Goal: Task Accomplishment & Management: Manage account settings

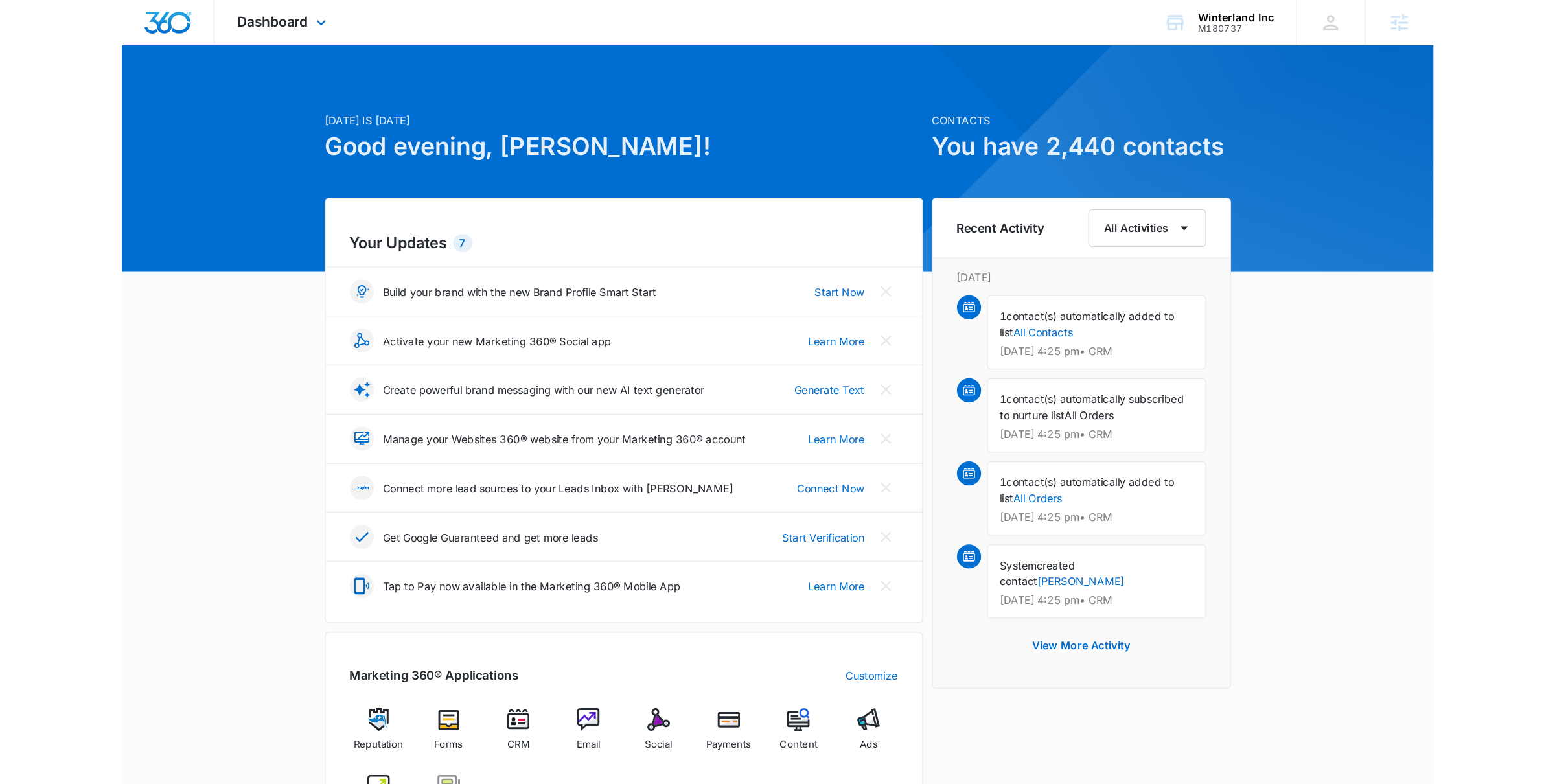
scroll to position [797, 0]
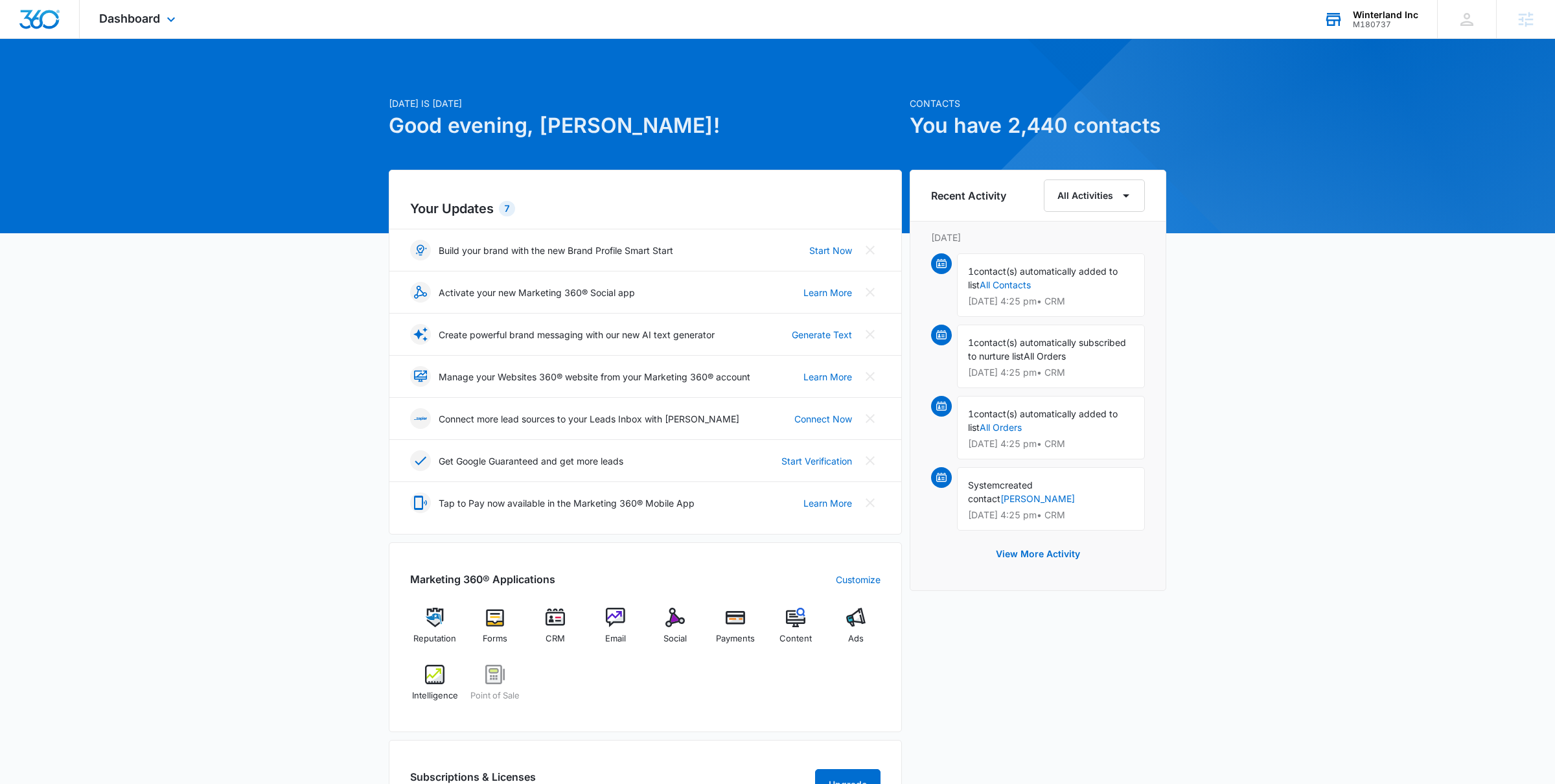
click at [1124, 16] on div "Winterland Inc" at bounding box center [1385, 14] width 66 height 10
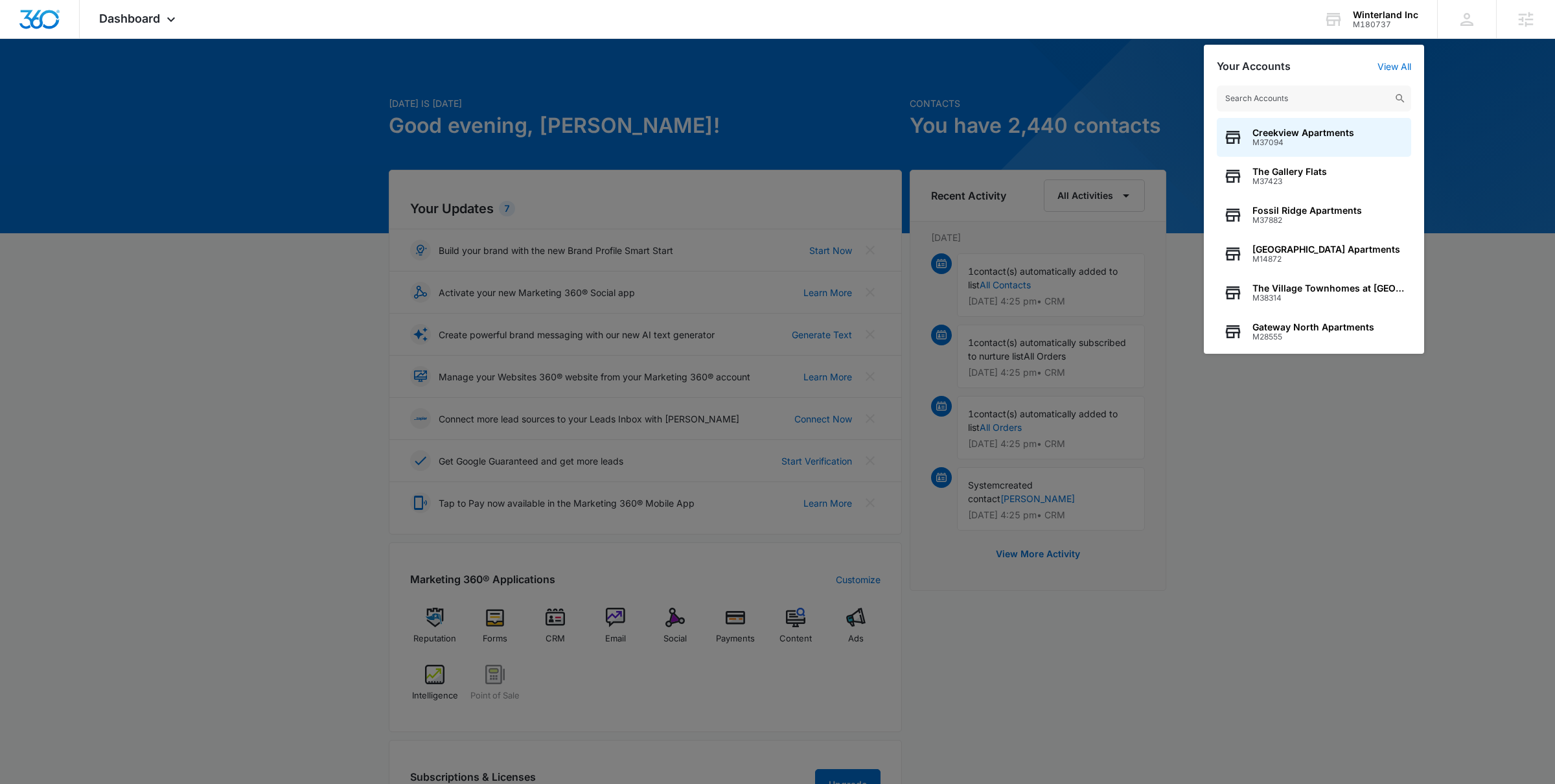
click at [667, 120] on div at bounding box center [778, 392] width 1555 height 784
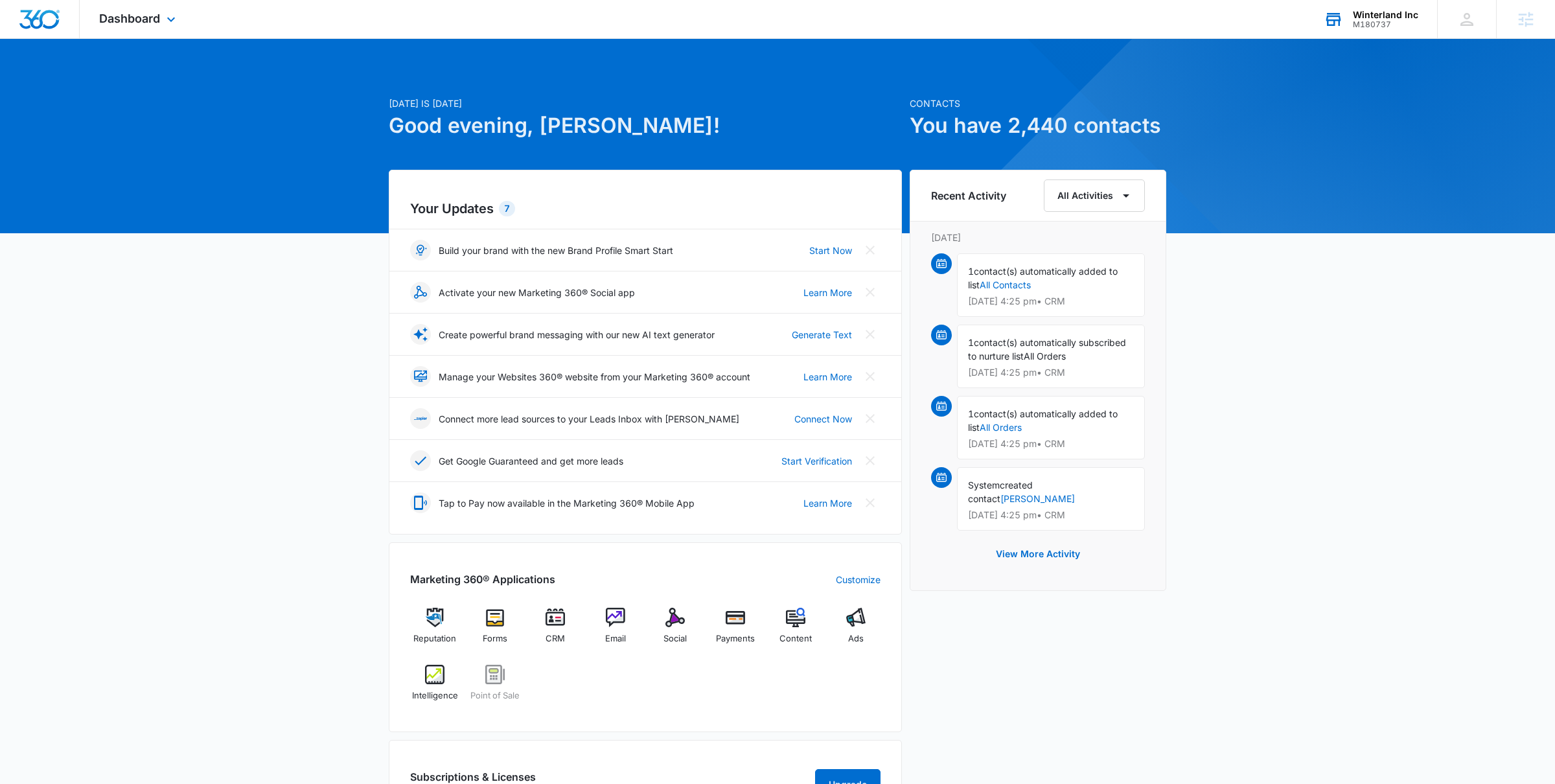
click at [1124, 20] on div "M180737" at bounding box center [1385, 25] width 66 height 9
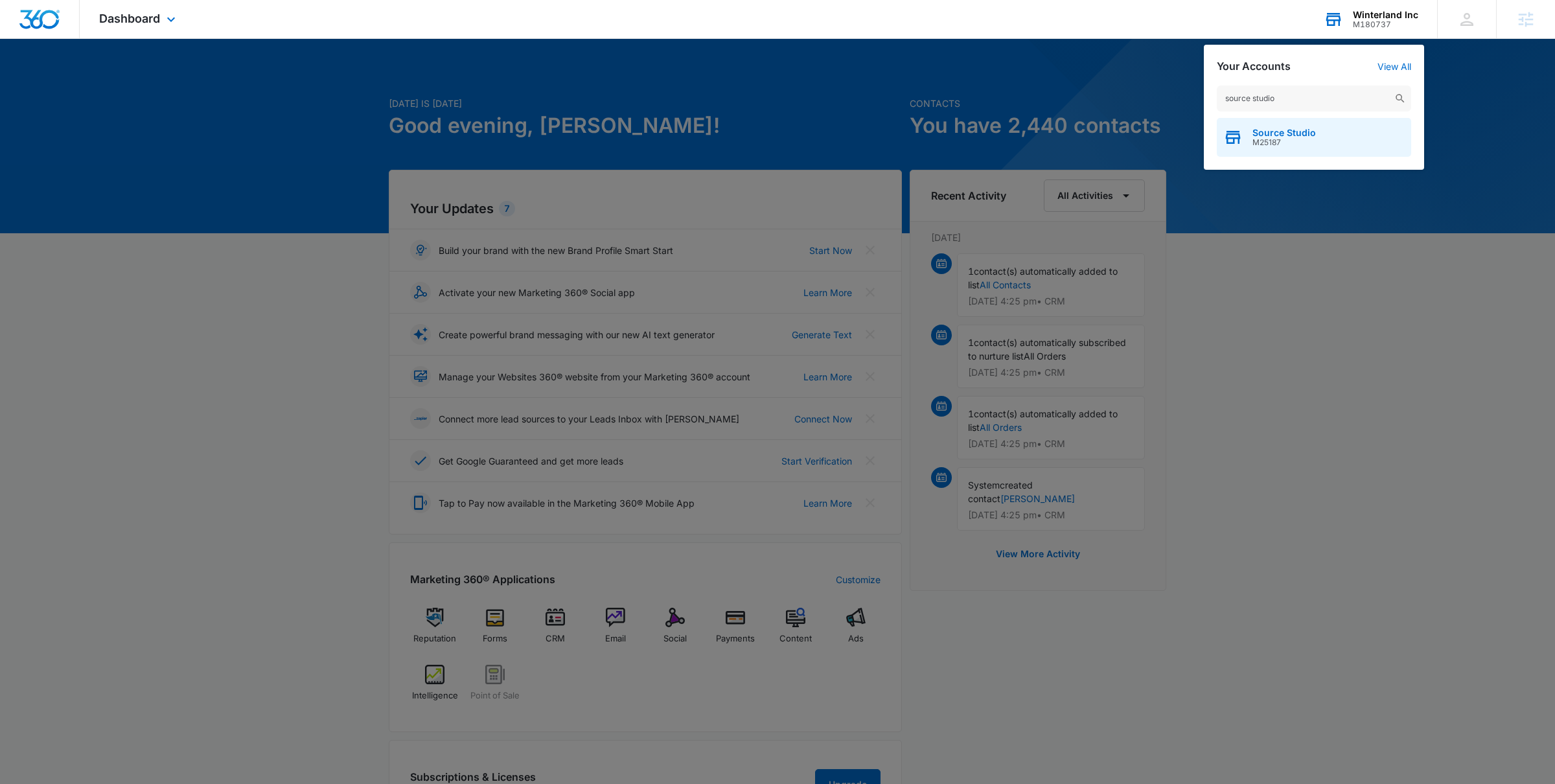
type input "source studio"
click at [1124, 139] on span "M25187" at bounding box center [1284, 142] width 63 height 9
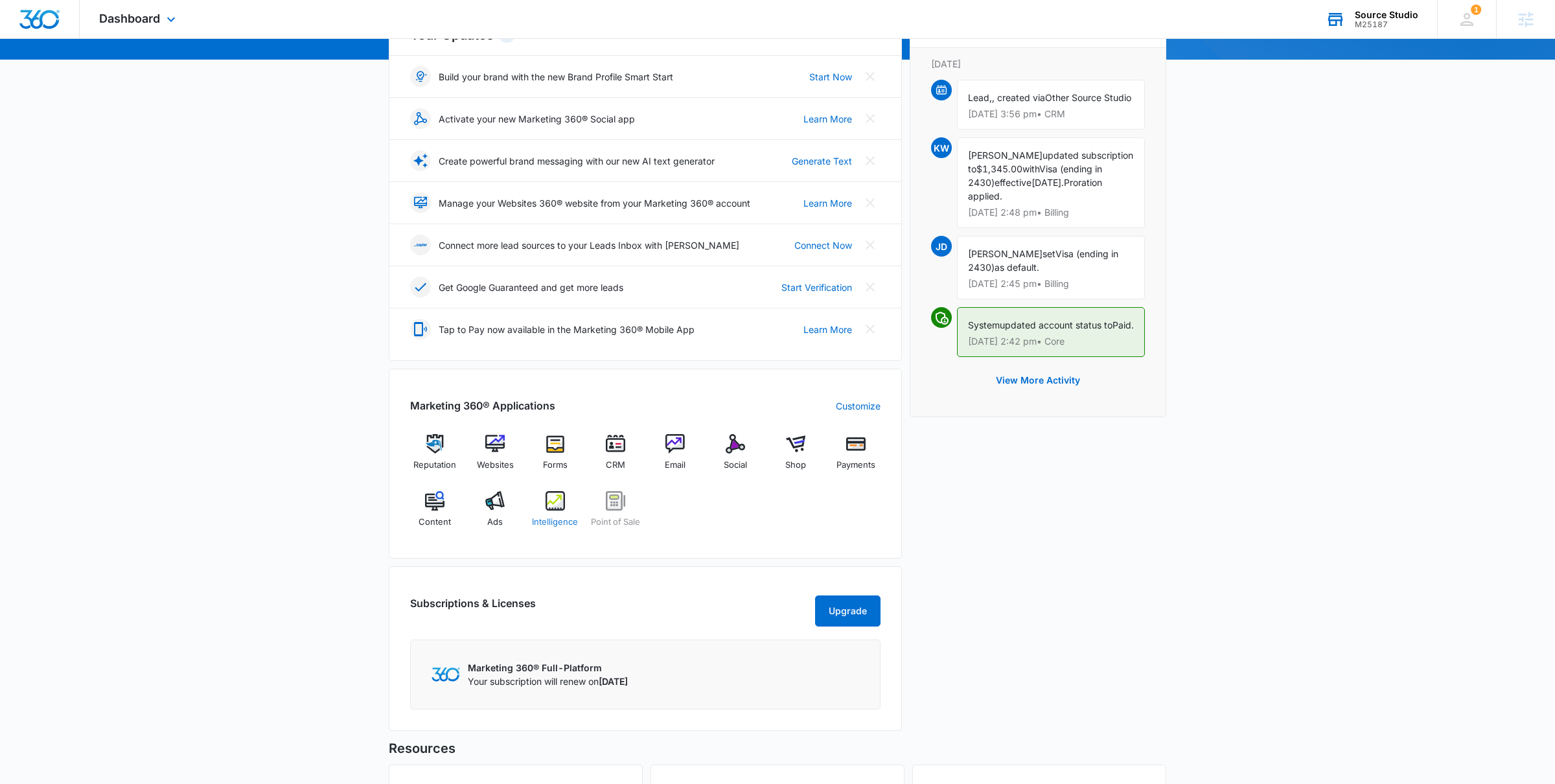
scroll to position [187, 0]
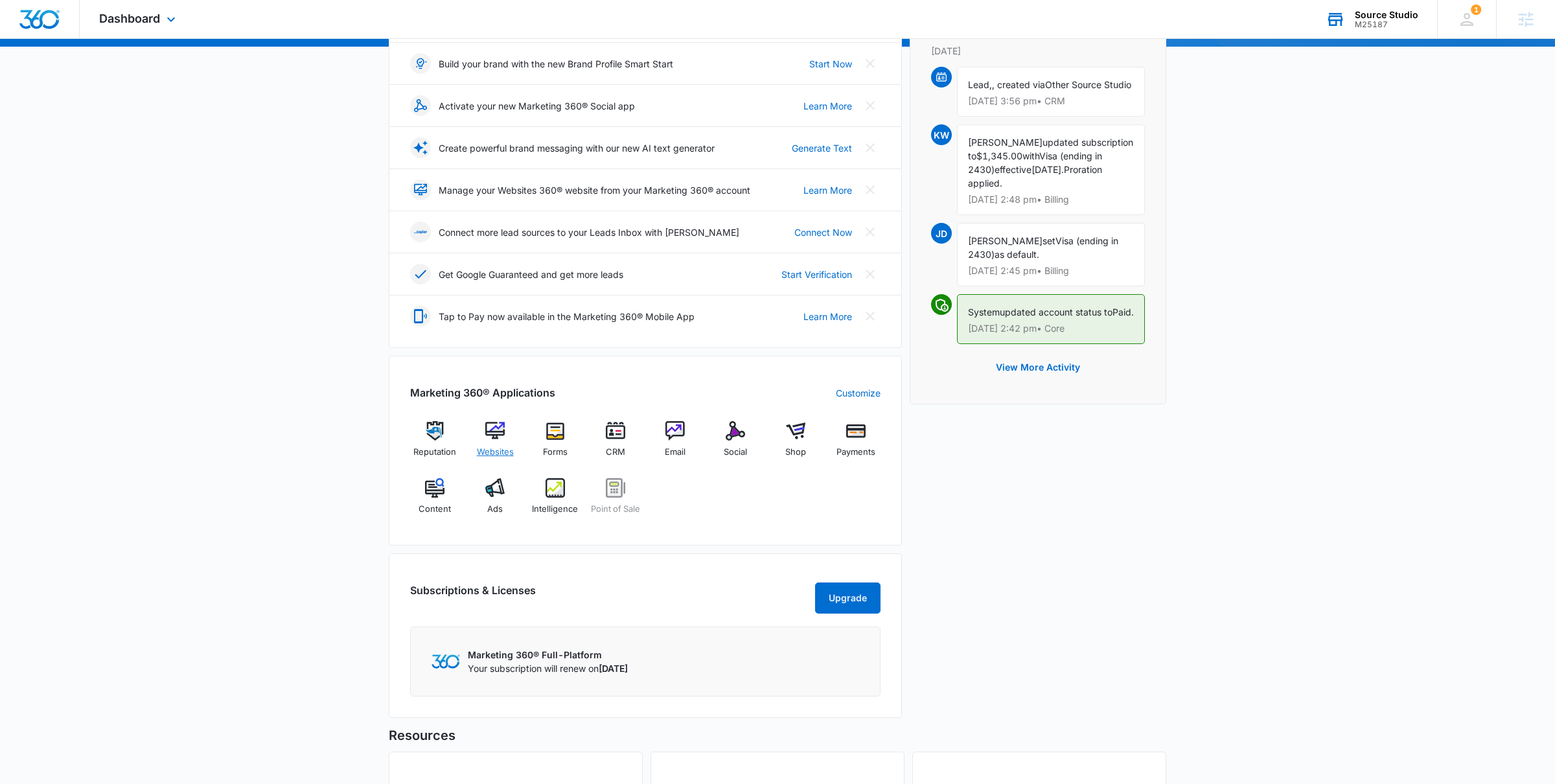
click at [502, 444] on div "Websites" at bounding box center [495, 444] width 50 height 47
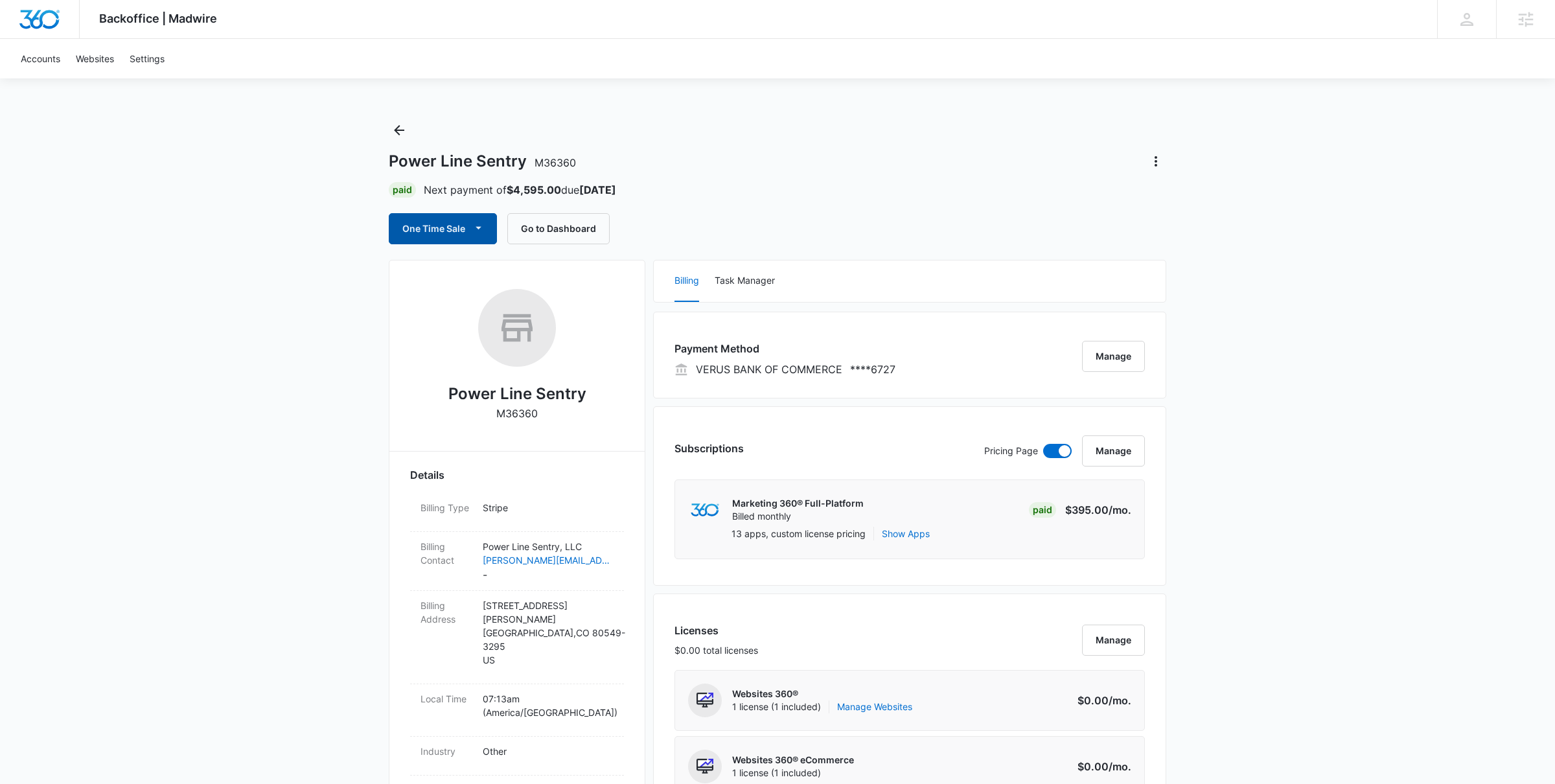
click at [471, 222] on span "button" at bounding box center [478, 228] width 15 height 15
click at [478, 264] on button "Run One-Time Payment" at bounding box center [488, 272] width 196 height 24
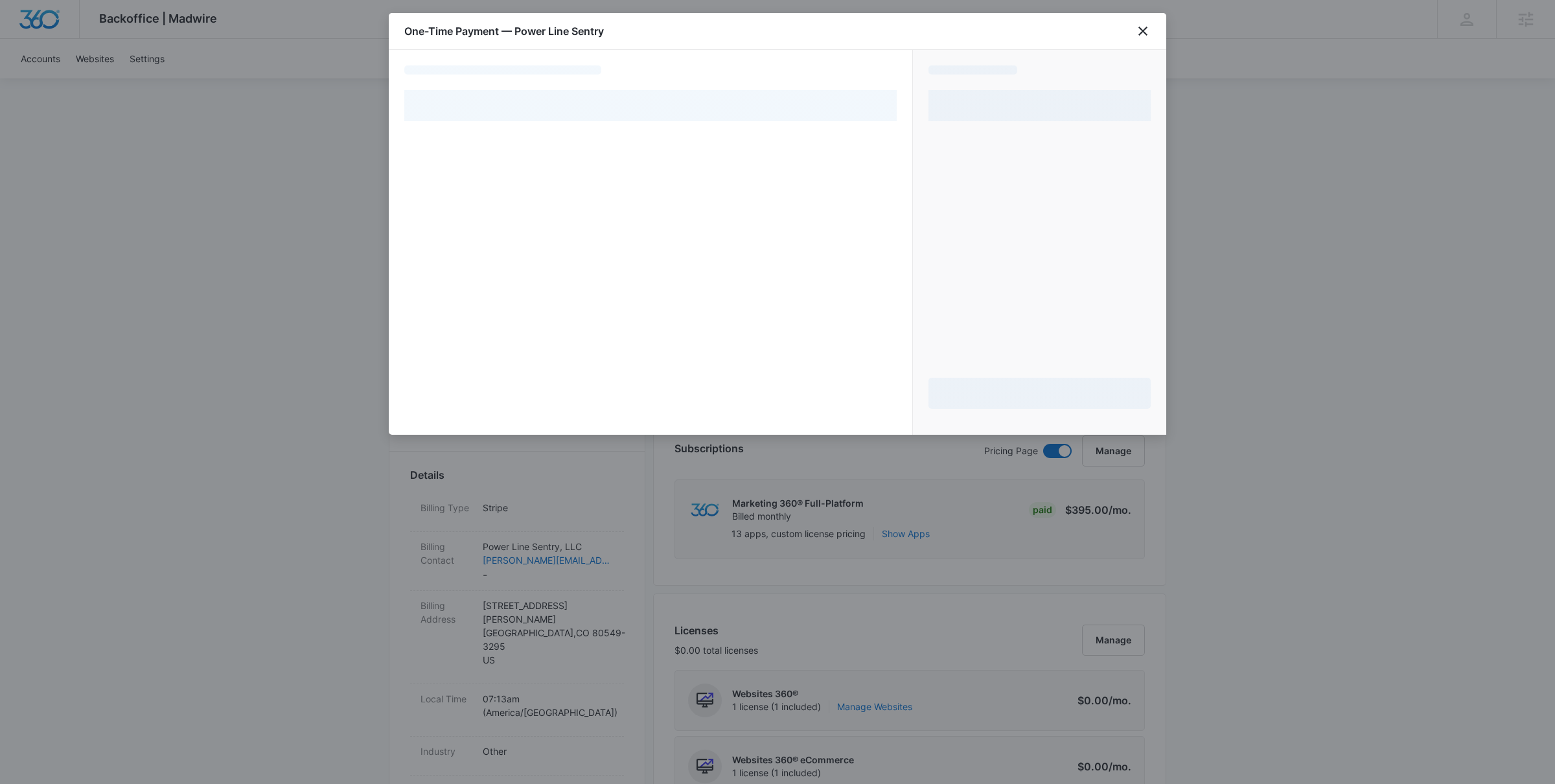
select select "pm_1NJOVpA4n8RTgNjUTWzroo0U"
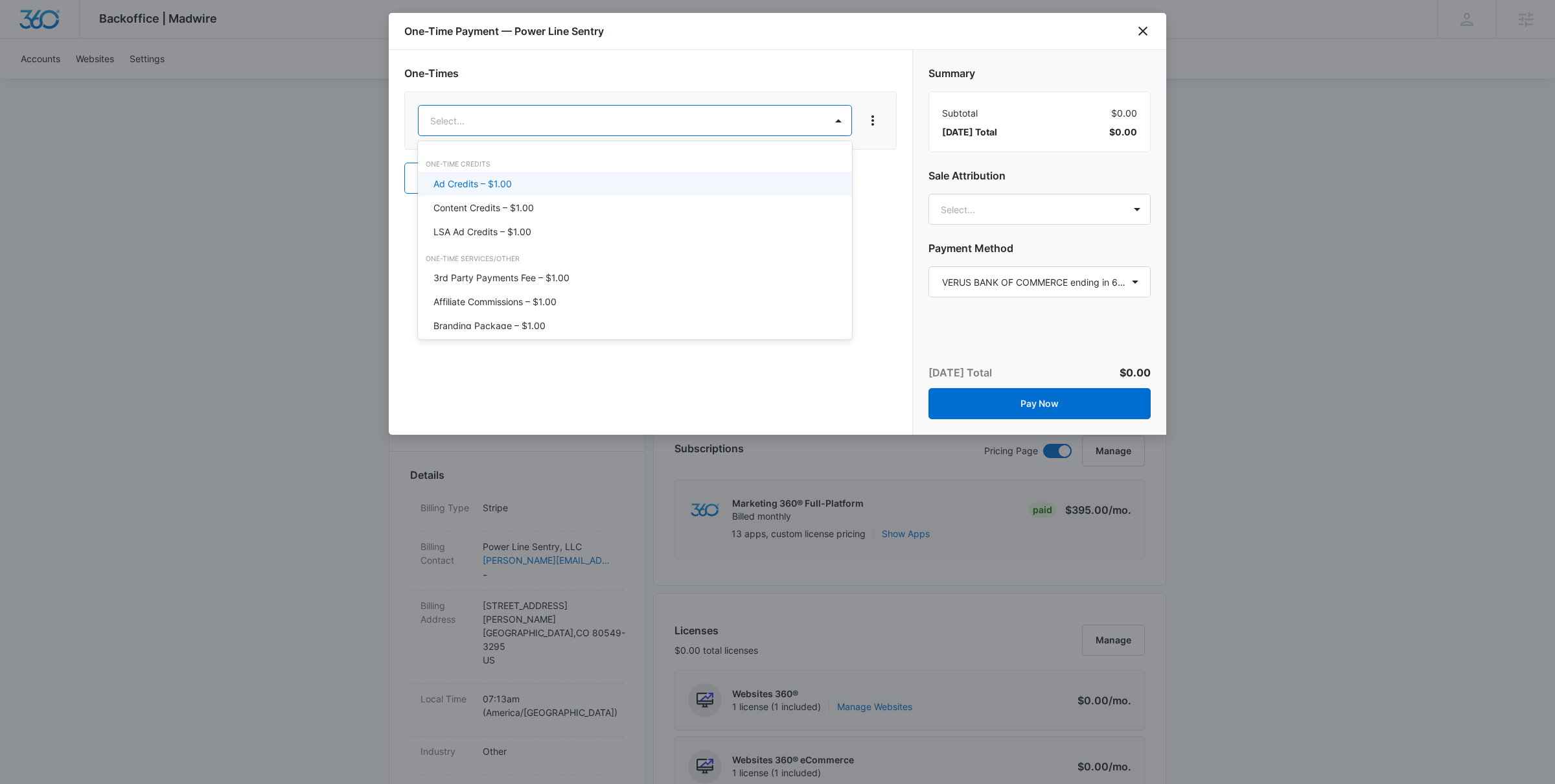
click at [527, 177] on div "Ad Credits – $1.00" at bounding box center [633, 183] width 401 height 14
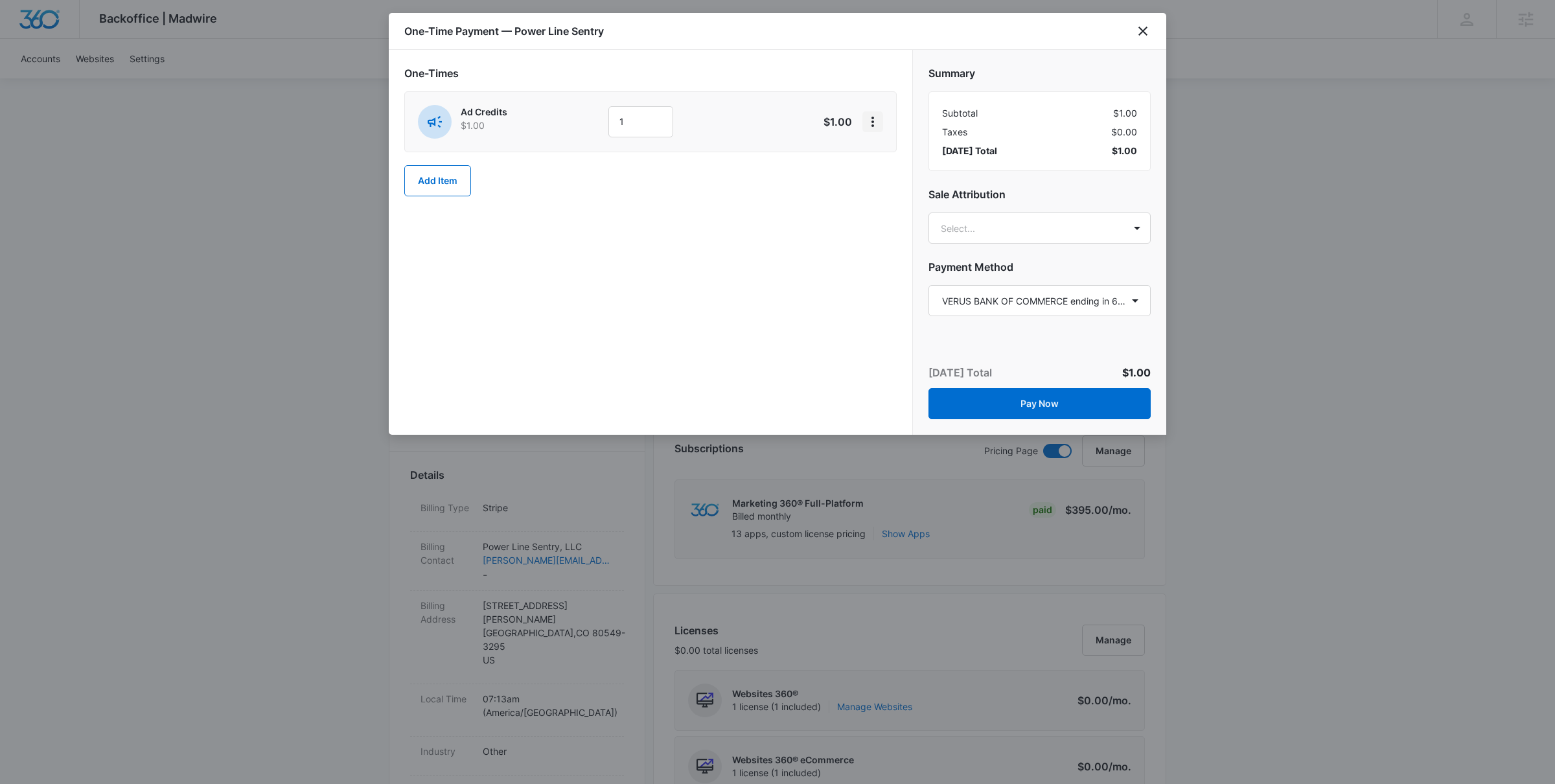
click at [868, 120] on icon "View More" at bounding box center [872, 122] width 15 height 15
click at [899, 169] on button "Delete Item" at bounding box center [915, 178] width 104 height 20
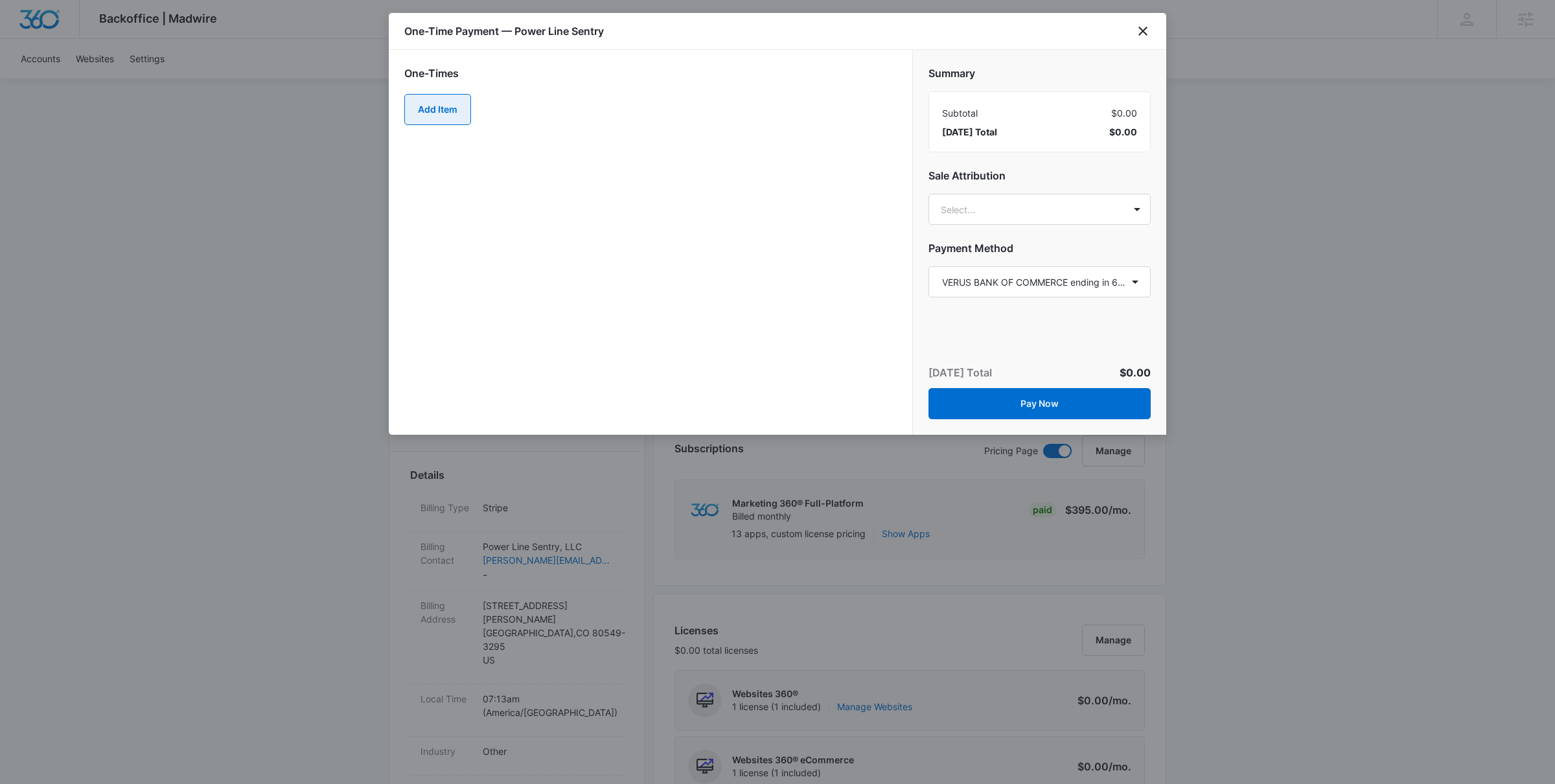
click at [447, 114] on button "Add Item" at bounding box center [437, 109] width 66 height 31
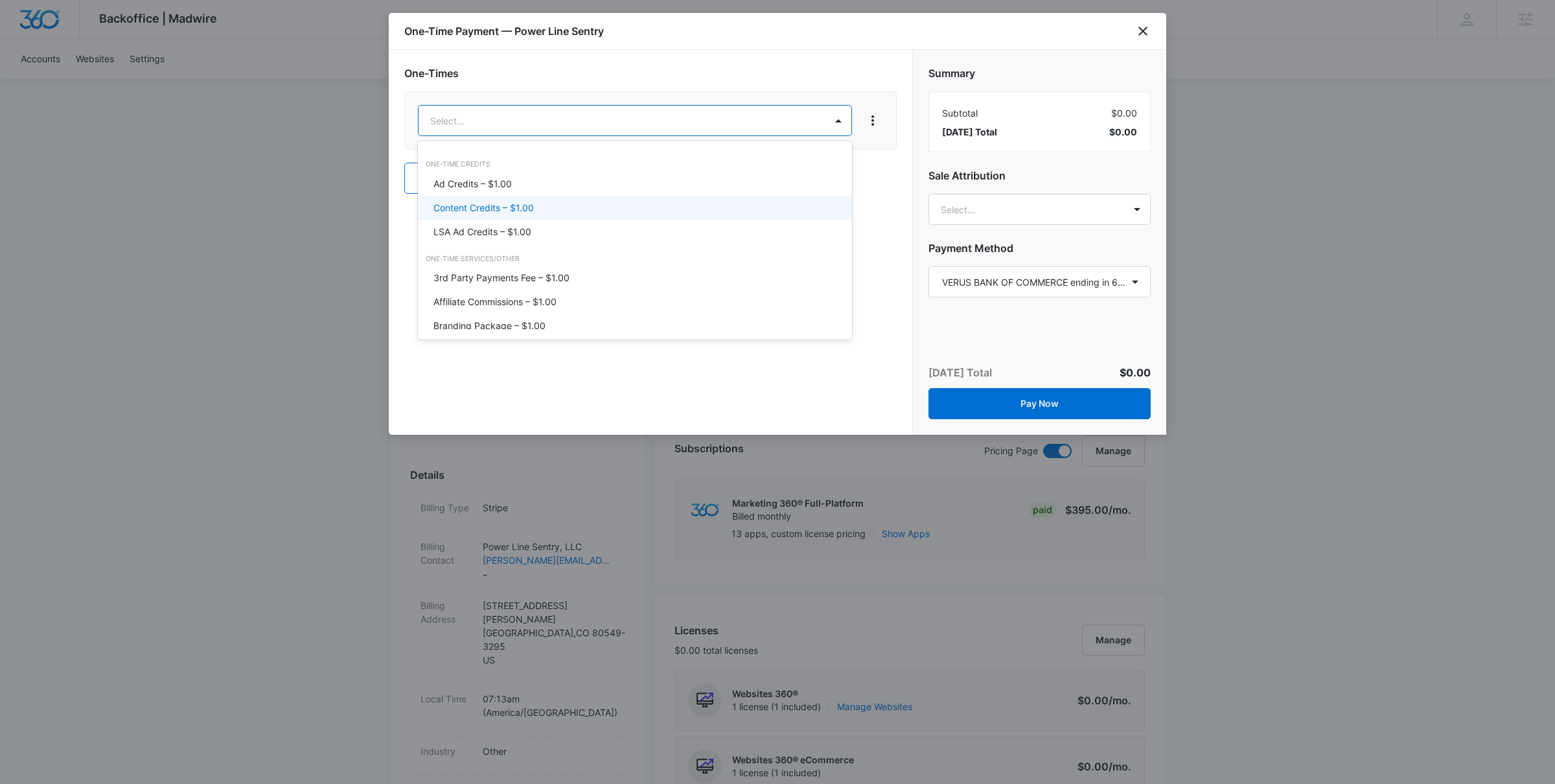
click at [506, 201] on p "Content Credits – $1.00" at bounding box center [483, 208] width 101 height 14
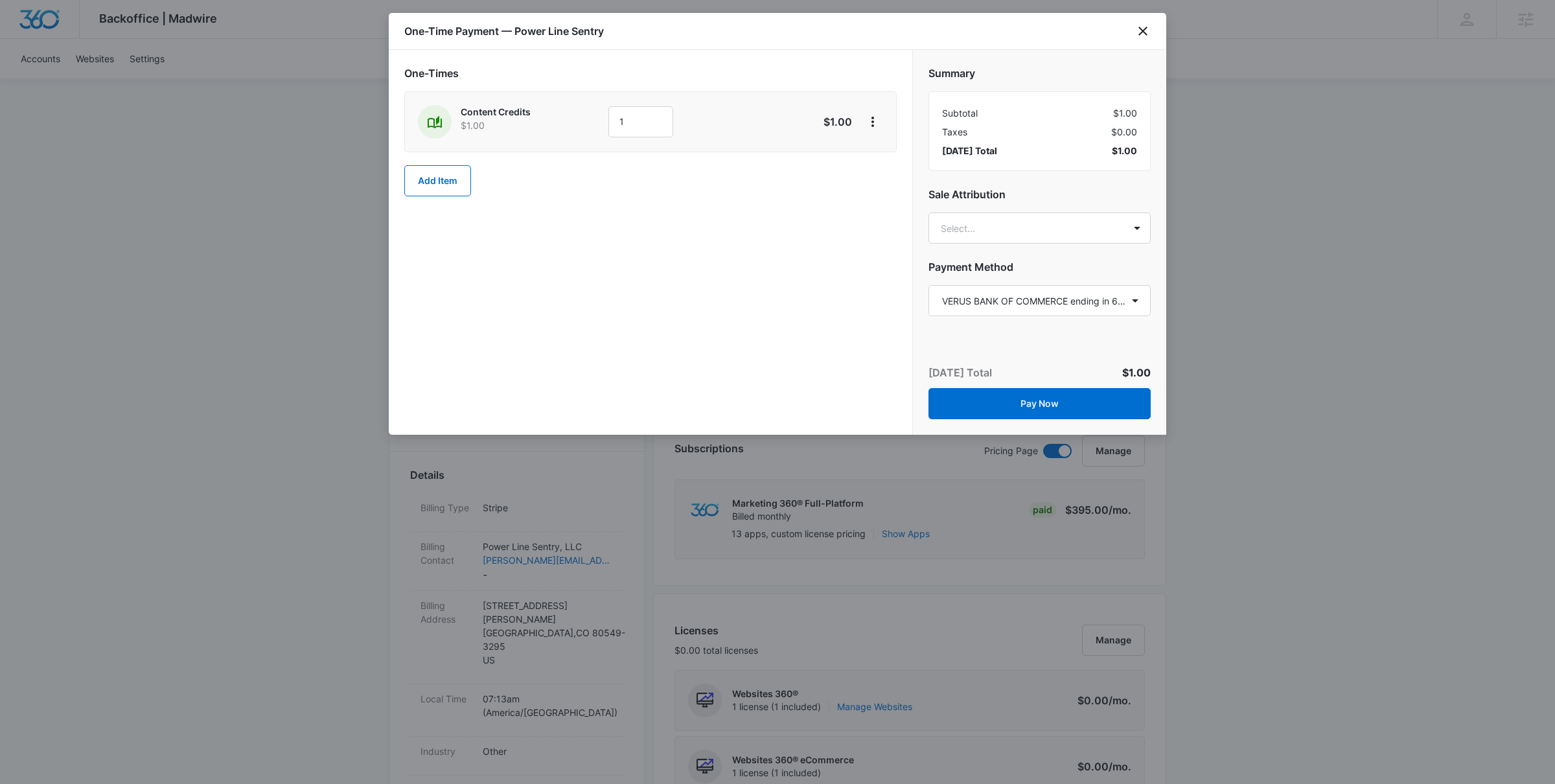
click at [673, 124] on div "1" at bounding box center [700, 122] width 182 height 31
click at [649, 123] on input "1" at bounding box center [641, 122] width 65 height 31
type input "200"
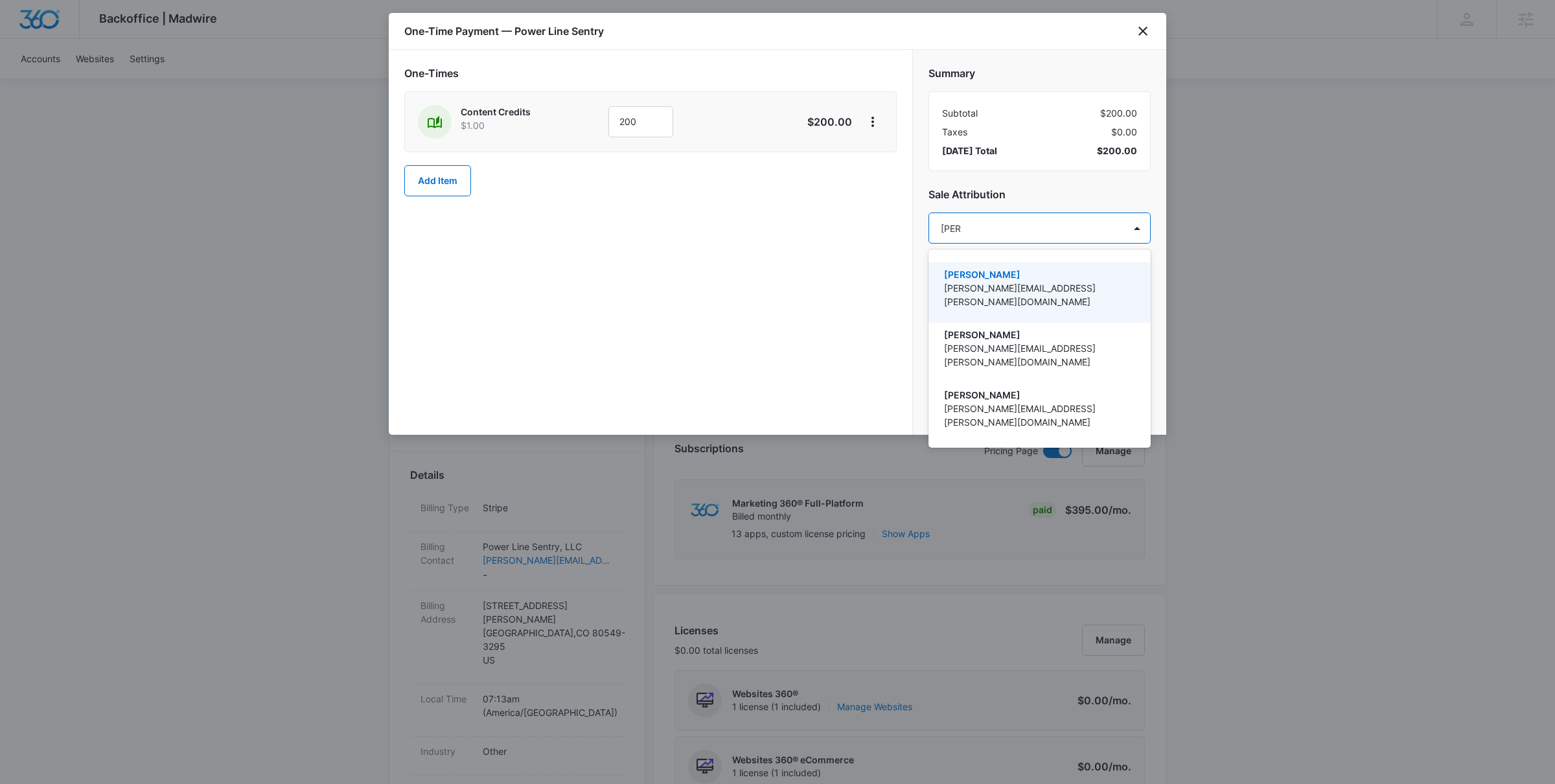
type input "jamie"
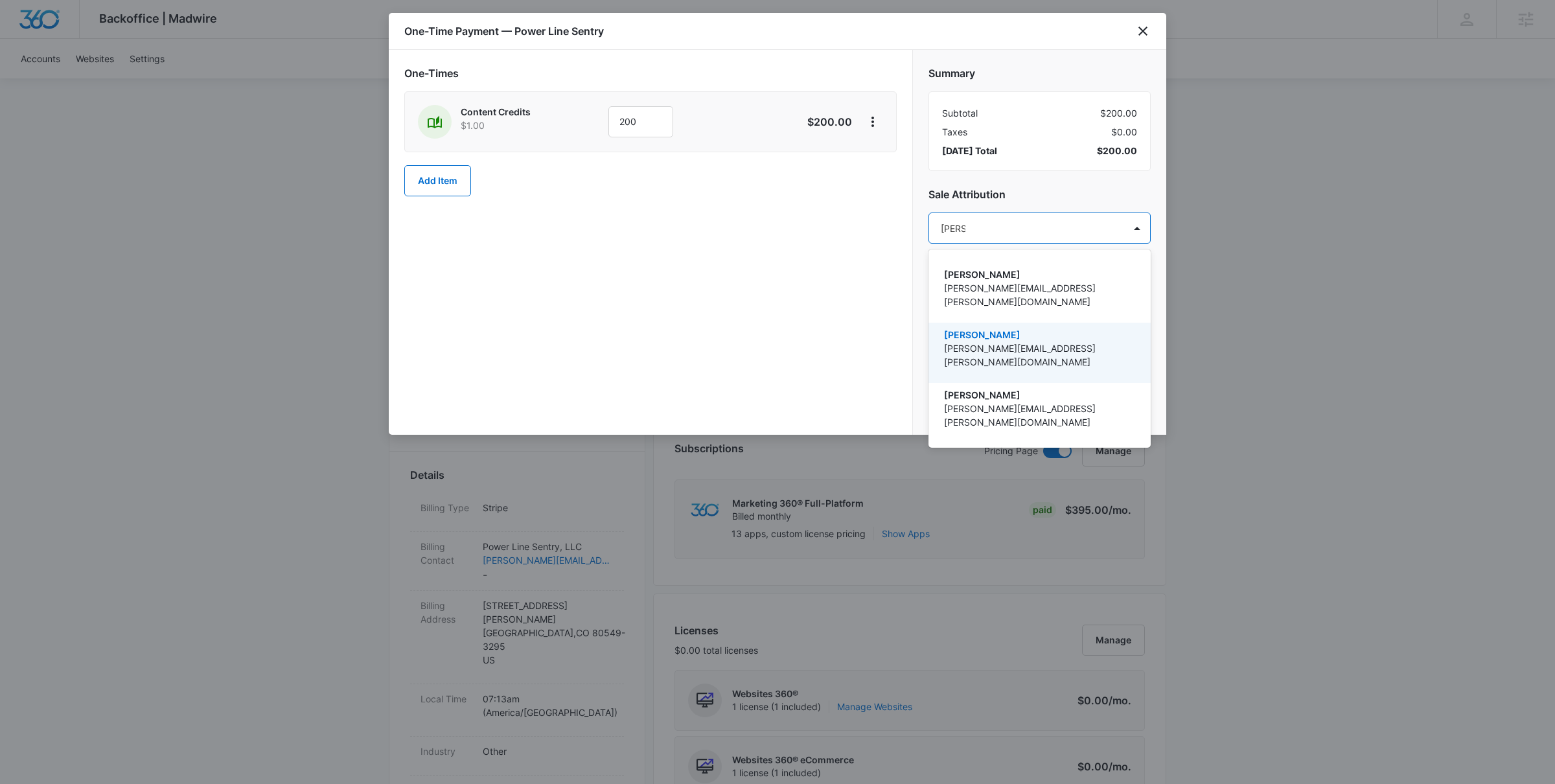
click at [983, 341] on p "[PERSON_NAME][EMAIL_ADDRESS][PERSON_NAME][DOMAIN_NAME]" at bounding box center [1038, 355] width 188 height 27
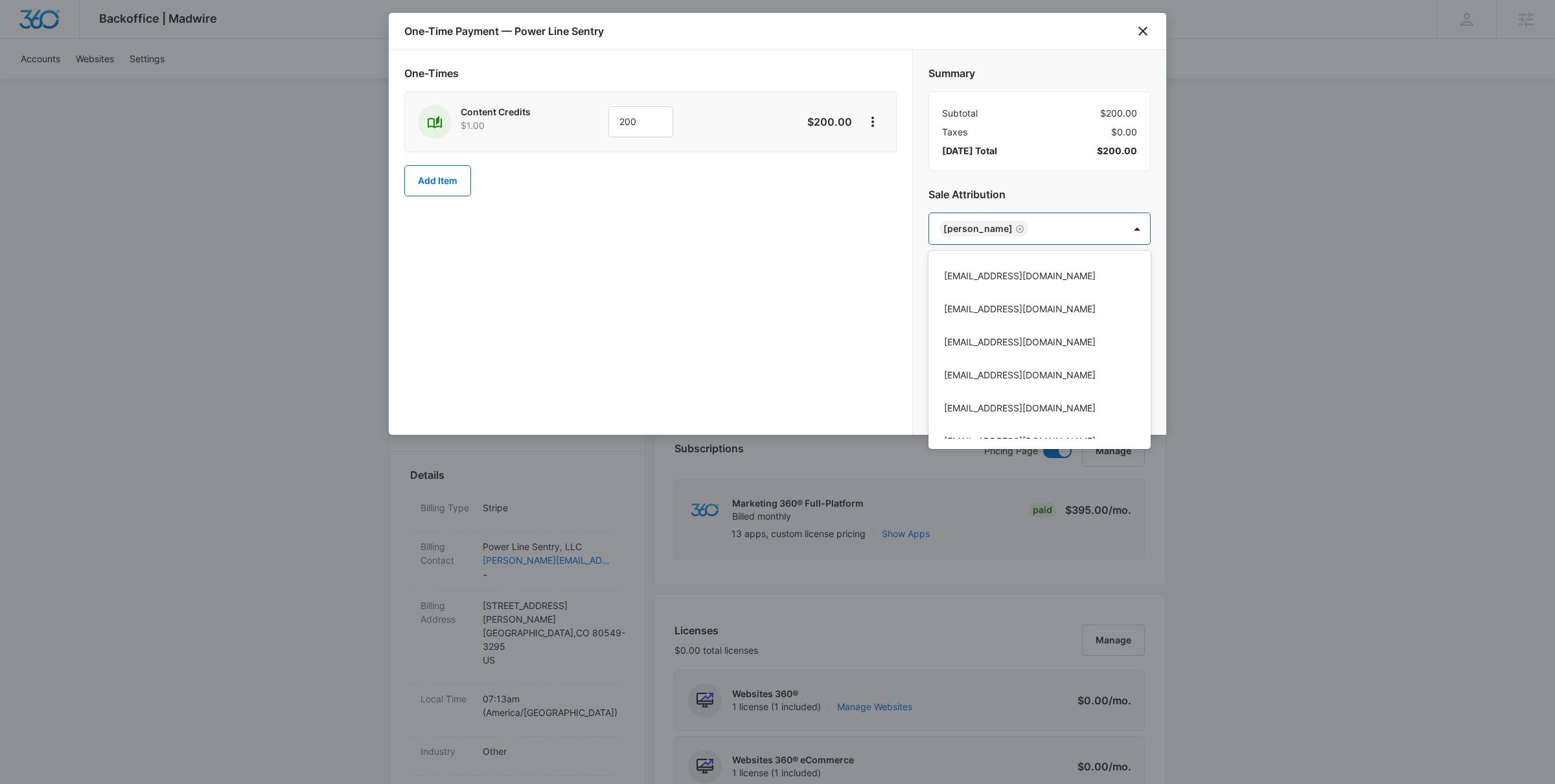
click at [849, 325] on div at bounding box center [778, 392] width 1555 height 784
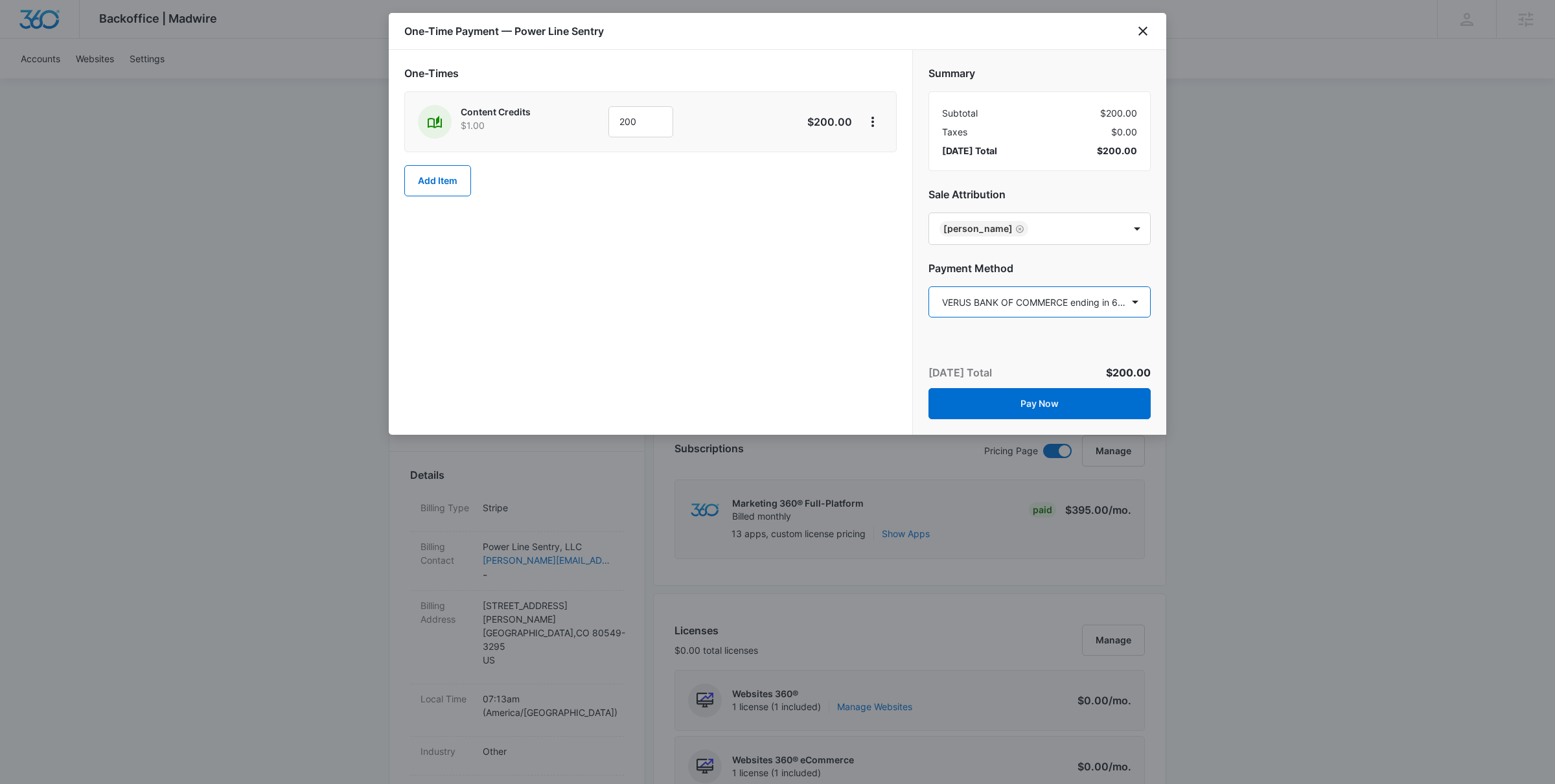
click at [988, 304] on select "Select a payment method Visa ending in 9712 VERUS BANK OF COMMERCE ending in 67…" at bounding box center [1039, 302] width 223 height 31
select select "pm_1MtF1JA4n8RTgNjUCHfNEgB7"
click at [928, 286] on select "Select a payment method Visa ending in 9712 VERUS BANK OF COMMERCE ending in 67…" at bounding box center [1039, 302] width 223 height 31
click at [808, 313] on div "One-Times Content Credits $1.00 200 $200.00 Add Item" at bounding box center [650, 242] width 523 height 384
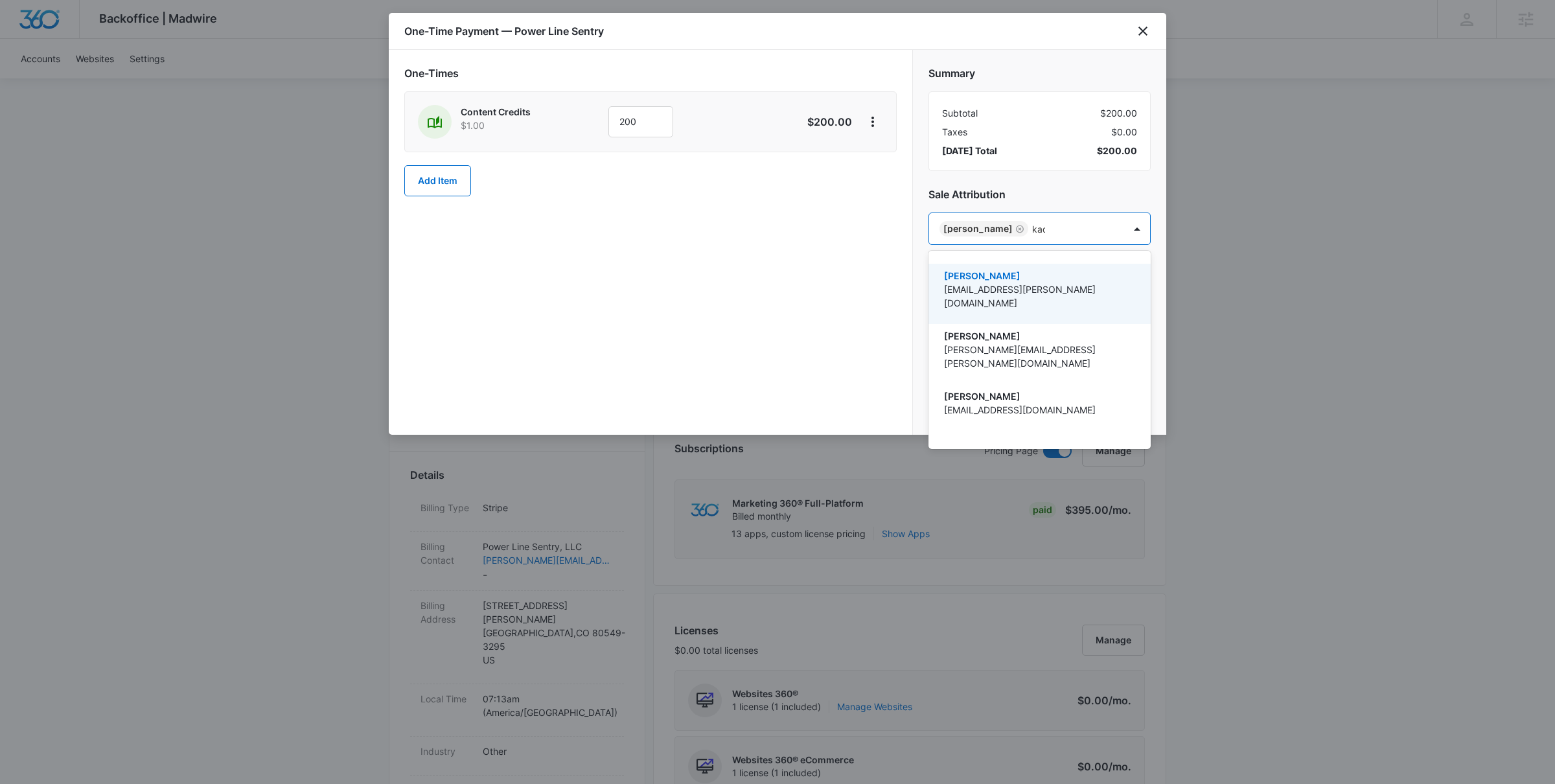
type input "kadin"
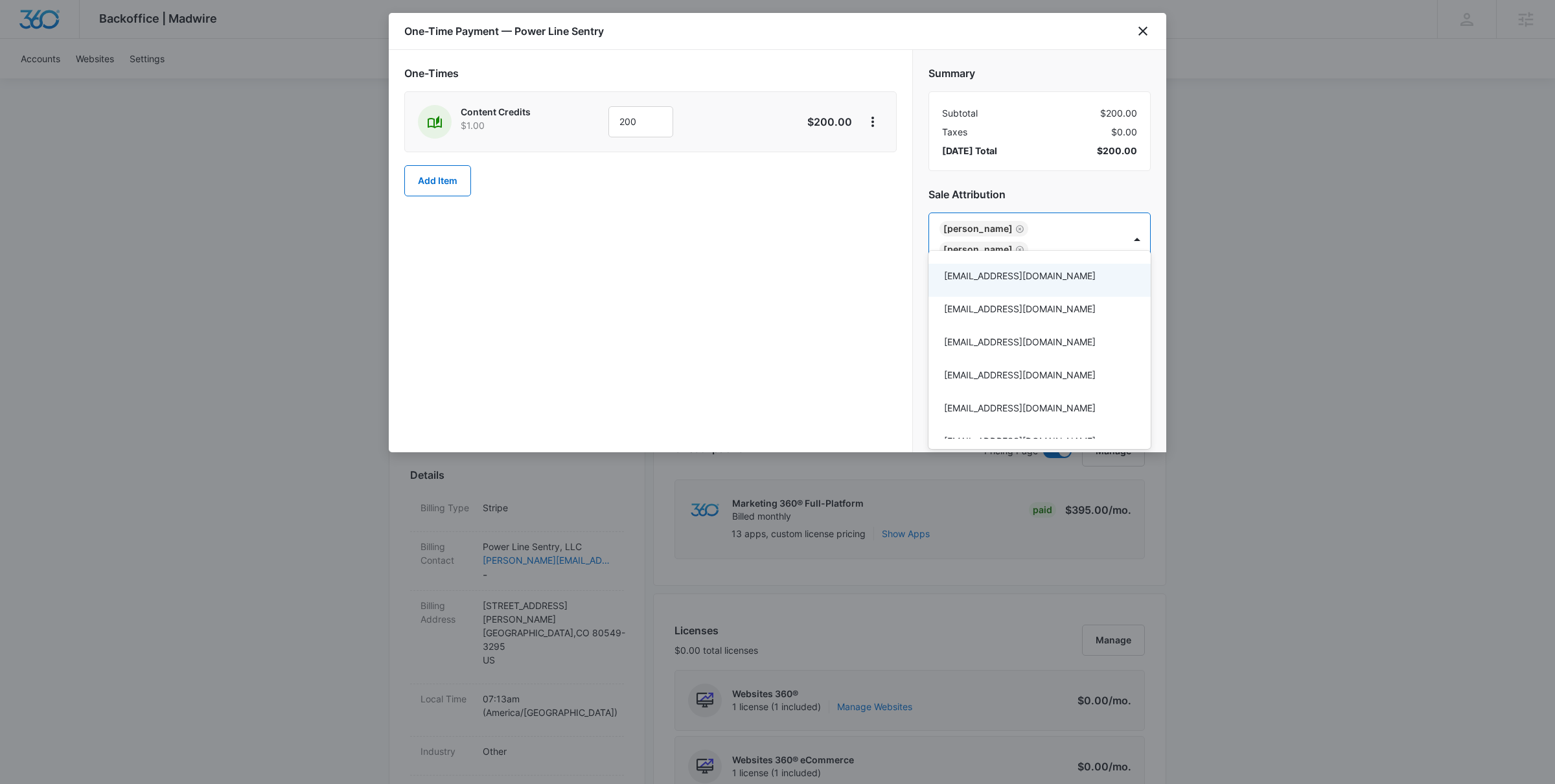
click at [812, 287] on div at bounding box center [778, 392] width 1555 height 784
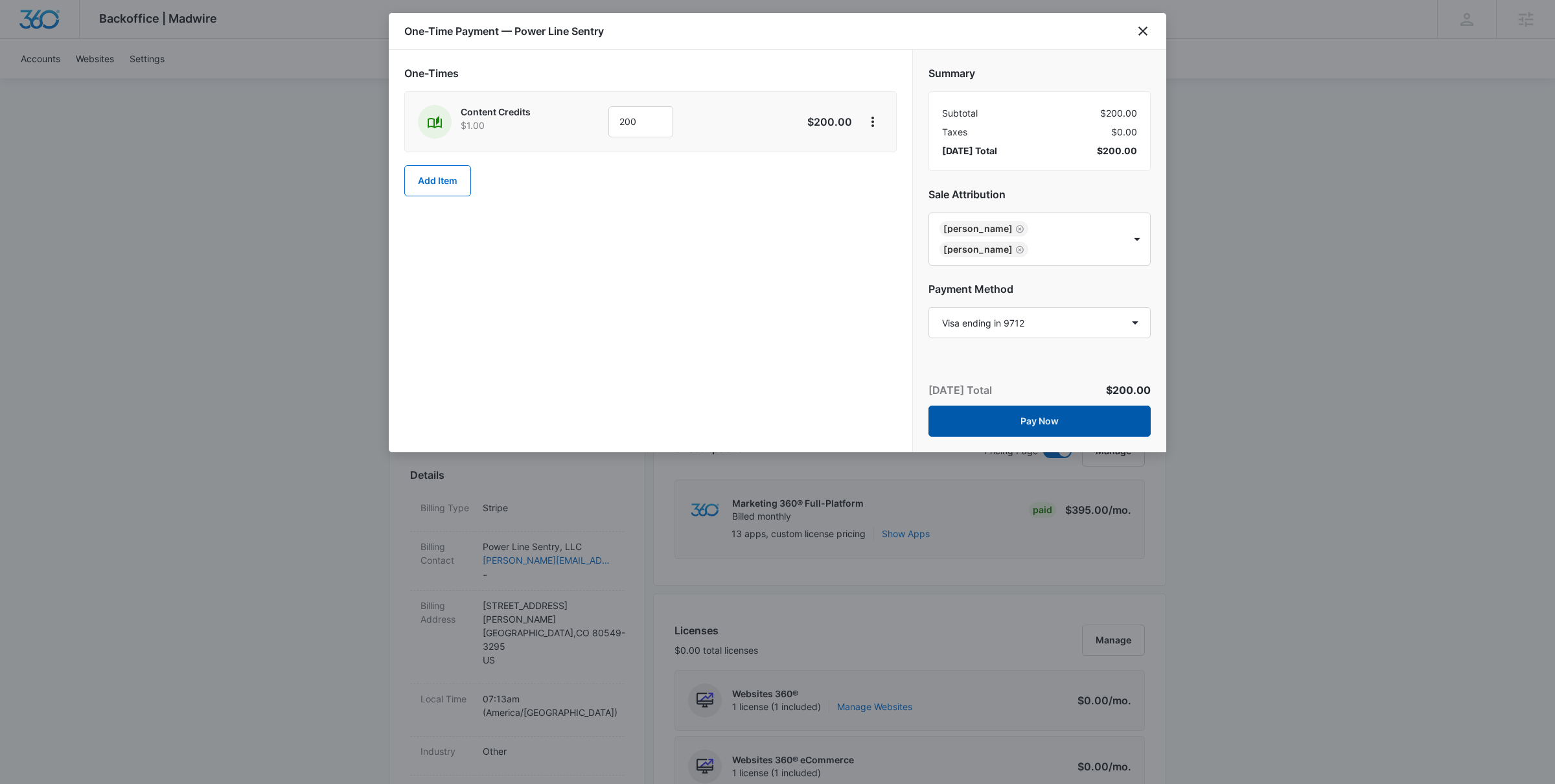
click at [1023, 406] on button "Pay Now" at bounding box center [1039, 421] width 223 height 31
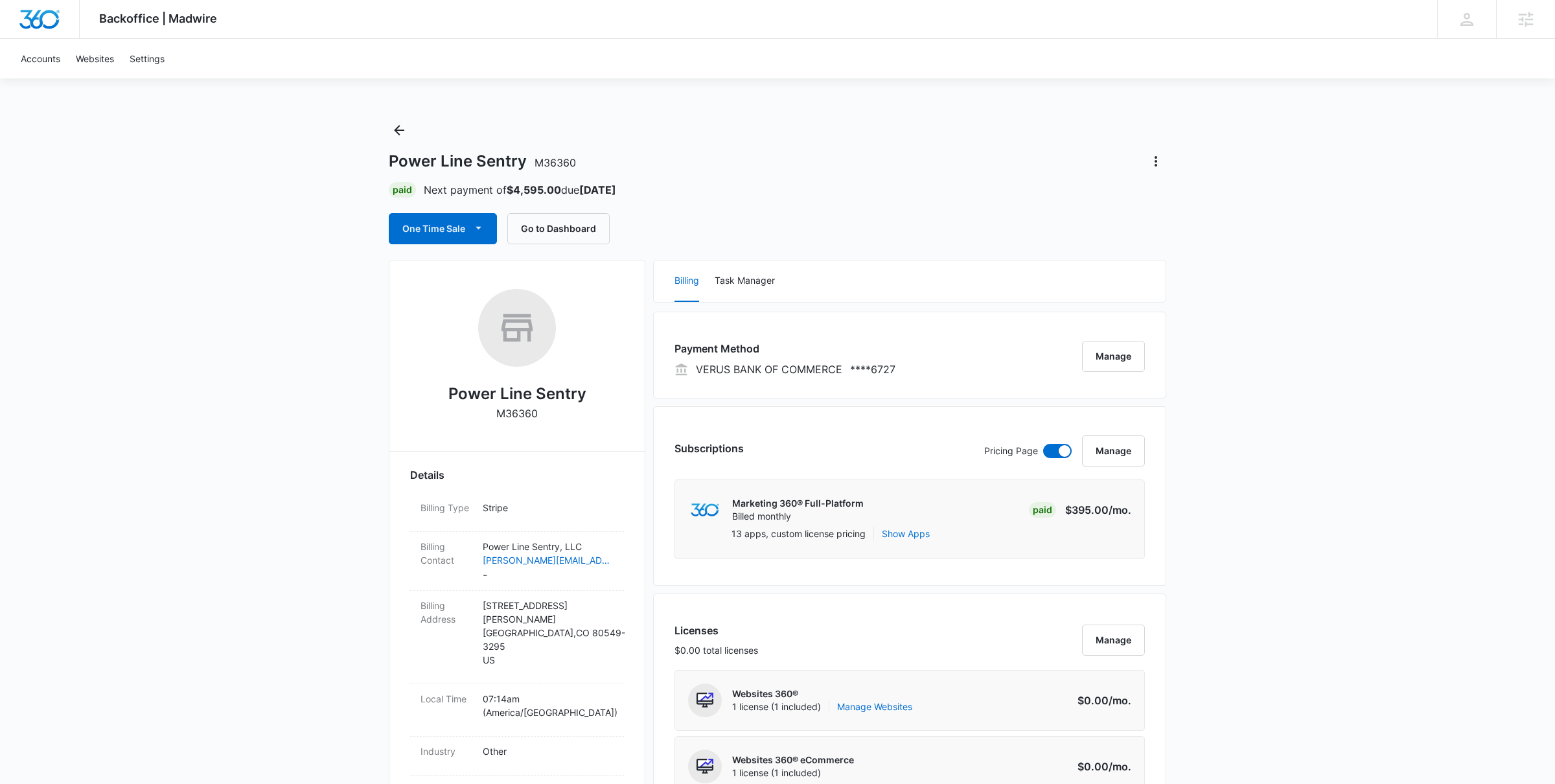
scroll to position [781, 0]
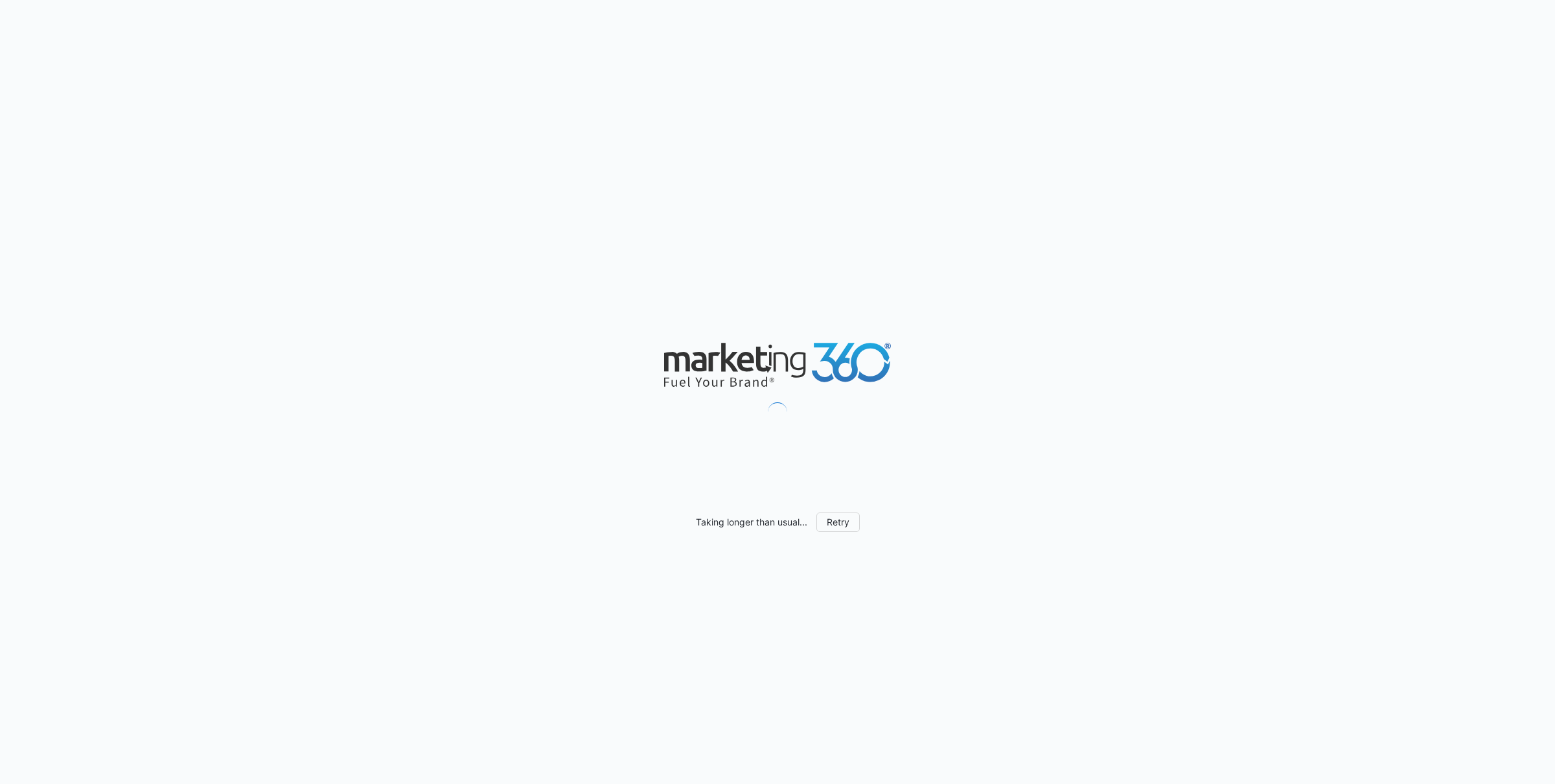
scroll to position [797, 0]
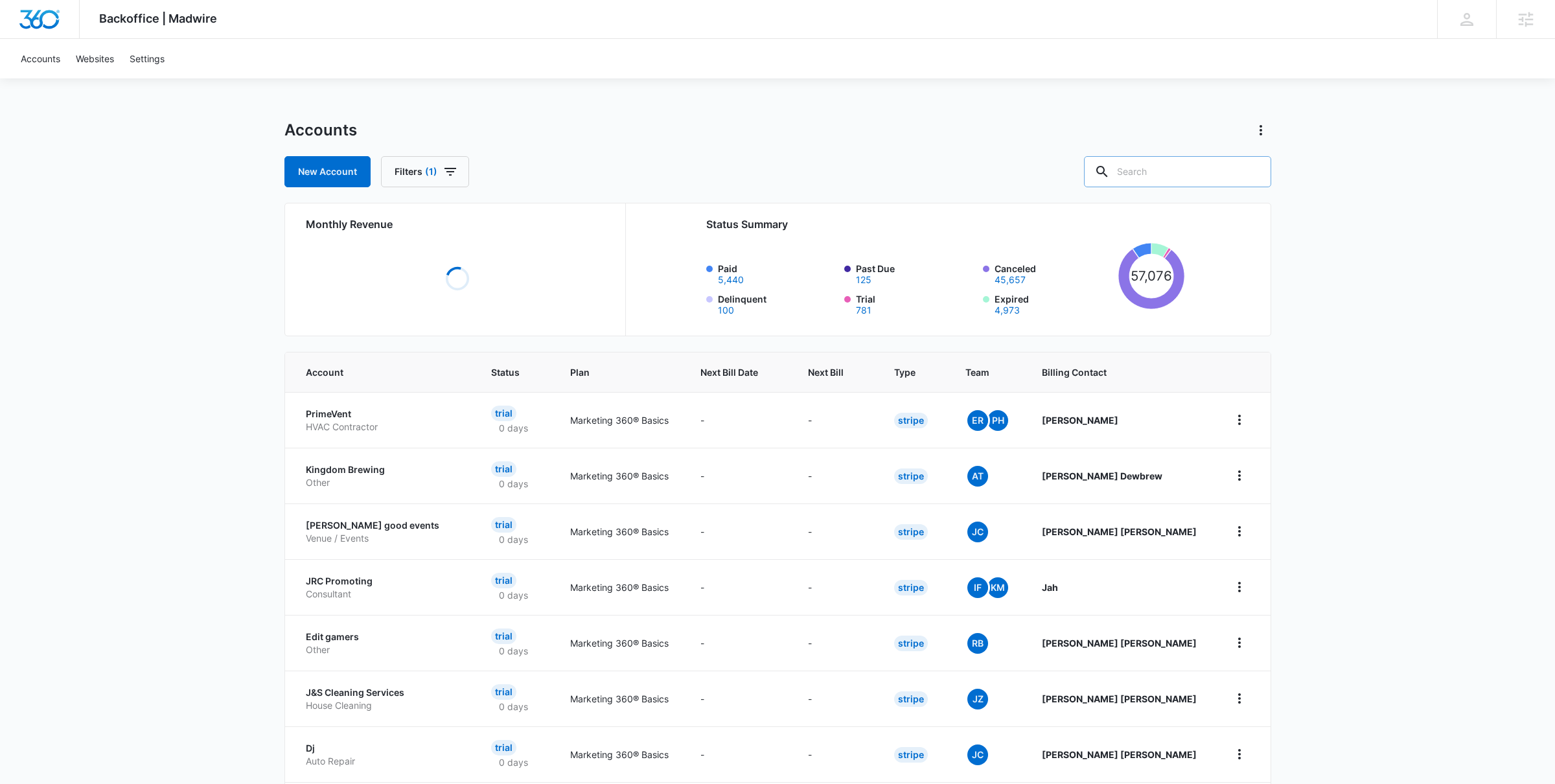
click at [1192, 179] on input "text" at bounding box center [1177, 171] width 188 height 31
paste input "M320429"
type input "M320429"
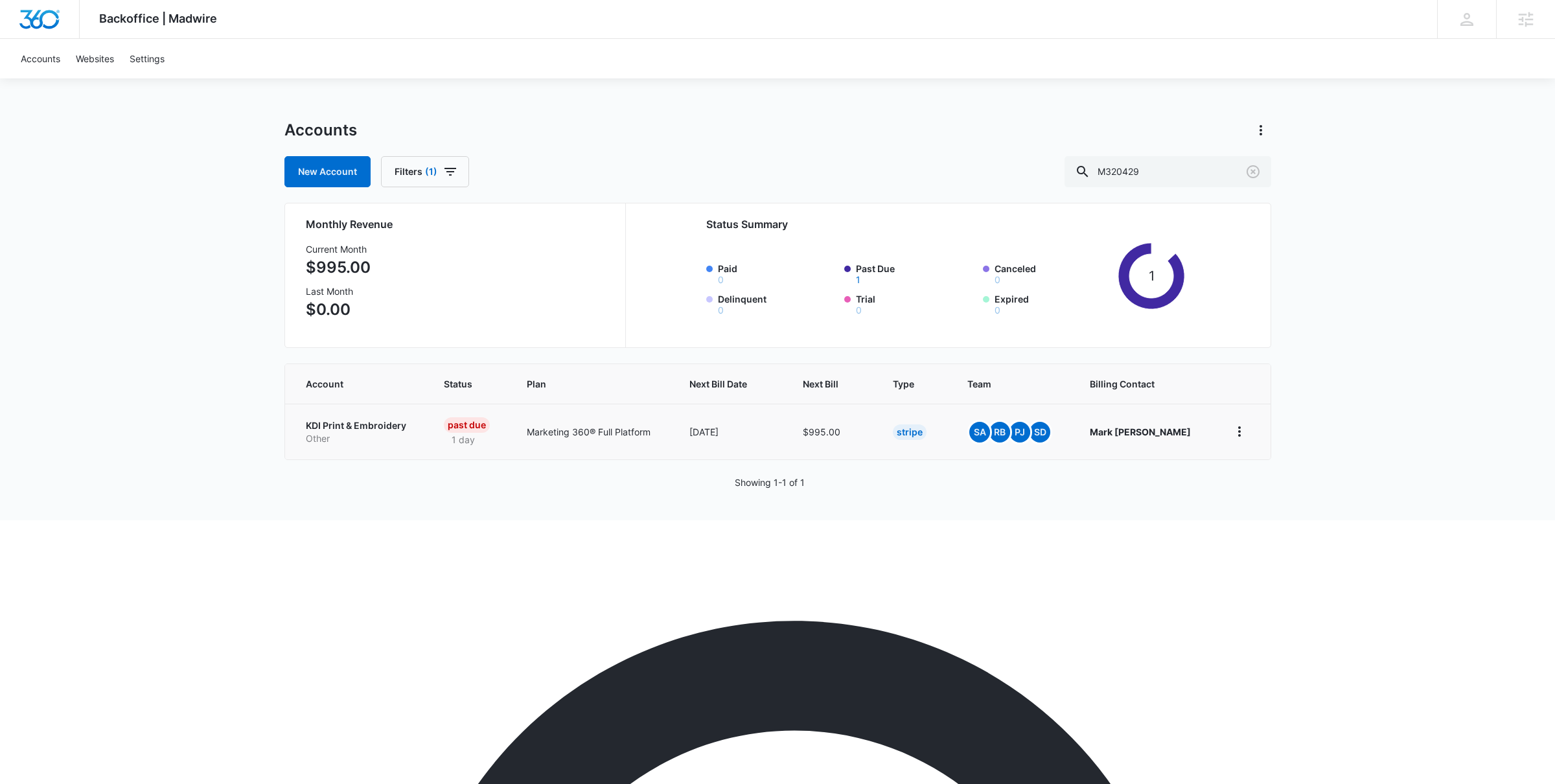
click at [364, 413] on td "KDI Print & Embroidery Other" at bounding box center [356, 430] width 144 height 55
click at [368, 428] on p "KDI Print & Embroidery" at bounding box center [360, 425] width 107 height 13
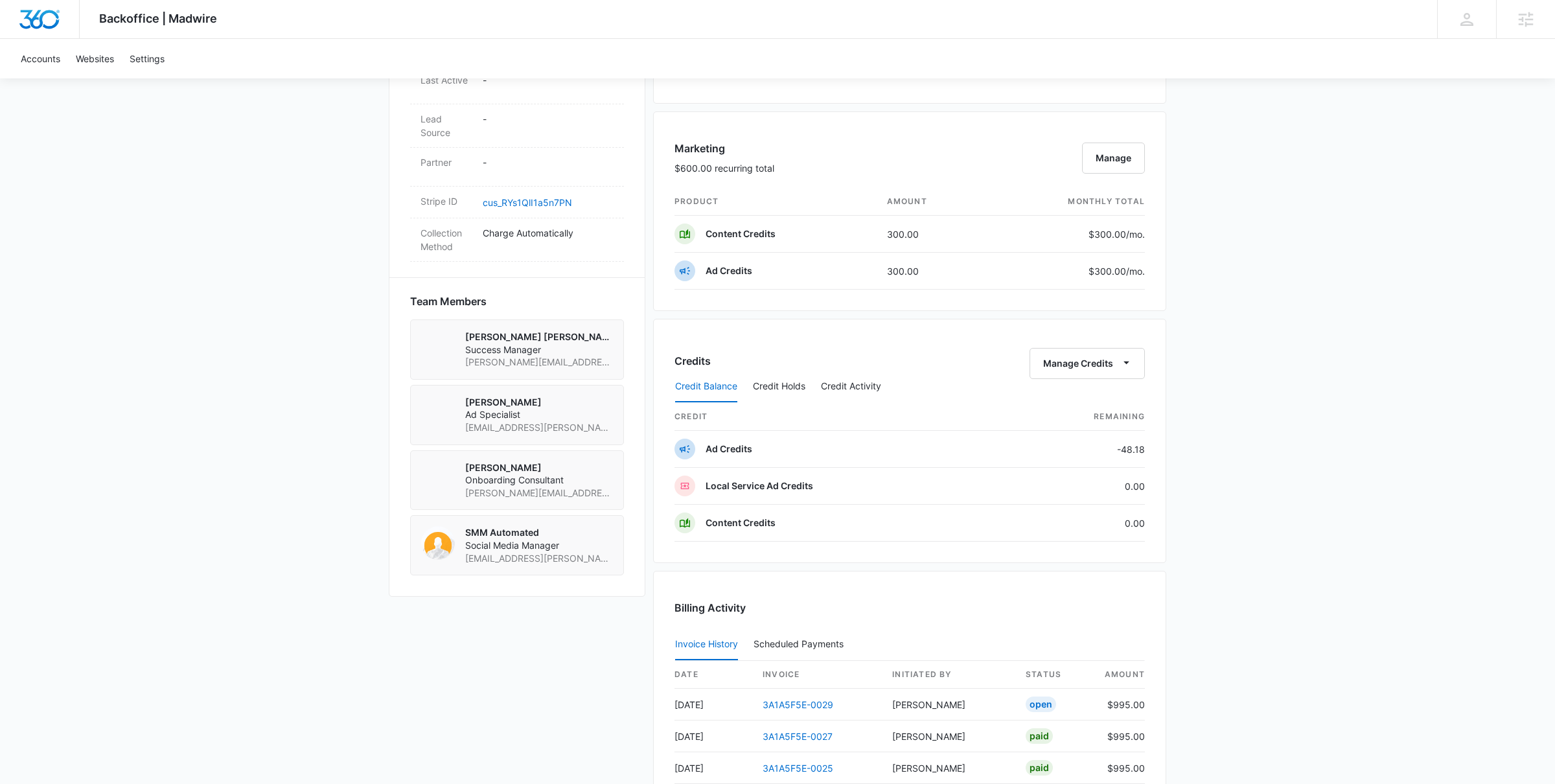
scroll to position [1023, 0]
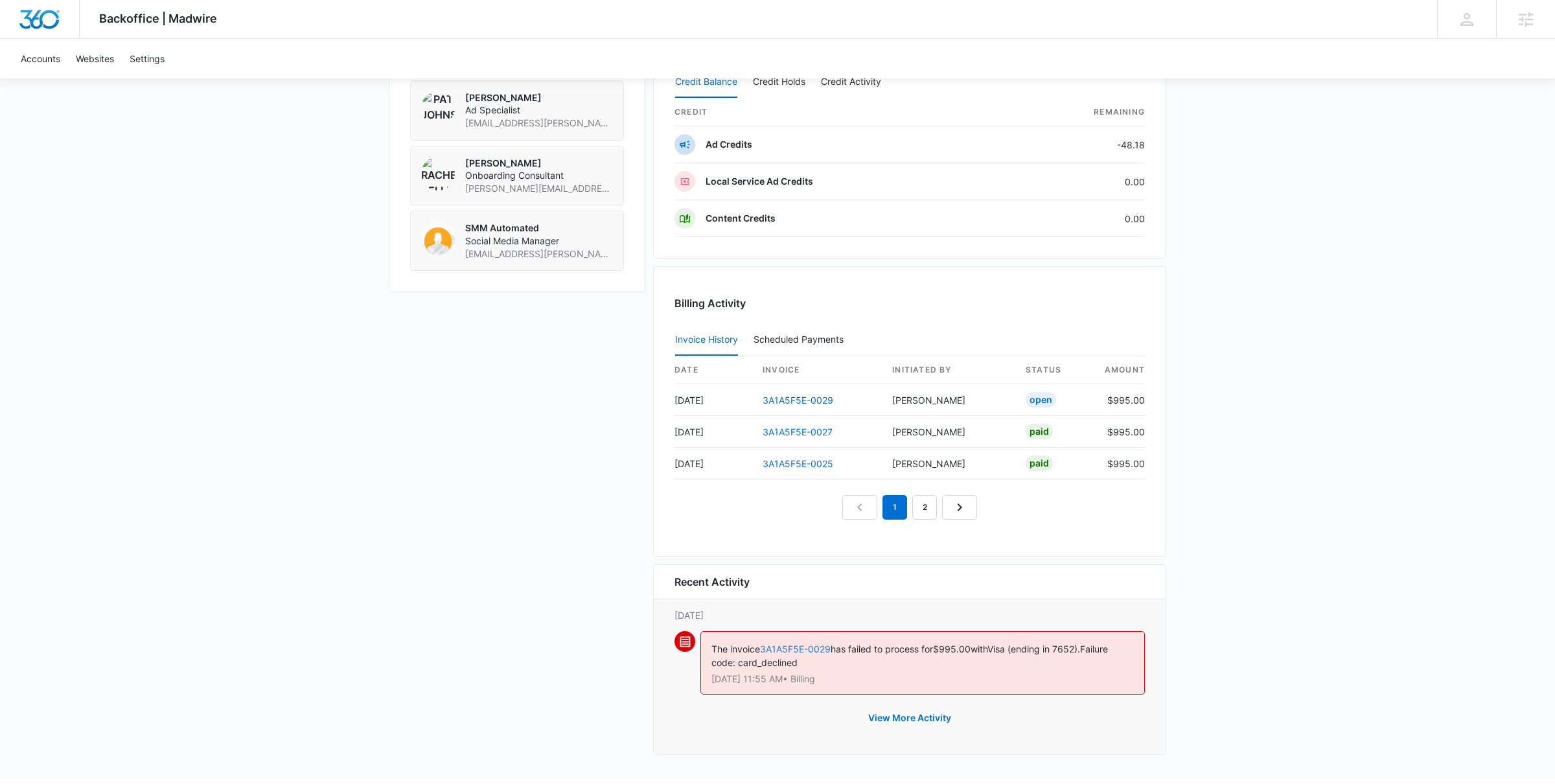
click at [789, 651] on link "3A1A5F5E-0029" at bounding box center [795, 649] width 71 height 11
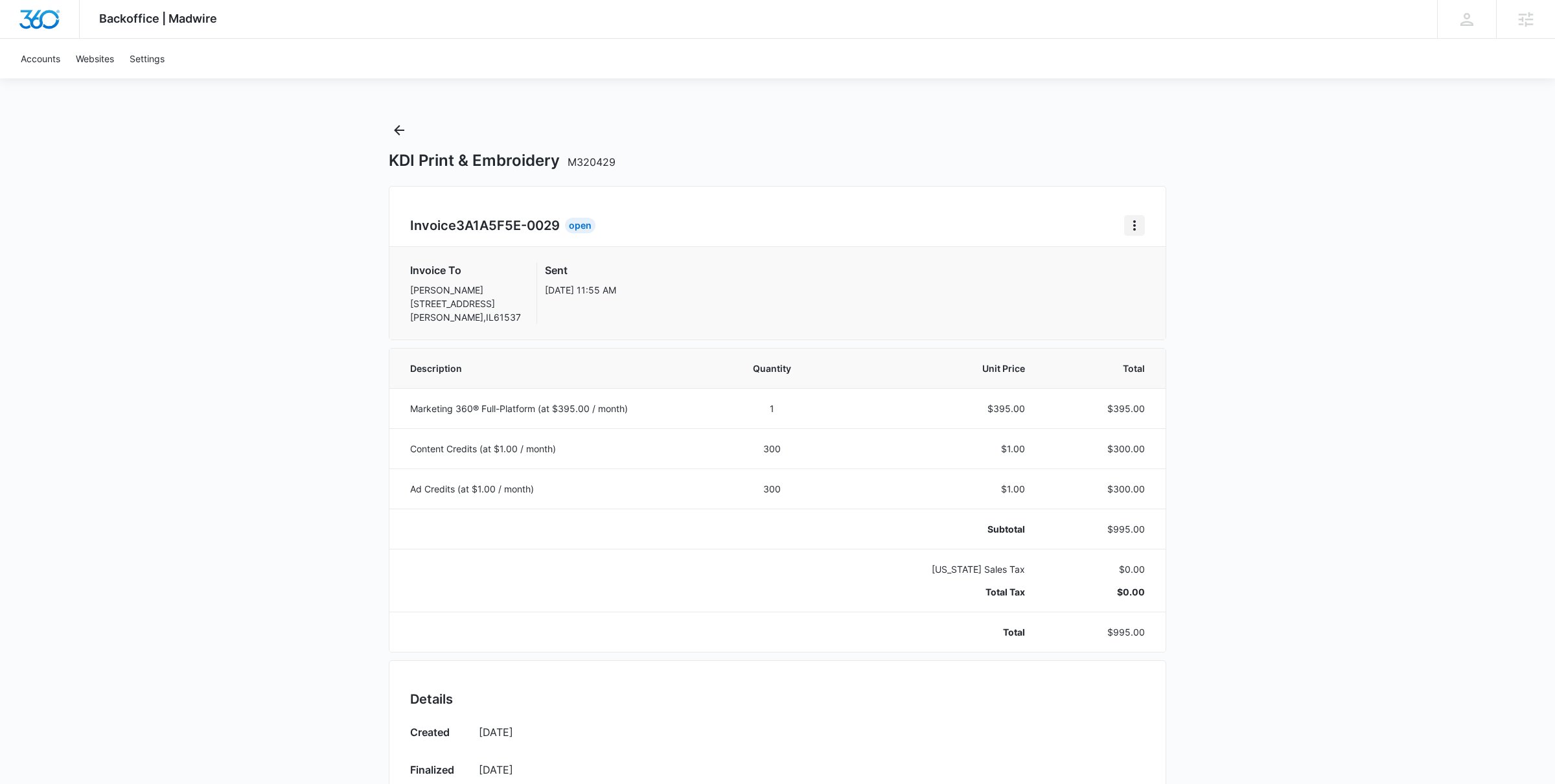
click at [1135, 226] on icon "Home" at bounding box center [1134, 225] width 3 height 10
click at [1162, 277] on div "Retry Payment" at bounding box center [1177, 281] width 75 height 9
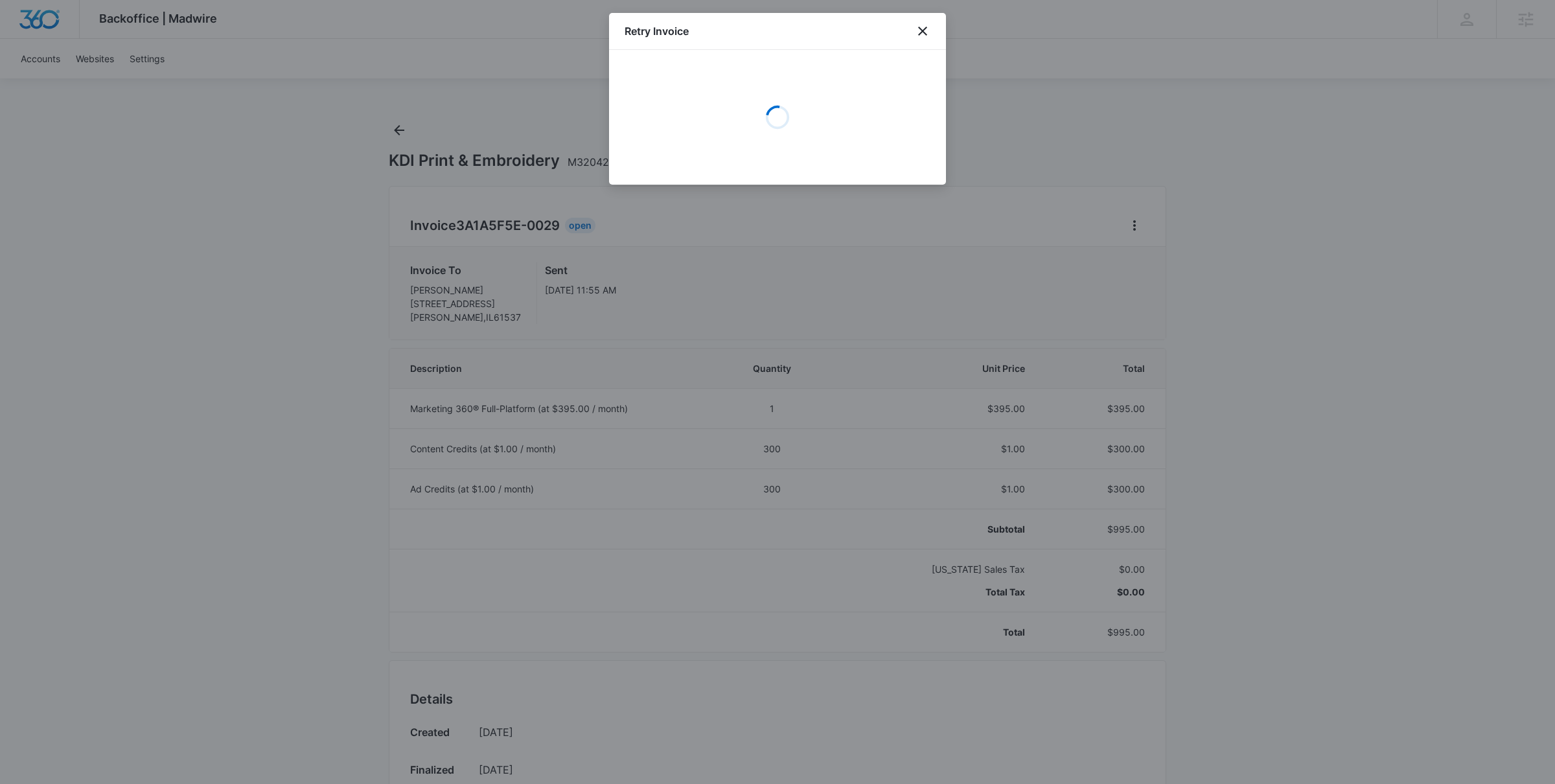
select select "pm_1QgrceA4n8RTgNjUWcKTCRaC"
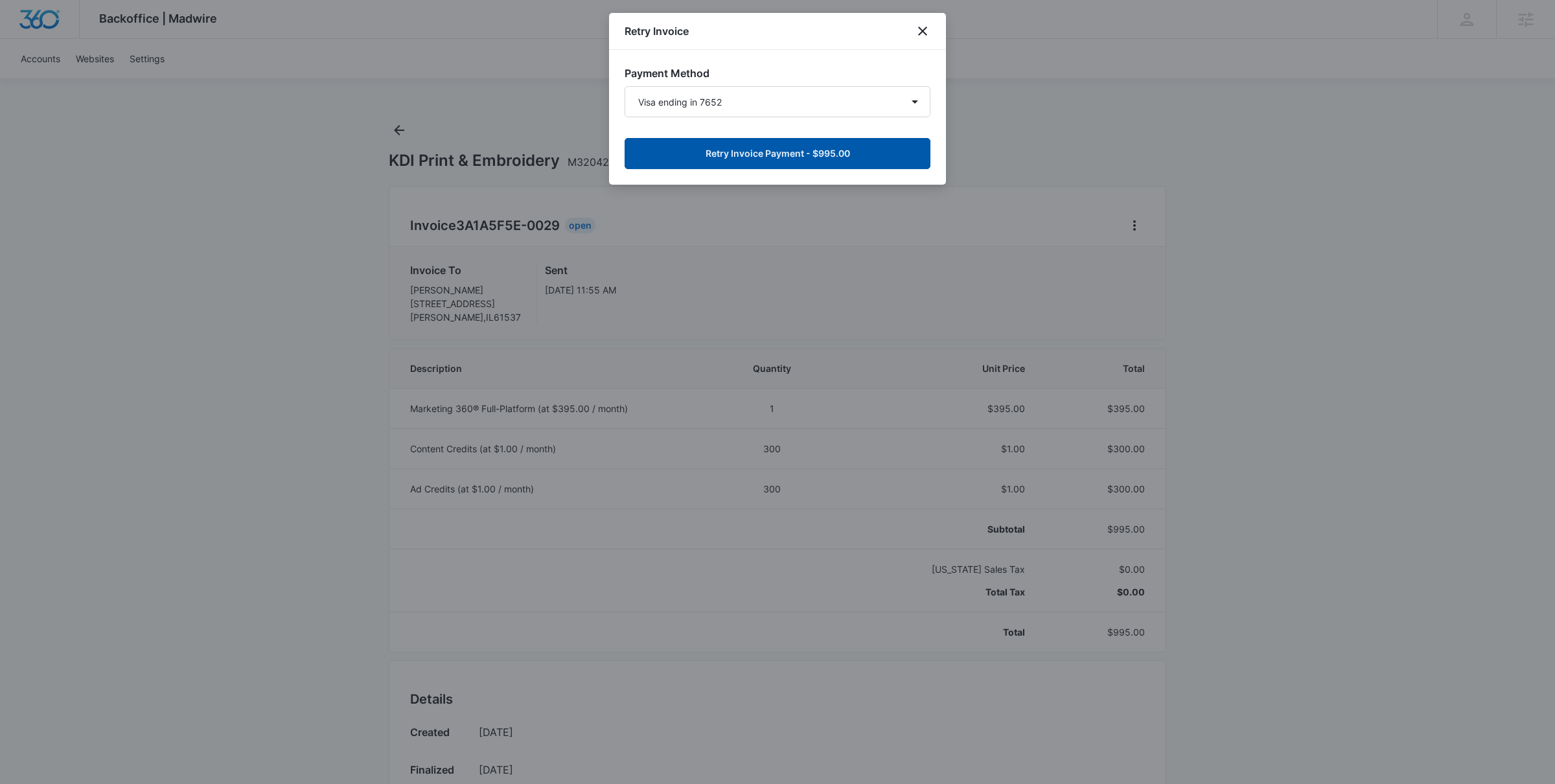
click at [749, 152] on button "Retry Invoice Payment - $995.00" at bounding box center [778, 153] width 306 height 31
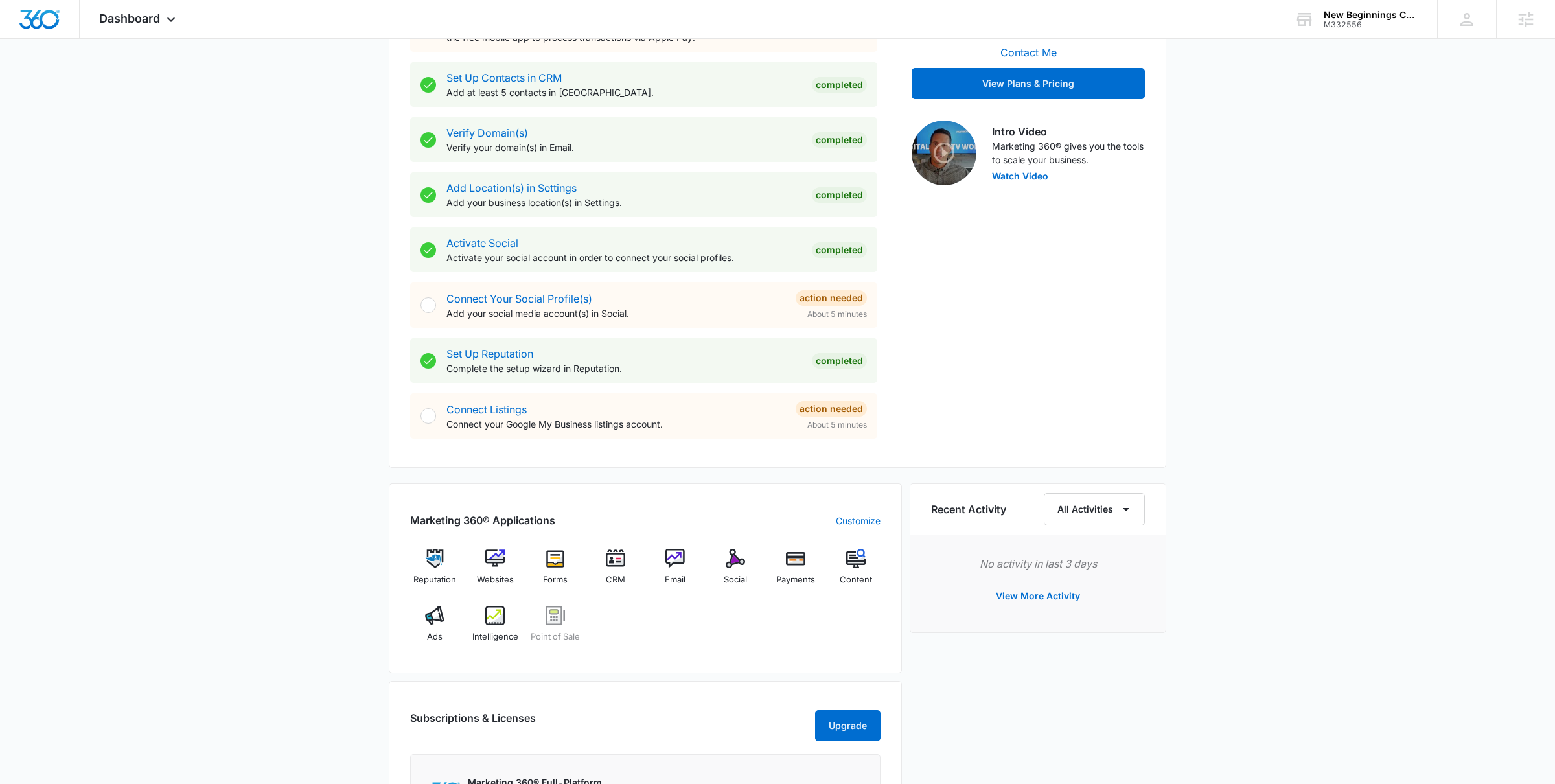
scroll to position [364, 0]
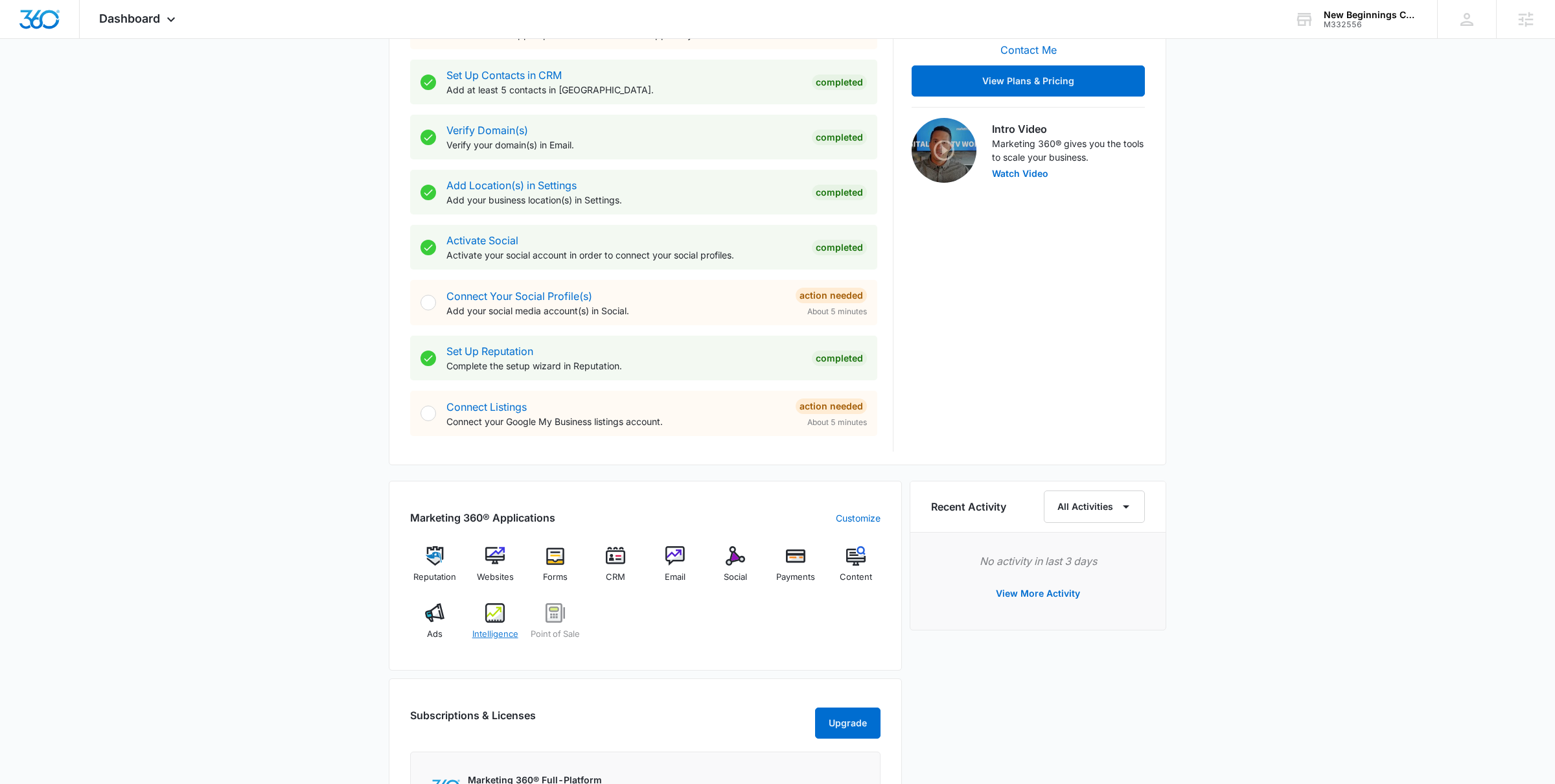
click at [493, 619] on img at bounding box center [494, 612] width 20 height 20
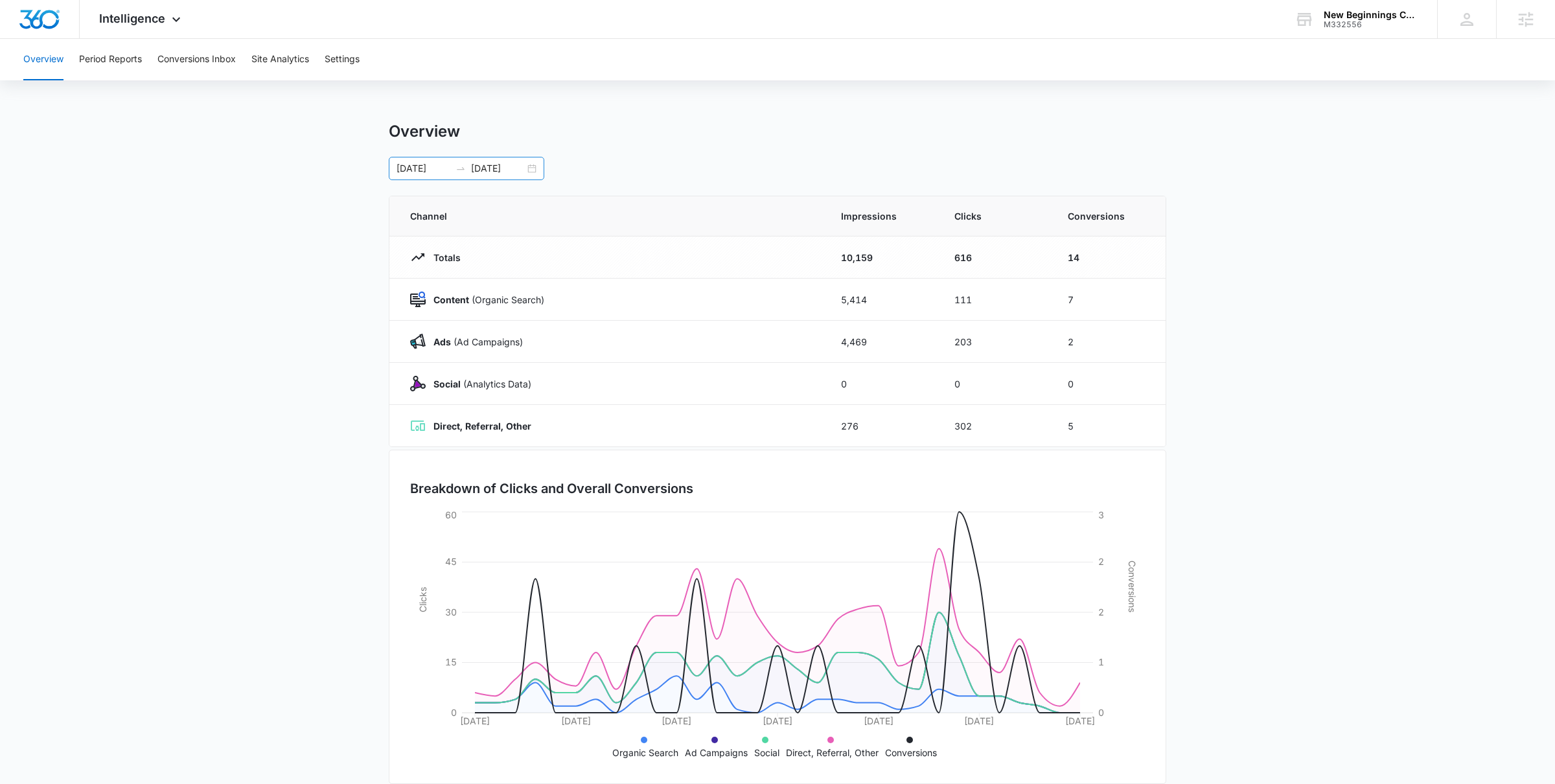
click at [533, 171] on div "09/13/2025 10/13/2025" at bounding box center [466, 168] width 155 height 23
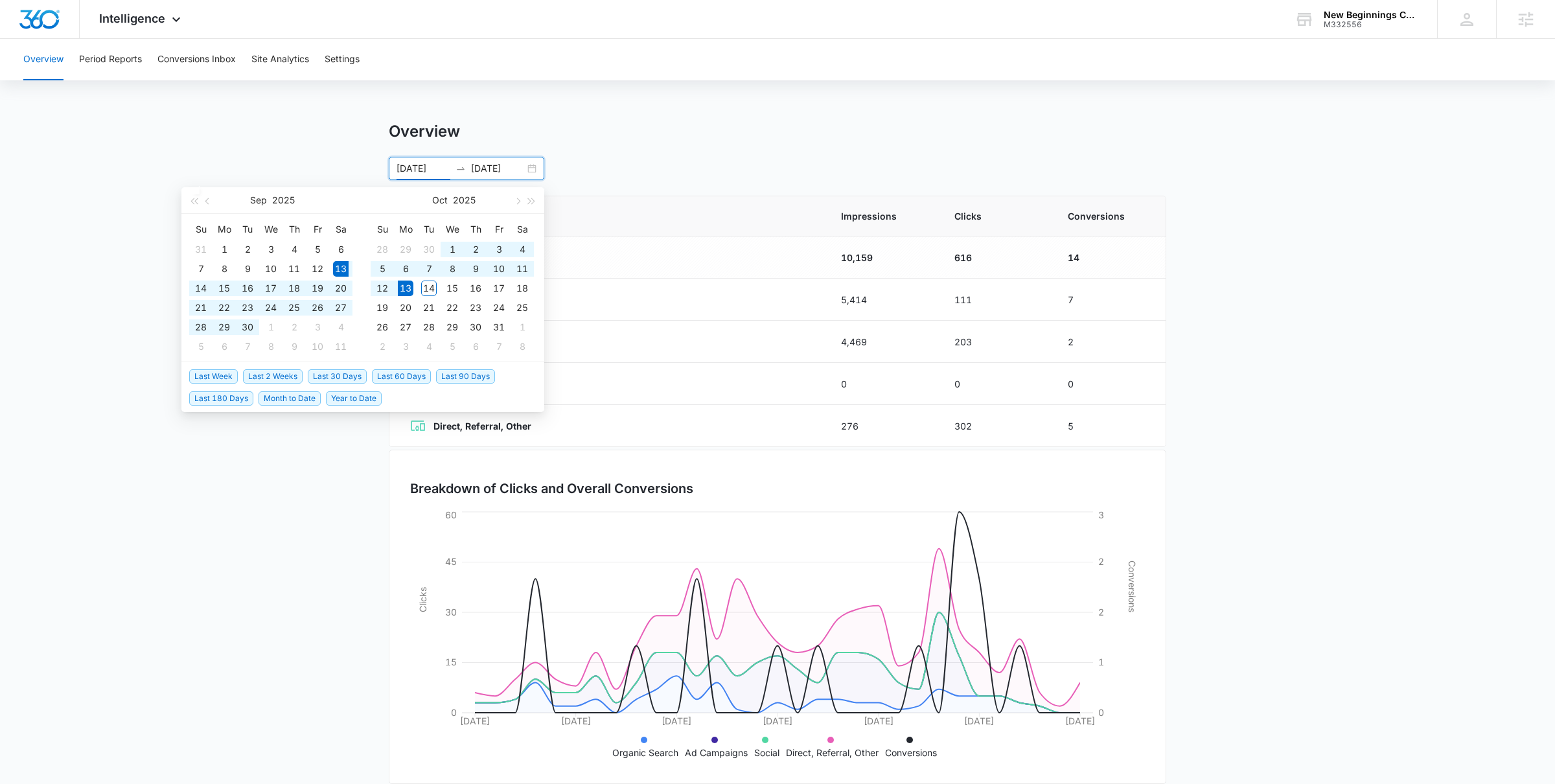
type input "09/13/2025"
click at [333, 374] on span "Last 30 Days" at bounding box center [337, 376] width 59 height 14
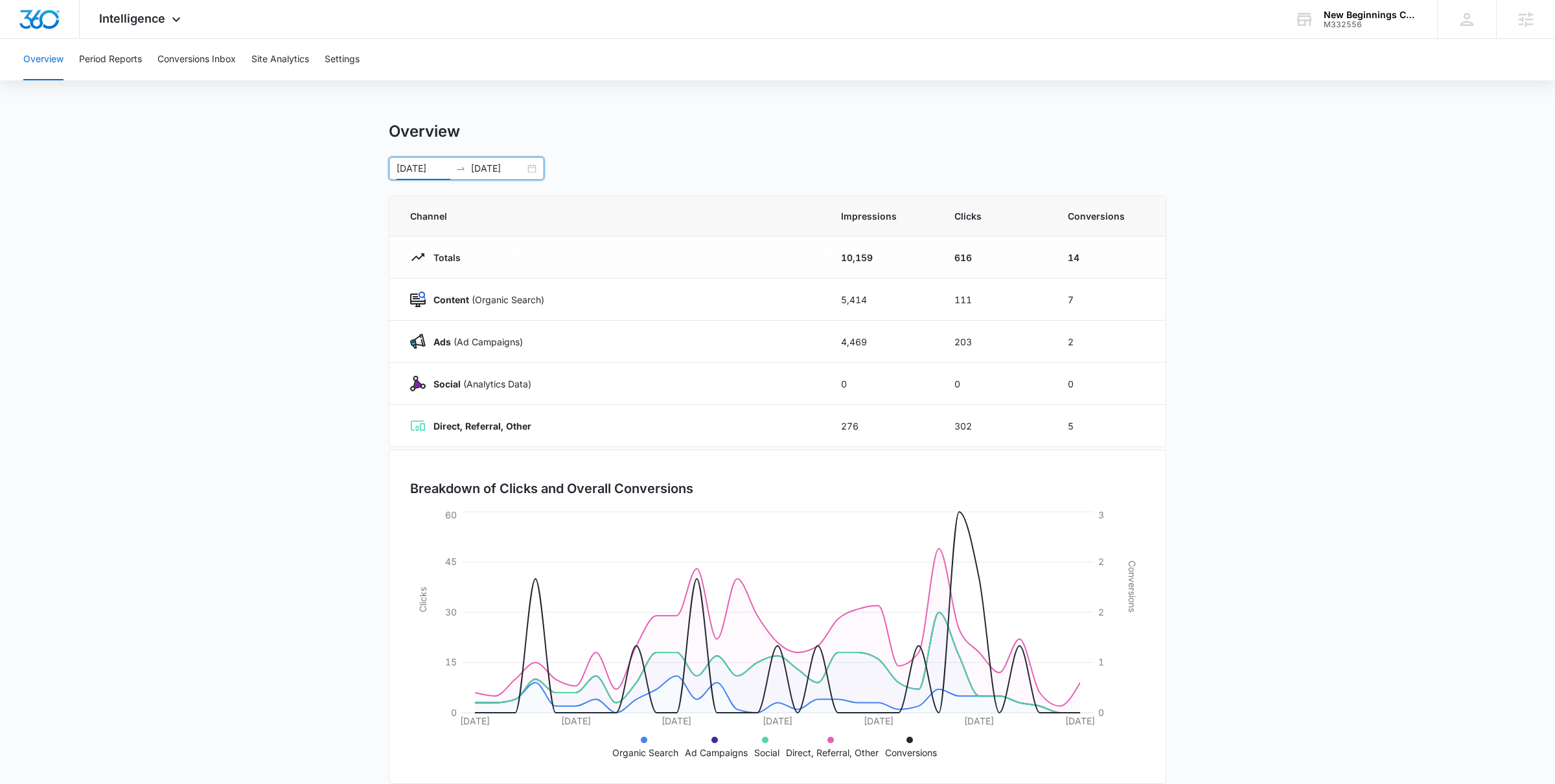
scroll to position [20, 0]
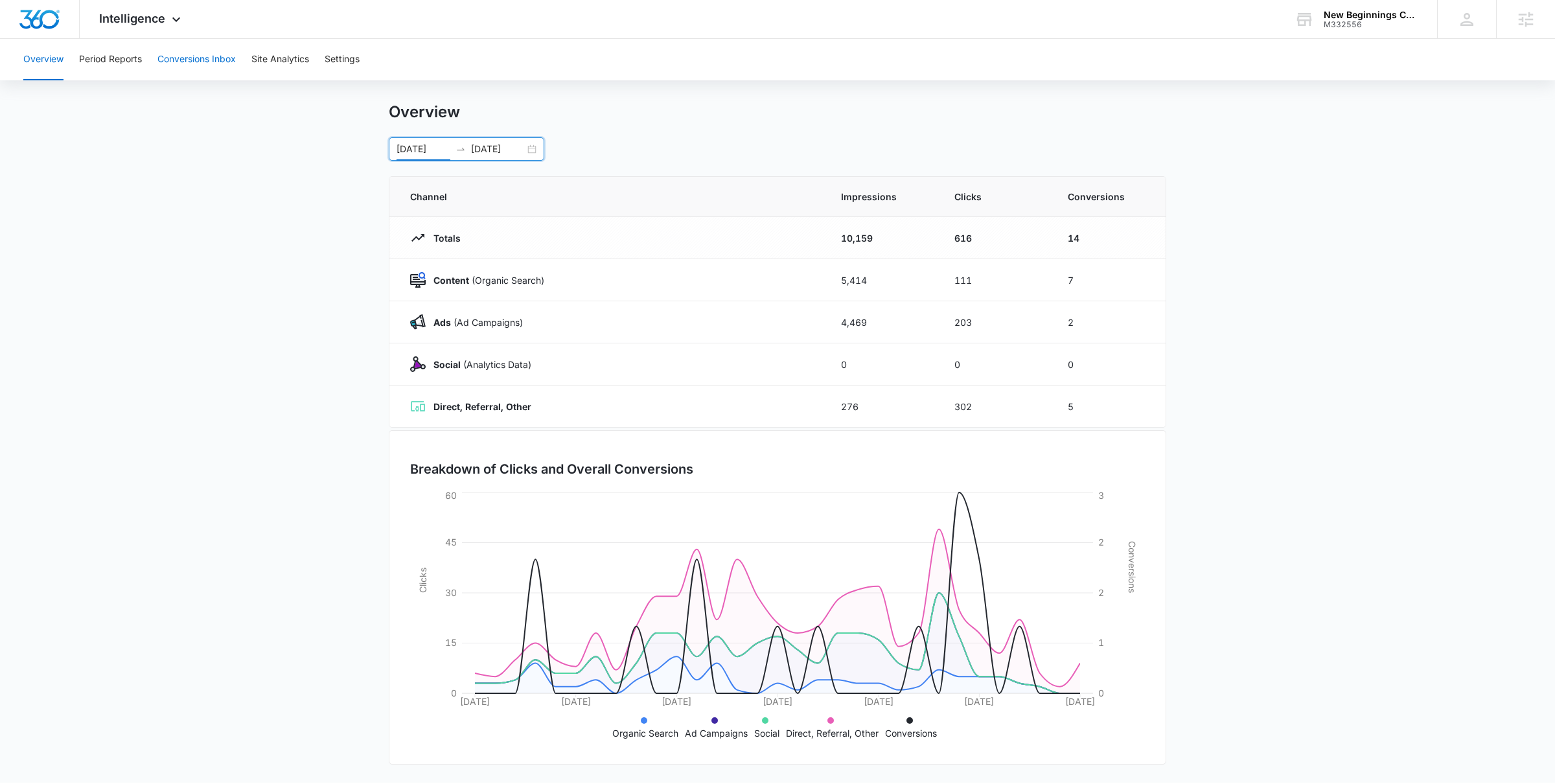
click at [207, 61] on button "Conversions Inbox" at bounding box center [197, 60] width 78 height 42
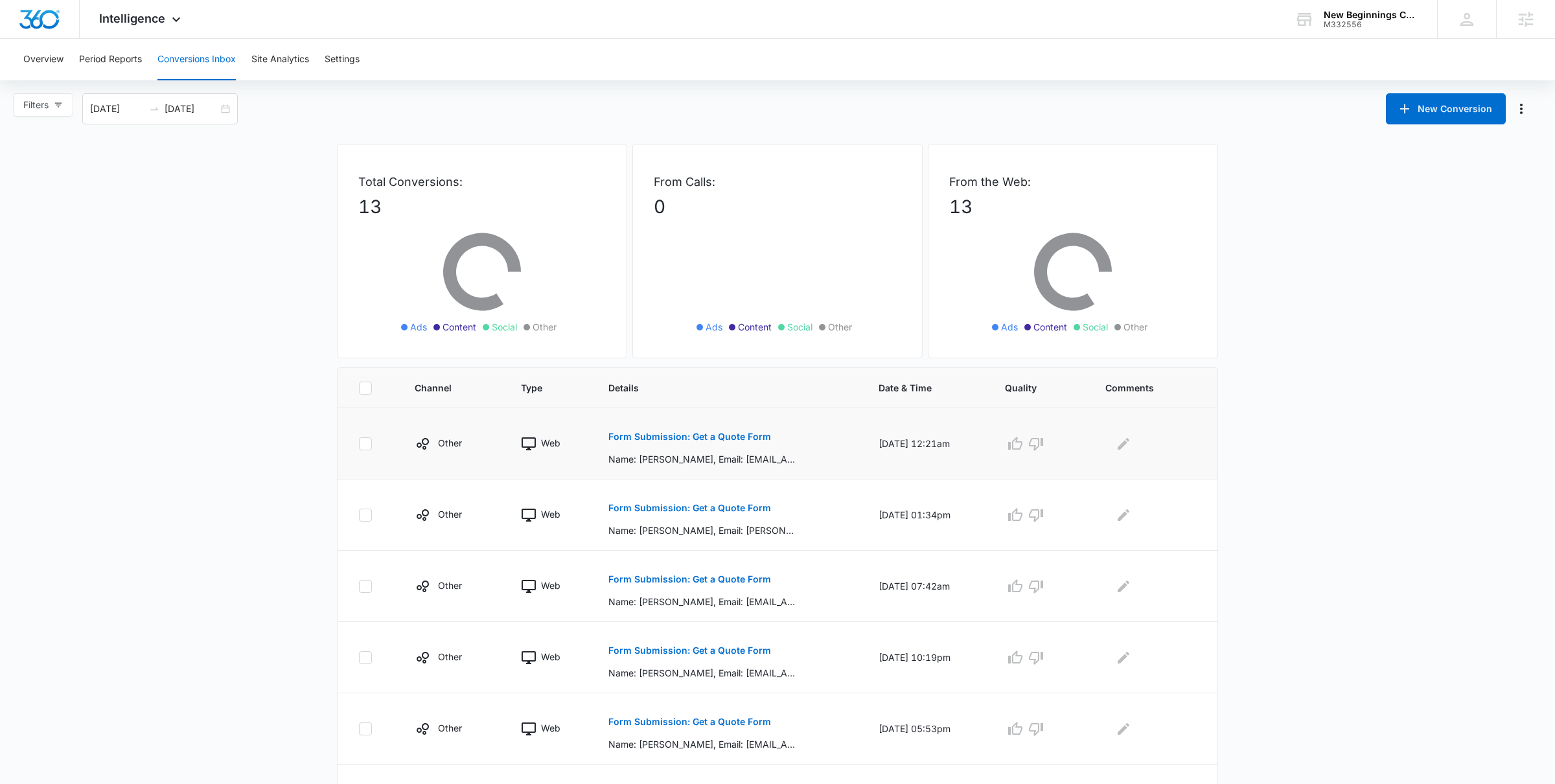
click at [665, 438] on p "Form Submission: Get a Quote Form" at bounding box center [690, 436] width 163 height 9
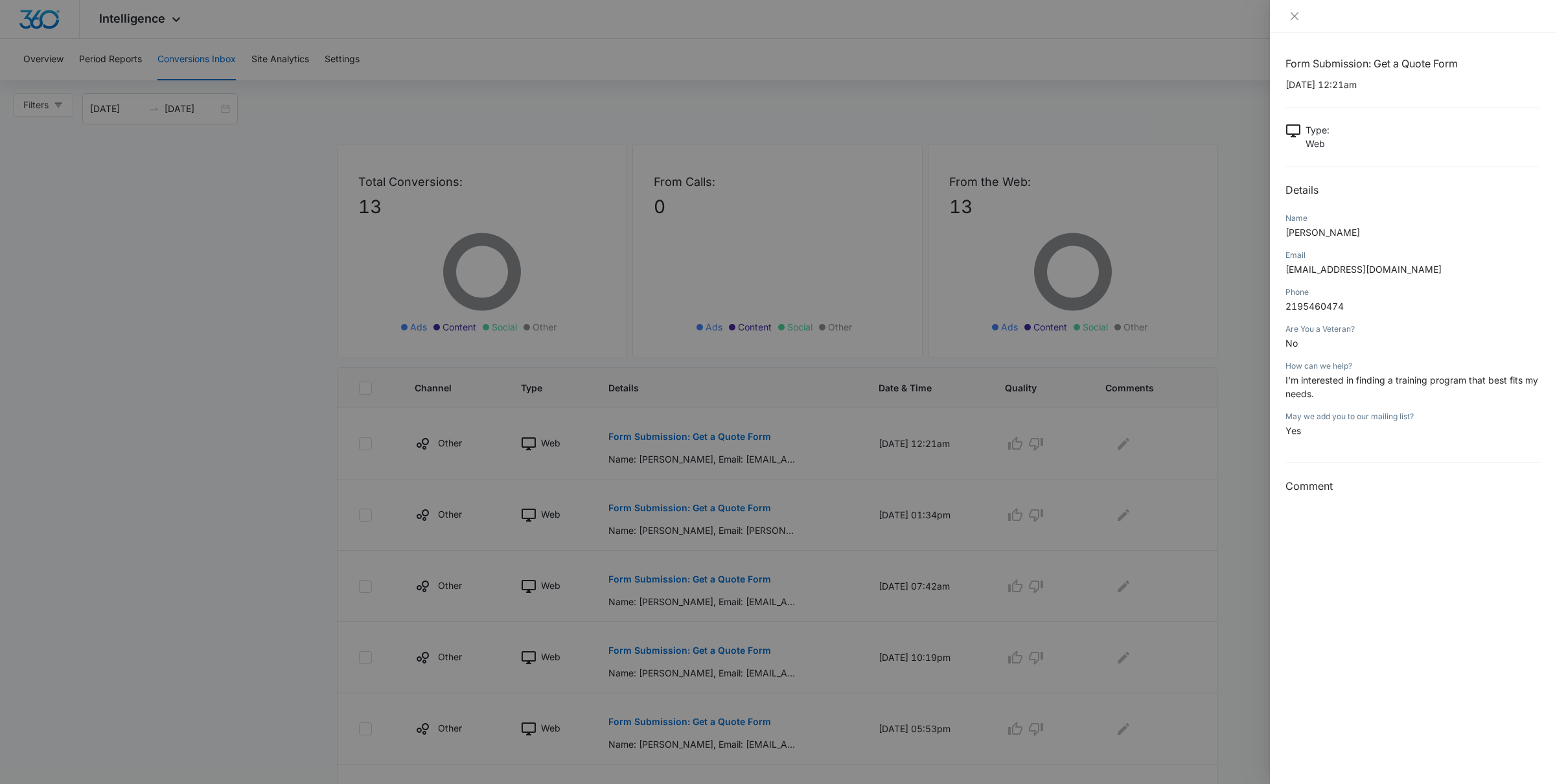
click at [881, 463] on div at bounding box center [778, 392] width 1555 height 784
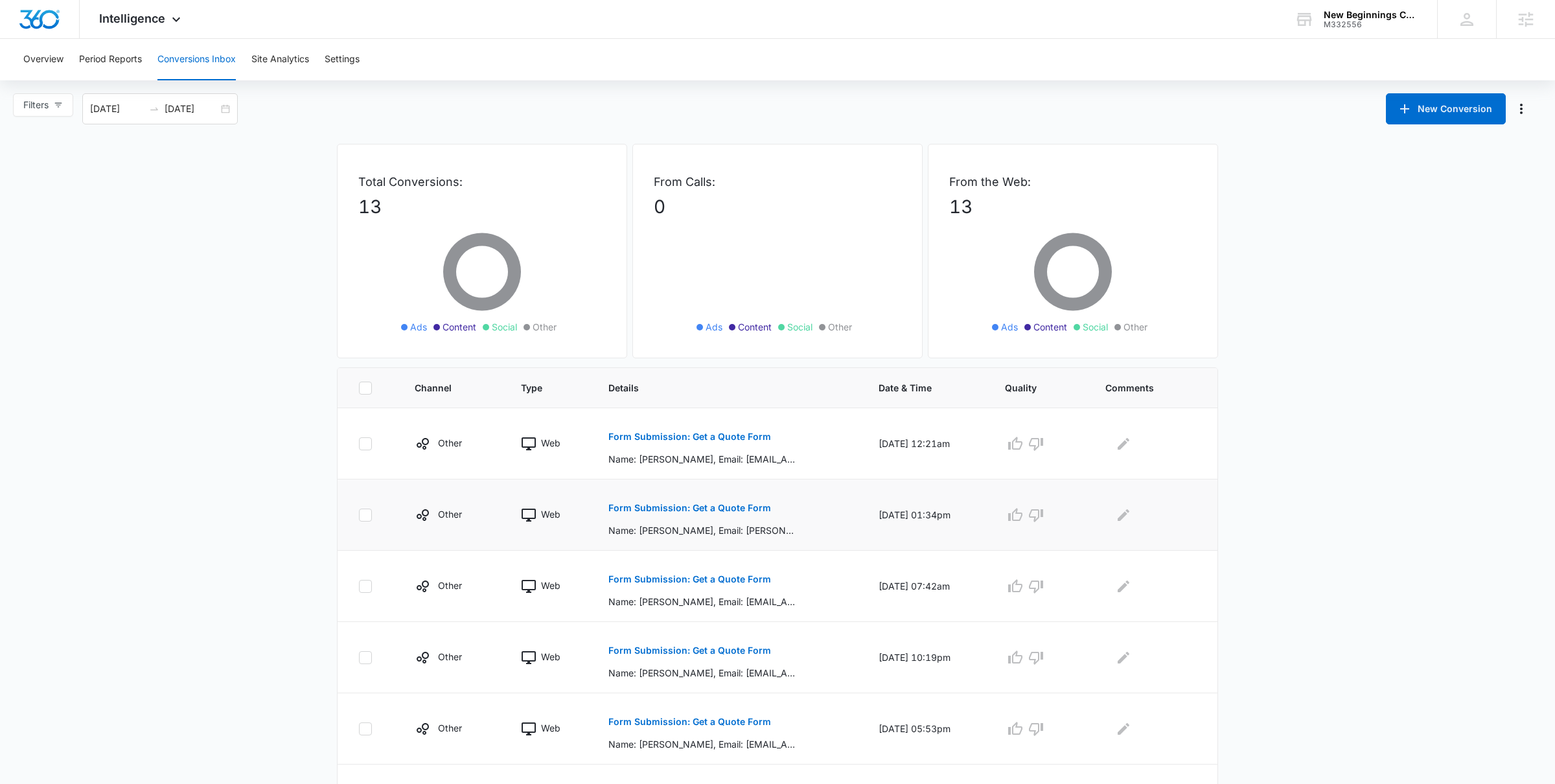
click at [686, 516] on button "Form Submission: Get a Quote Form" at bounding box center [690, 508] width 163 height 31
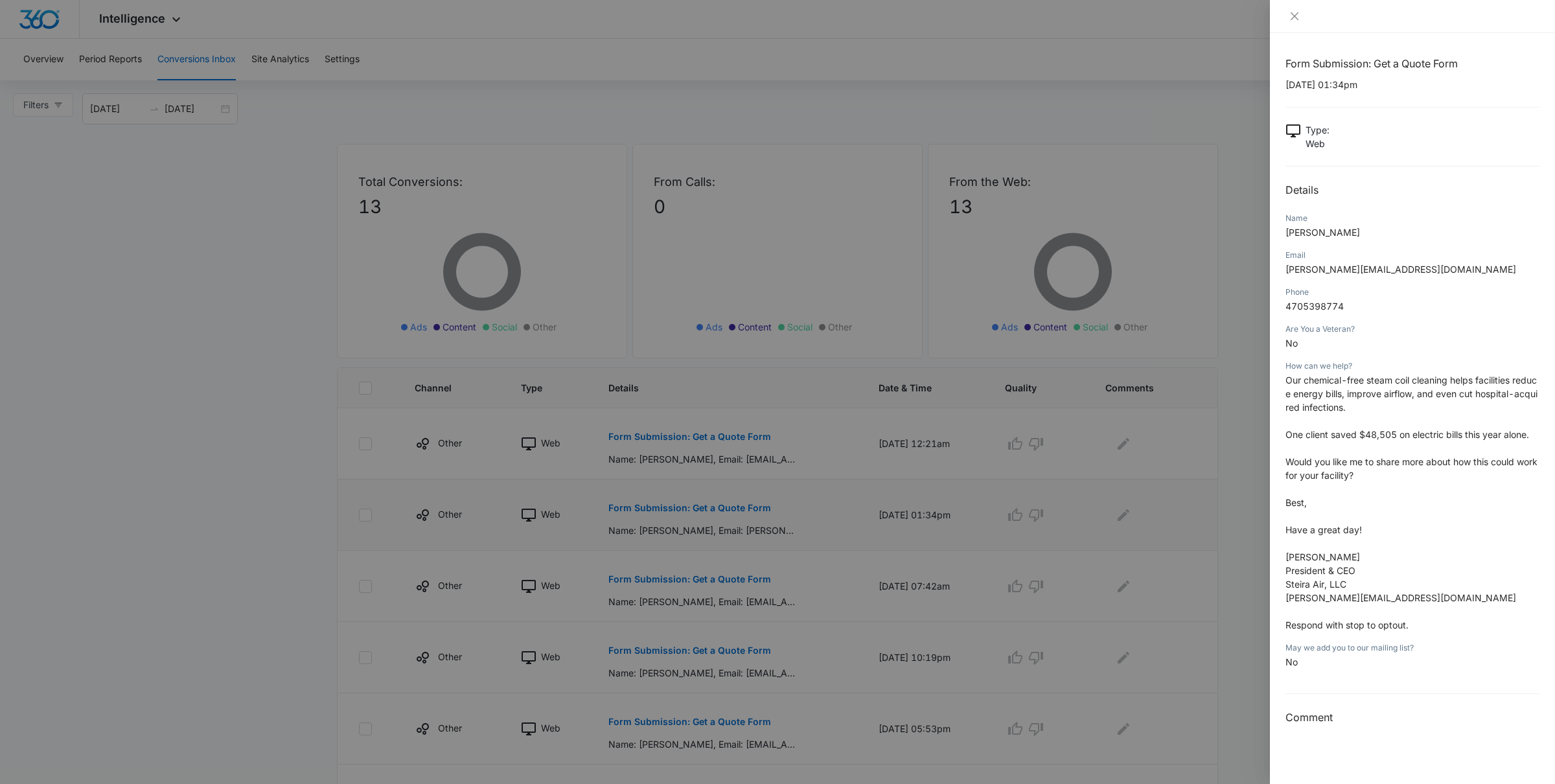
click at [686, 516] on div at bounding box center [778, 392] width 1555 height 784
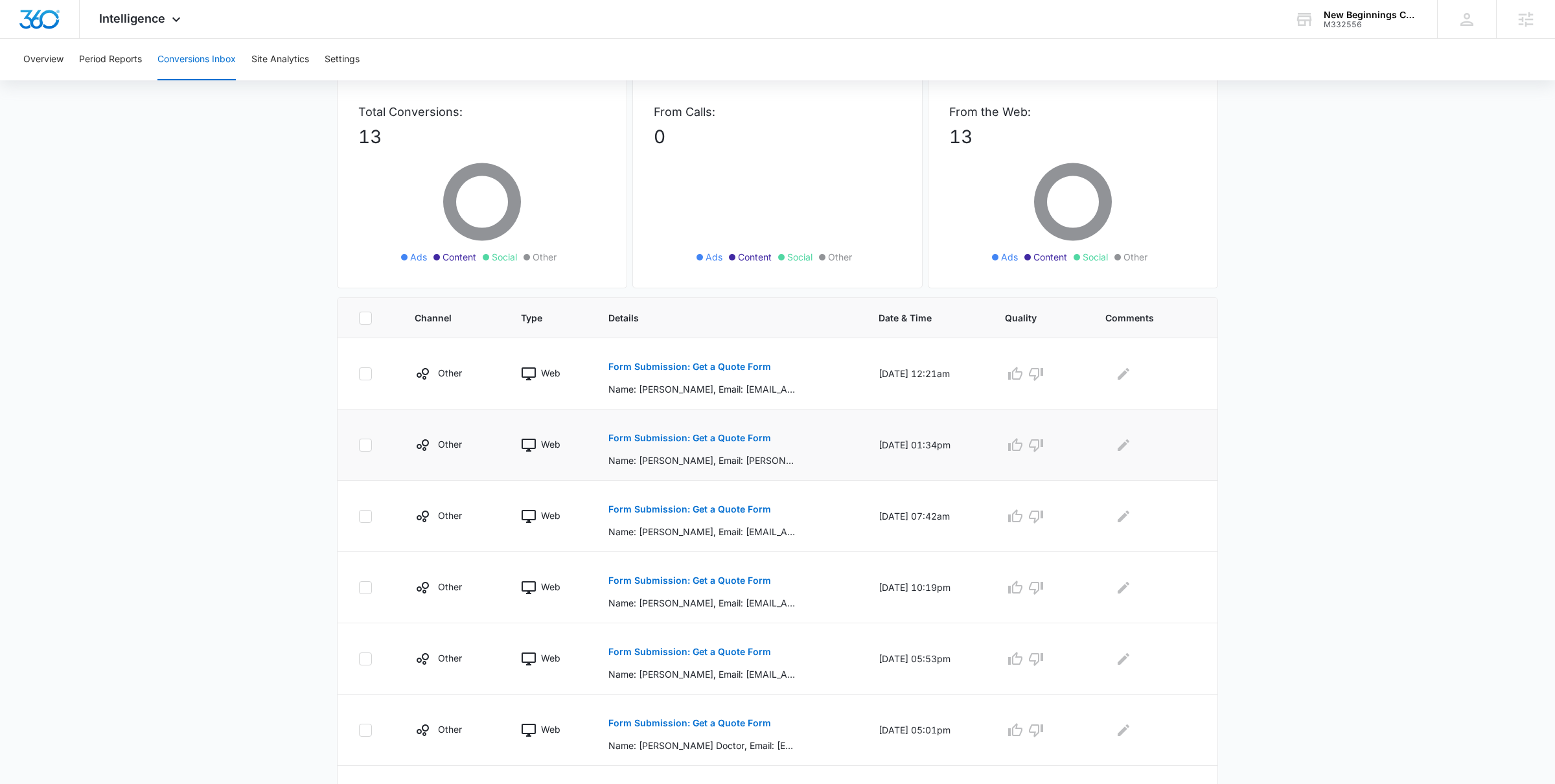
scroll to position [93, 0]
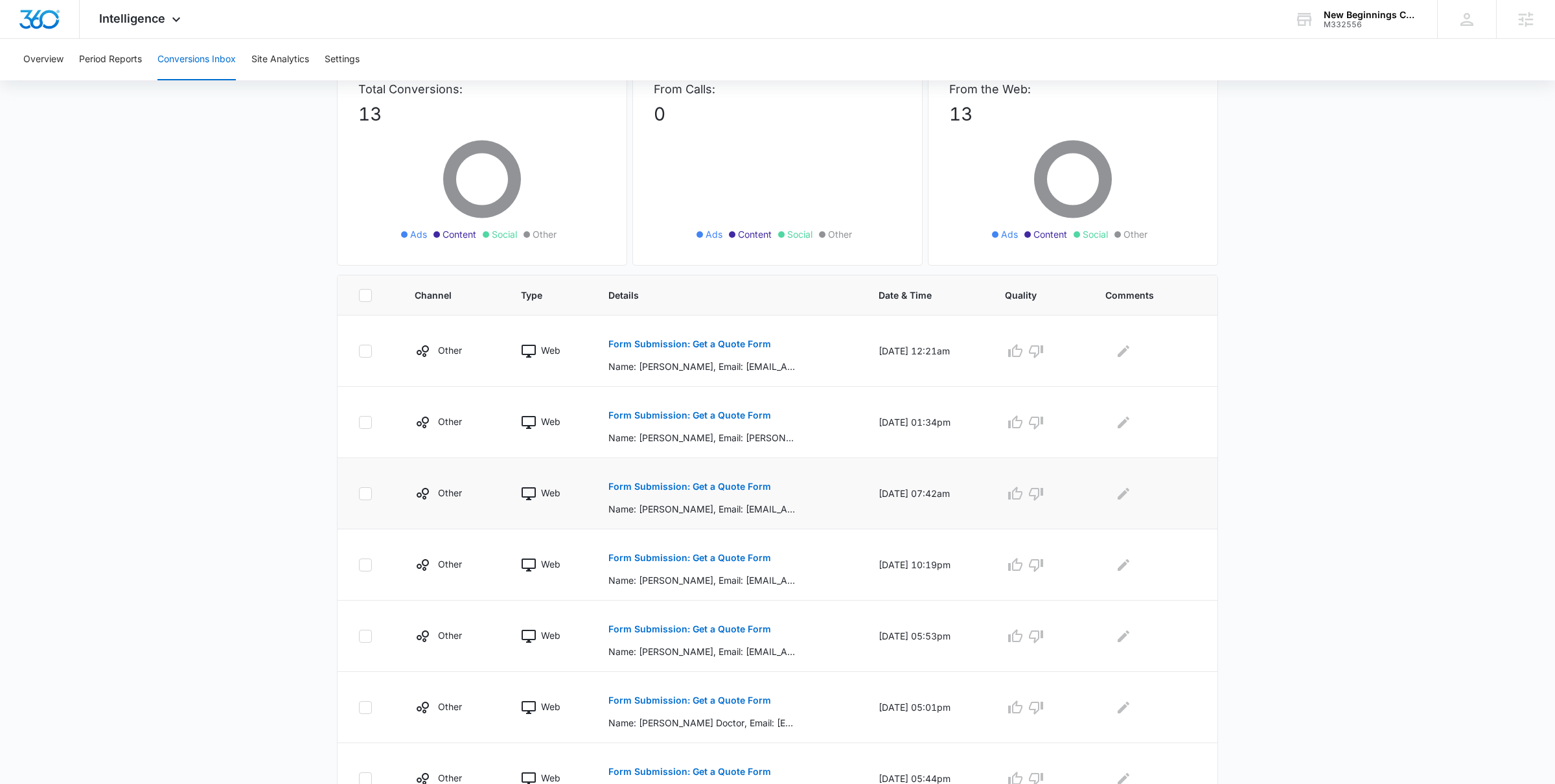
click at [690, 503] on p "Name: Lorrie Jordan, Email: annejordan609@gmail.com, Phone: 4632070849, Are You…" at bounding box center [702, 509] width 188 height 14
click at [690, 491] on p "Form Submission: Get a Quote Form" at bounding box center [690, 486] width 163 height 9
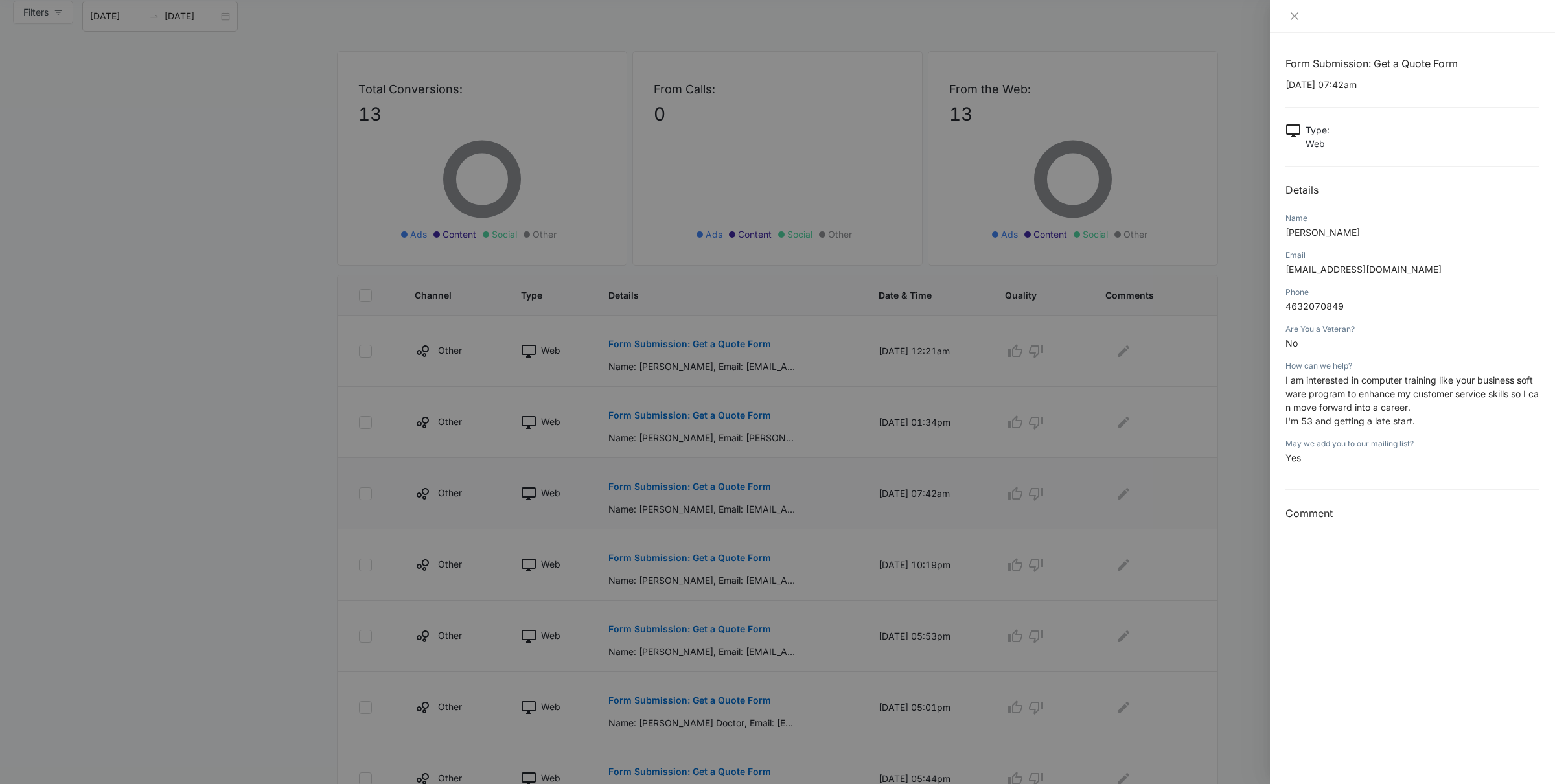
click at [690, 491] on div at bounding box center [778, 392] width 1555 height 784
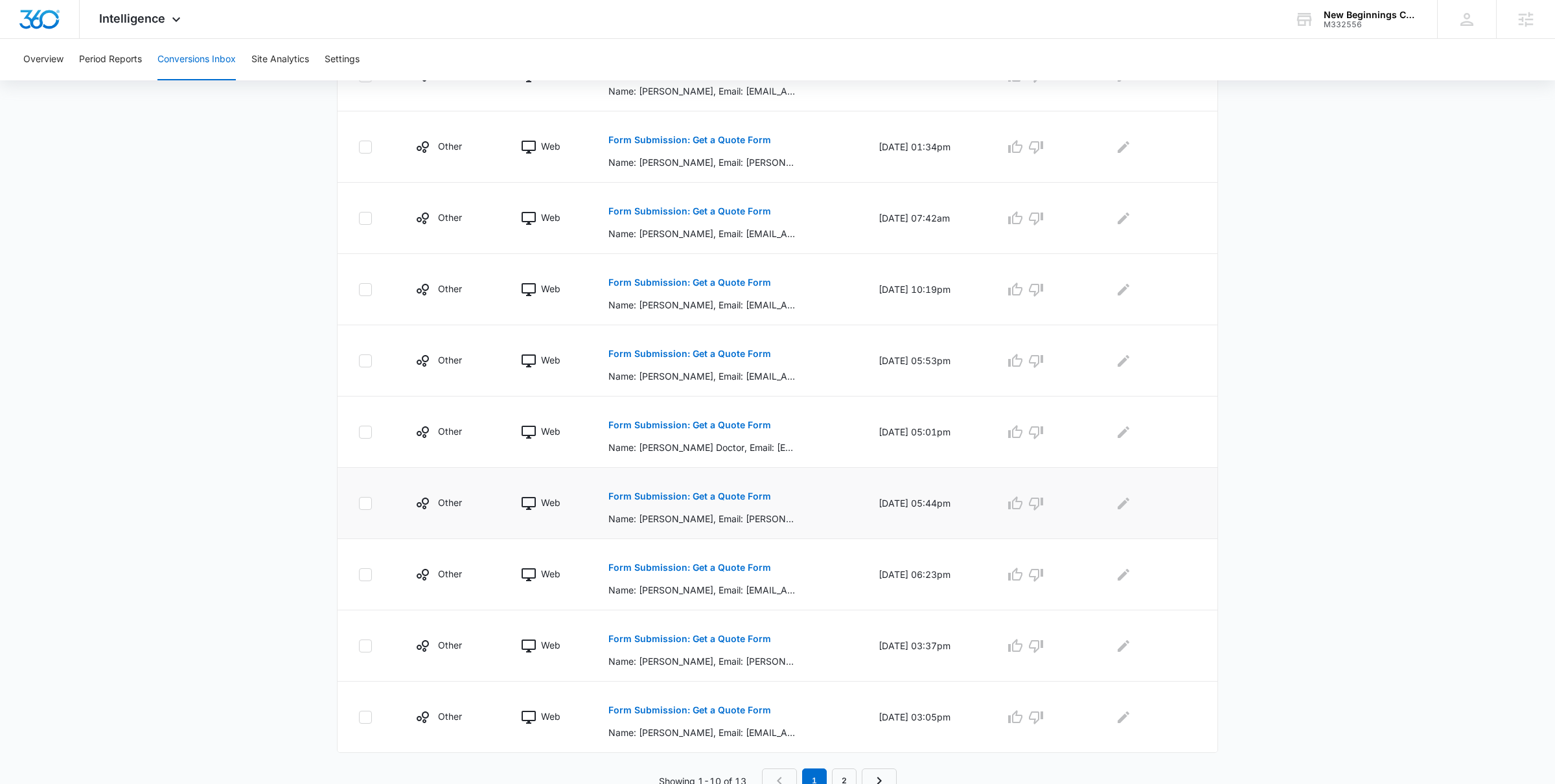
scroll to position [379, 0]
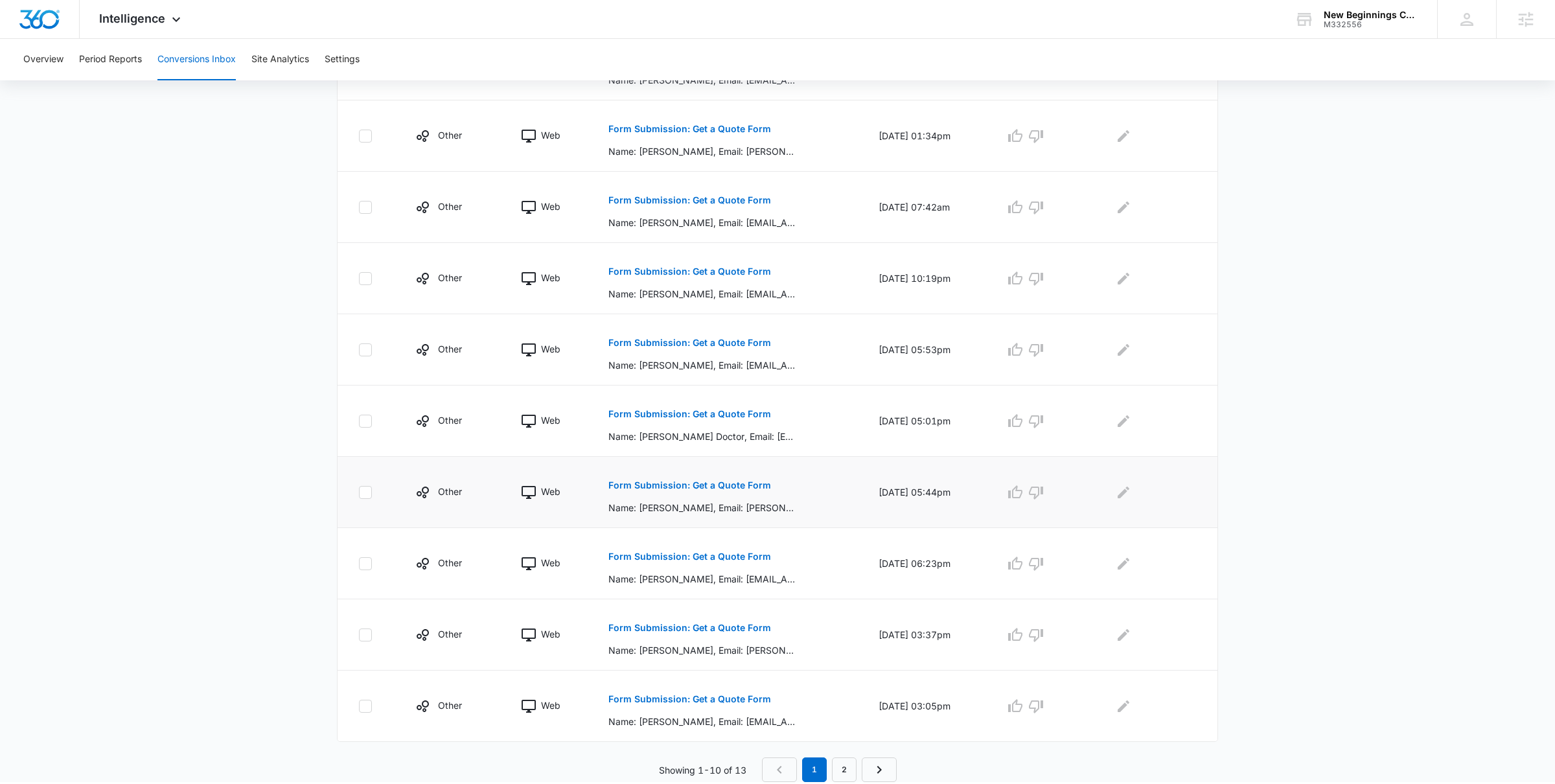
click at [683, 484] on p "Form Submission: Get a Quote Form" at bounding box center [690, 485] width 163 height 9
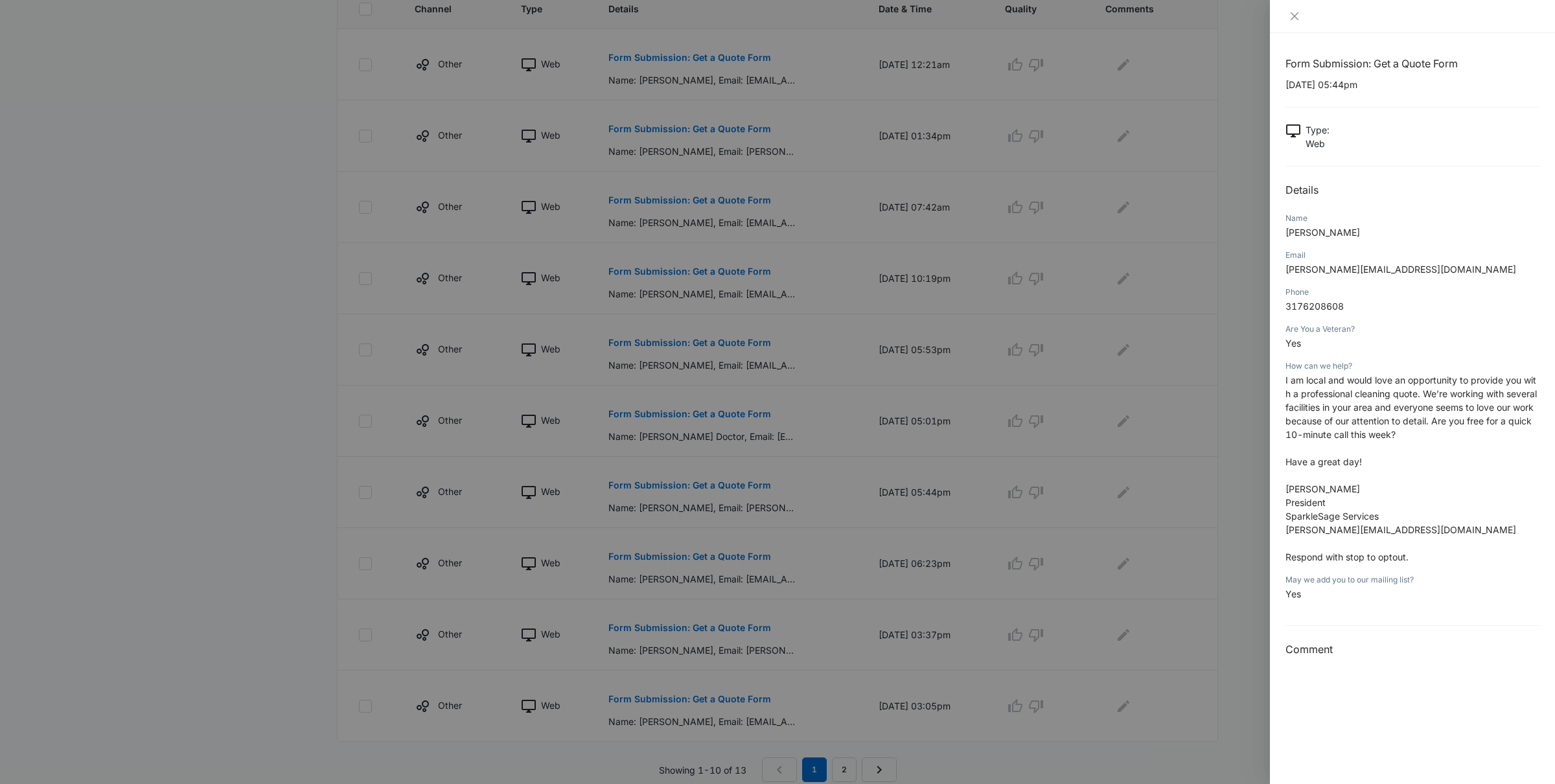
click at [1137, 538] on div at bounding box center [778, 392] width 1555 height 784
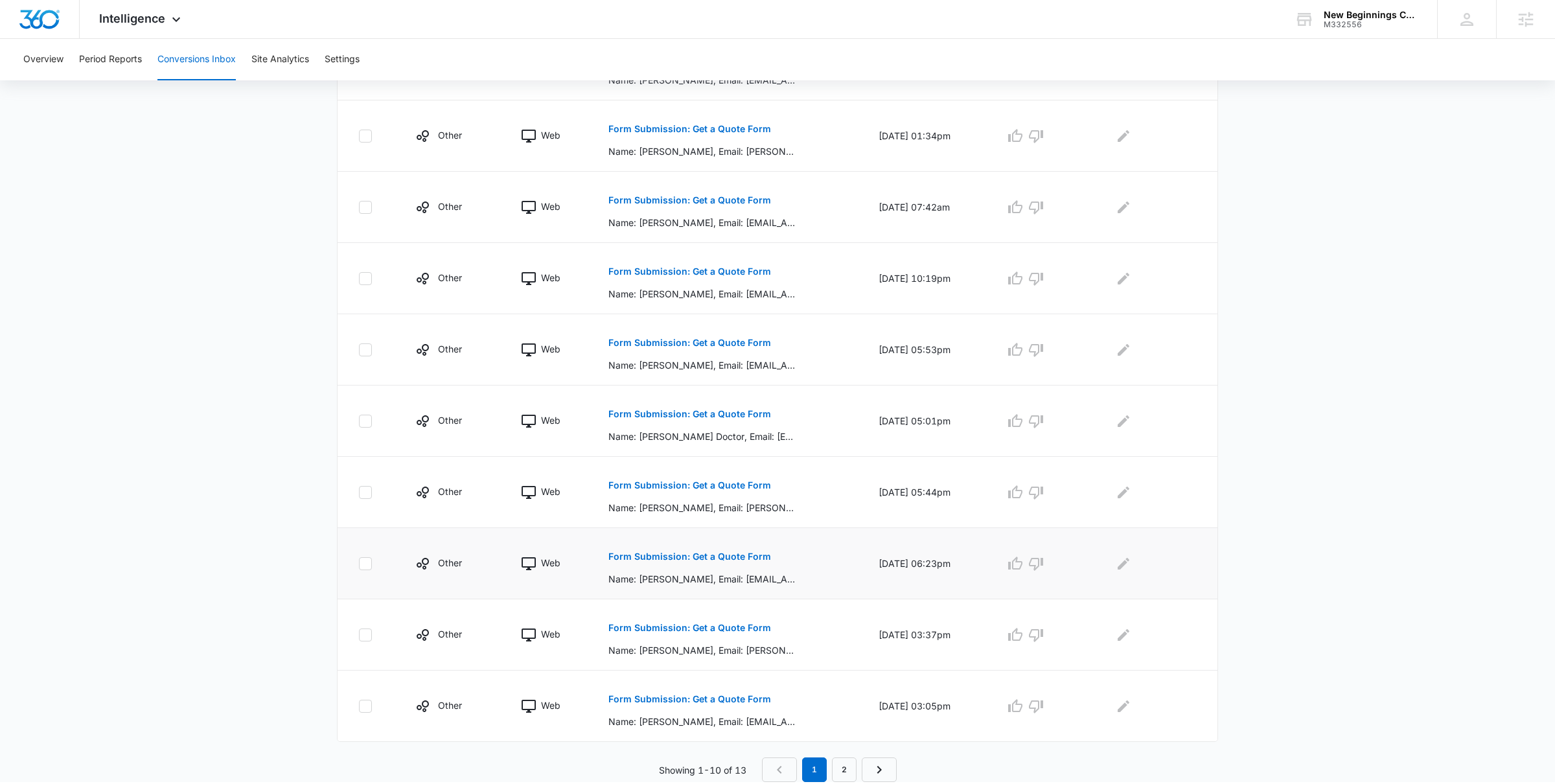
click at [689, 556] on p "Form Submission: Get a Quote Form" at bounding box center [690, 556] width 163 height 9
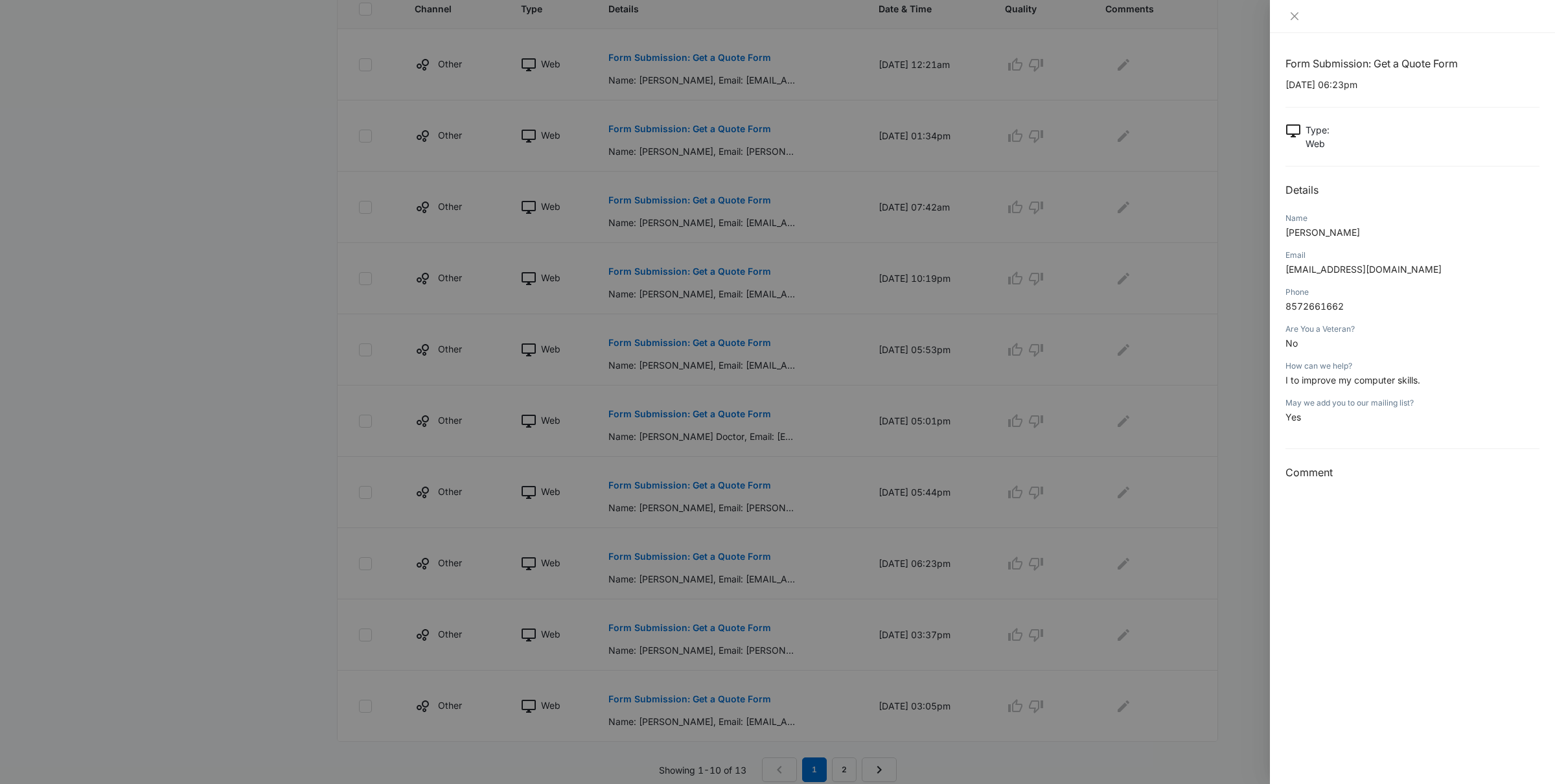
click at [936, 534] on div at bounding box center [778, 392] width 1555 height 784
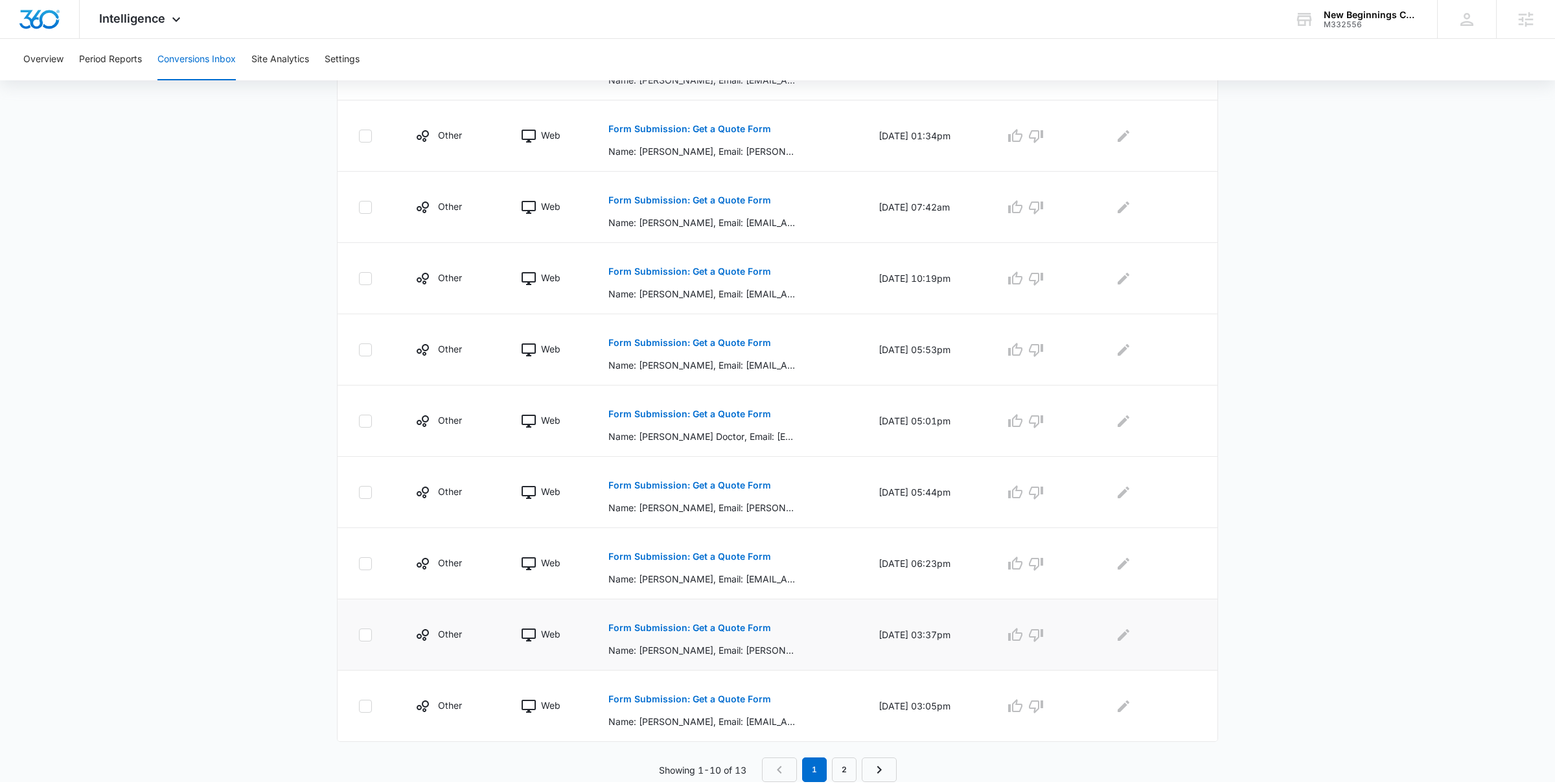
click at [728, 635] on button "Form Submission: Get a Quote Form" at bounding box center [690, 627] width 163 height 31
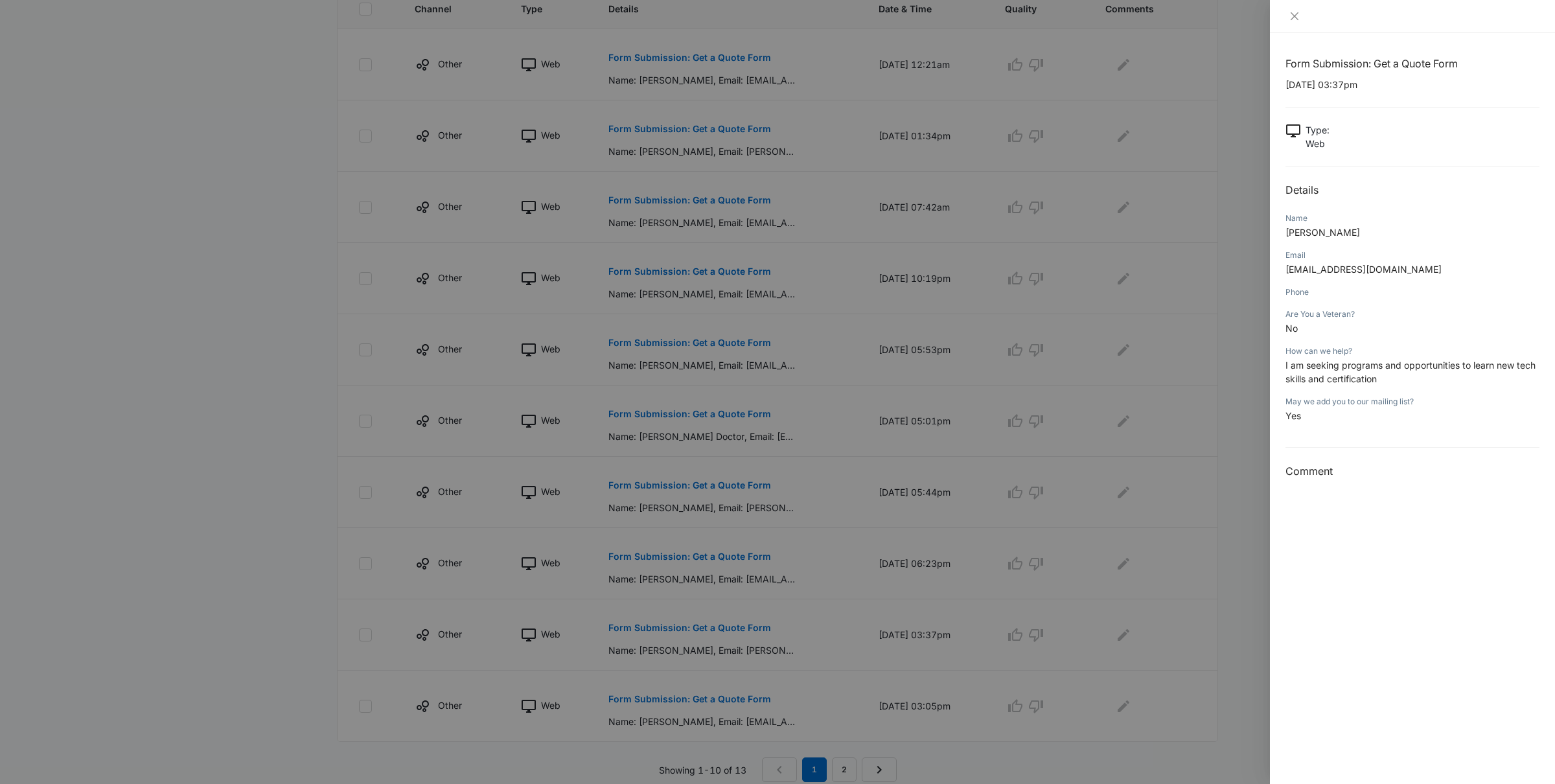
click at [1148, 625] on div at bounding box center [778, 392] width 1555 height 784
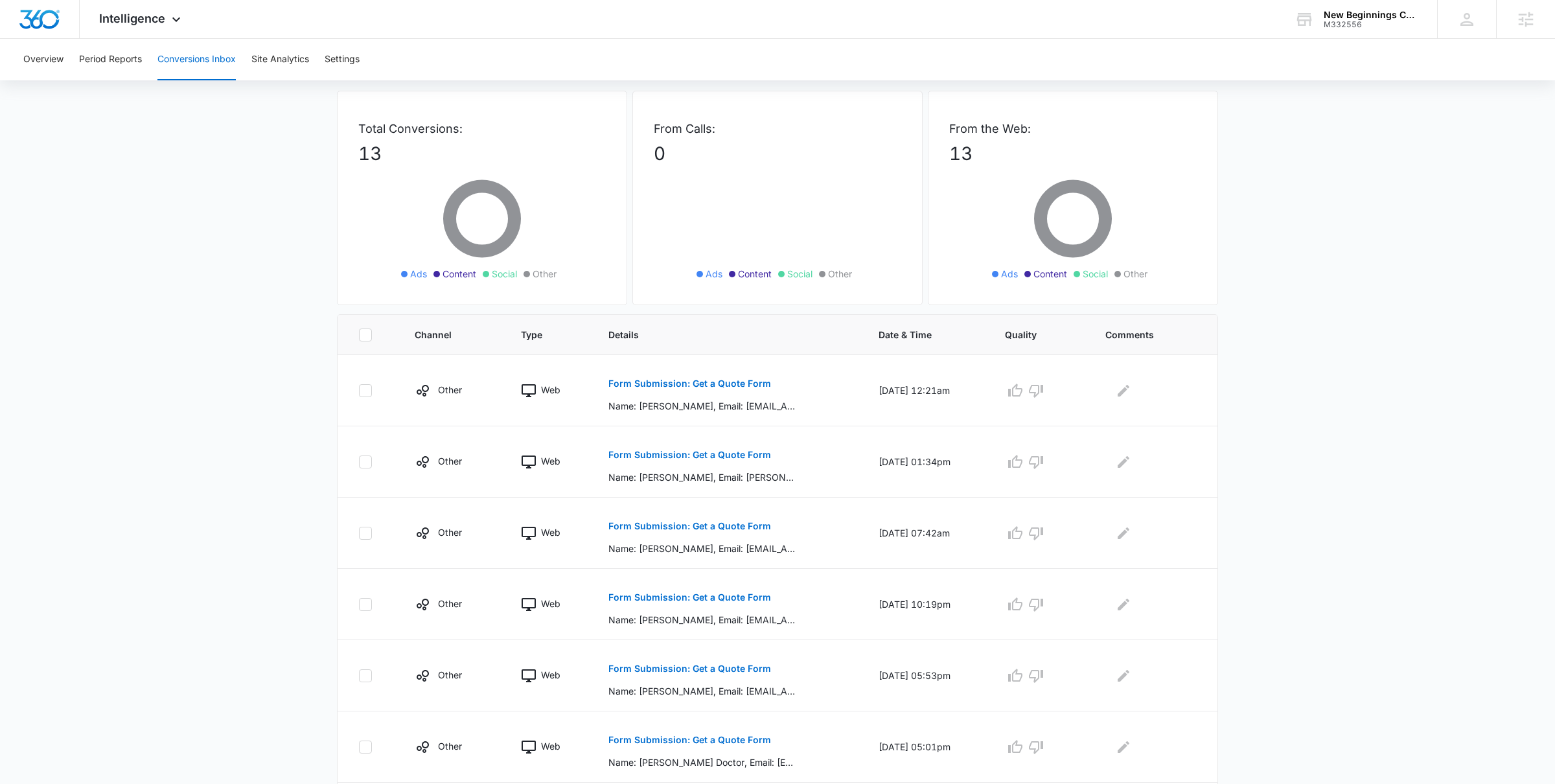
scroll to position [0, 0]
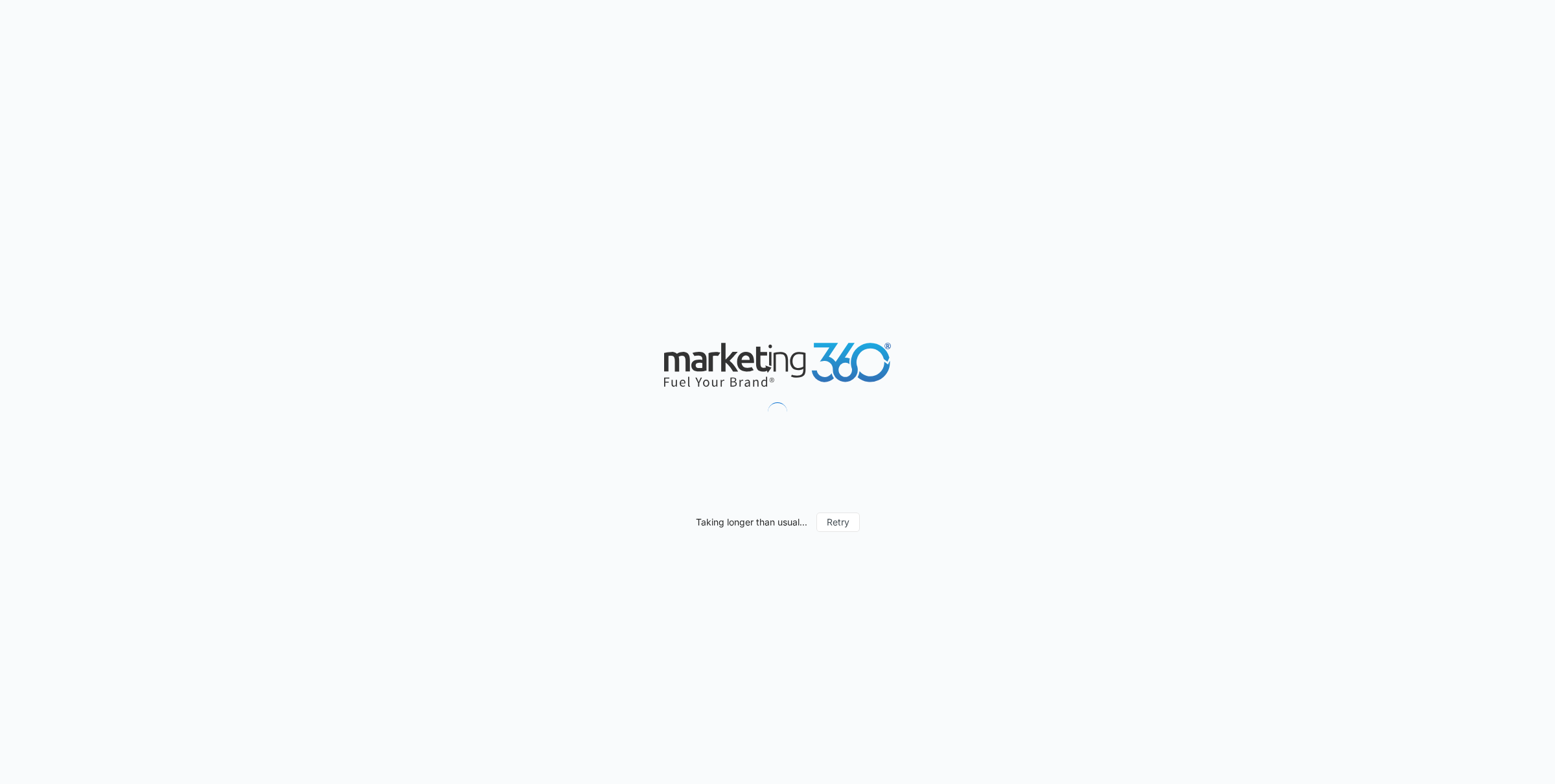
scroll to position [797, 0]
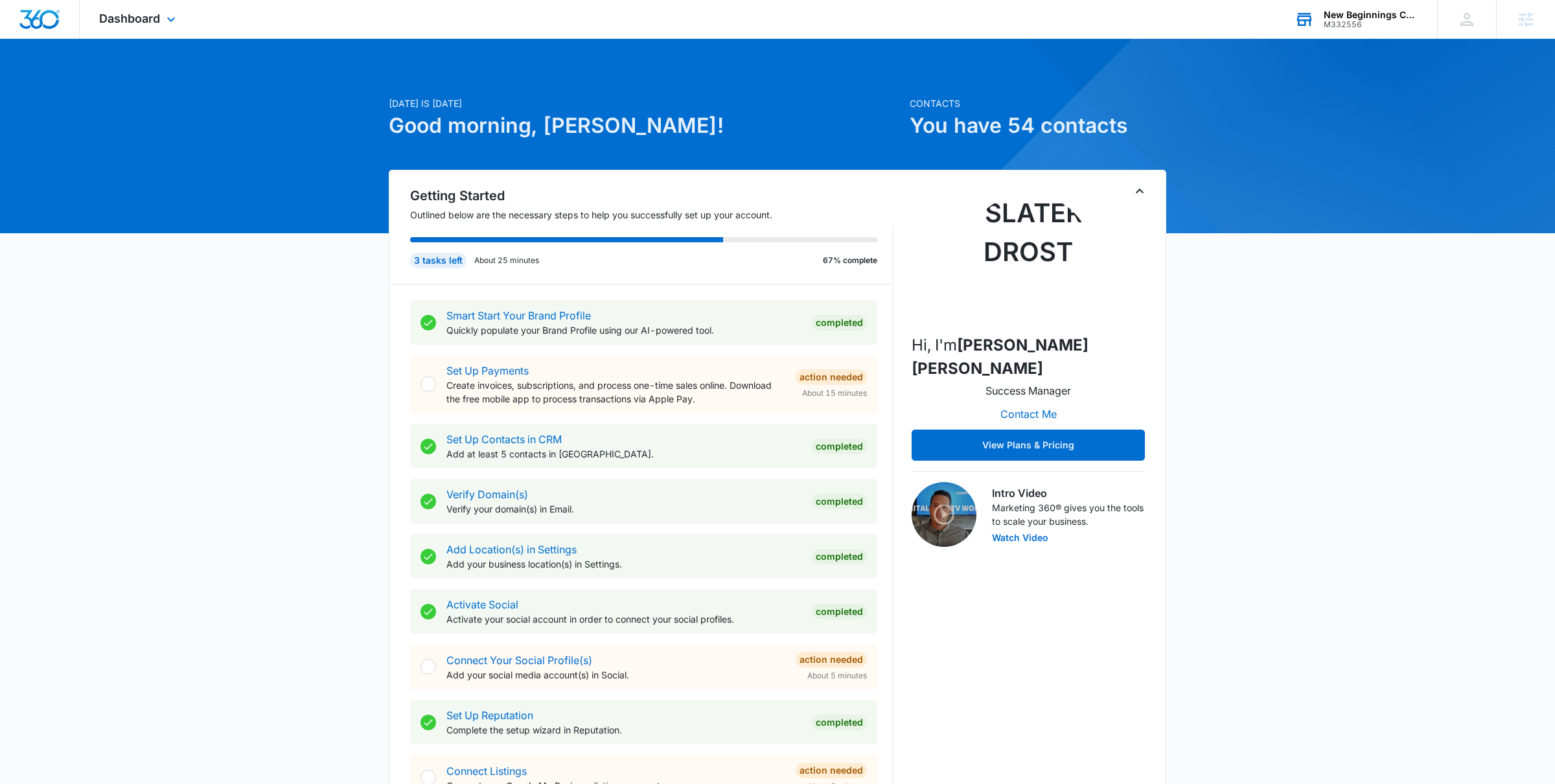
click at [1334, 20] on div "M332556" at bounding box center [1371, 25] width 95 height 9
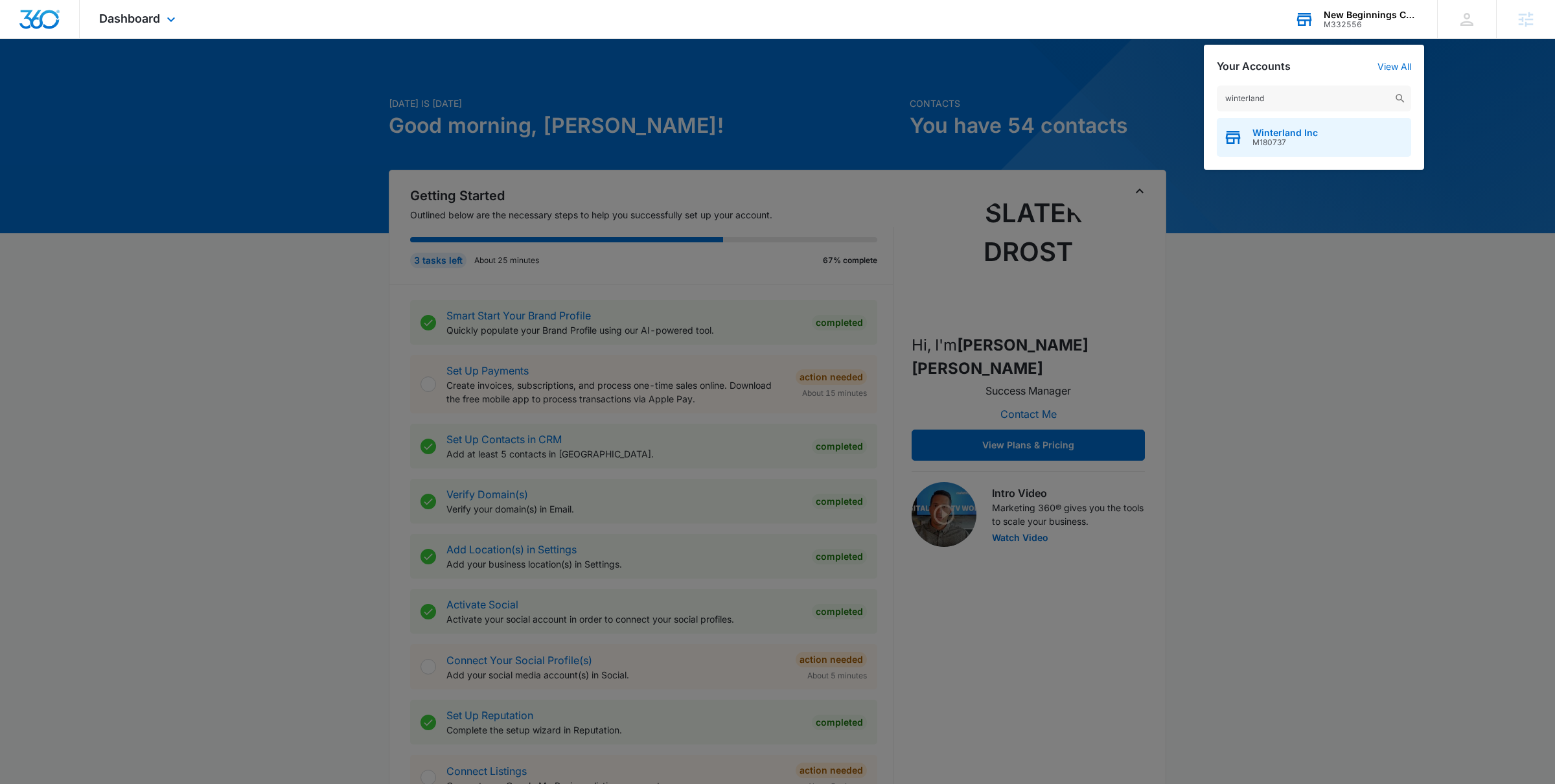
type input "winterland"
click at [1292, 134] on span "Winterland Inc" at bounding box center [1285, 133] width 66 height 10
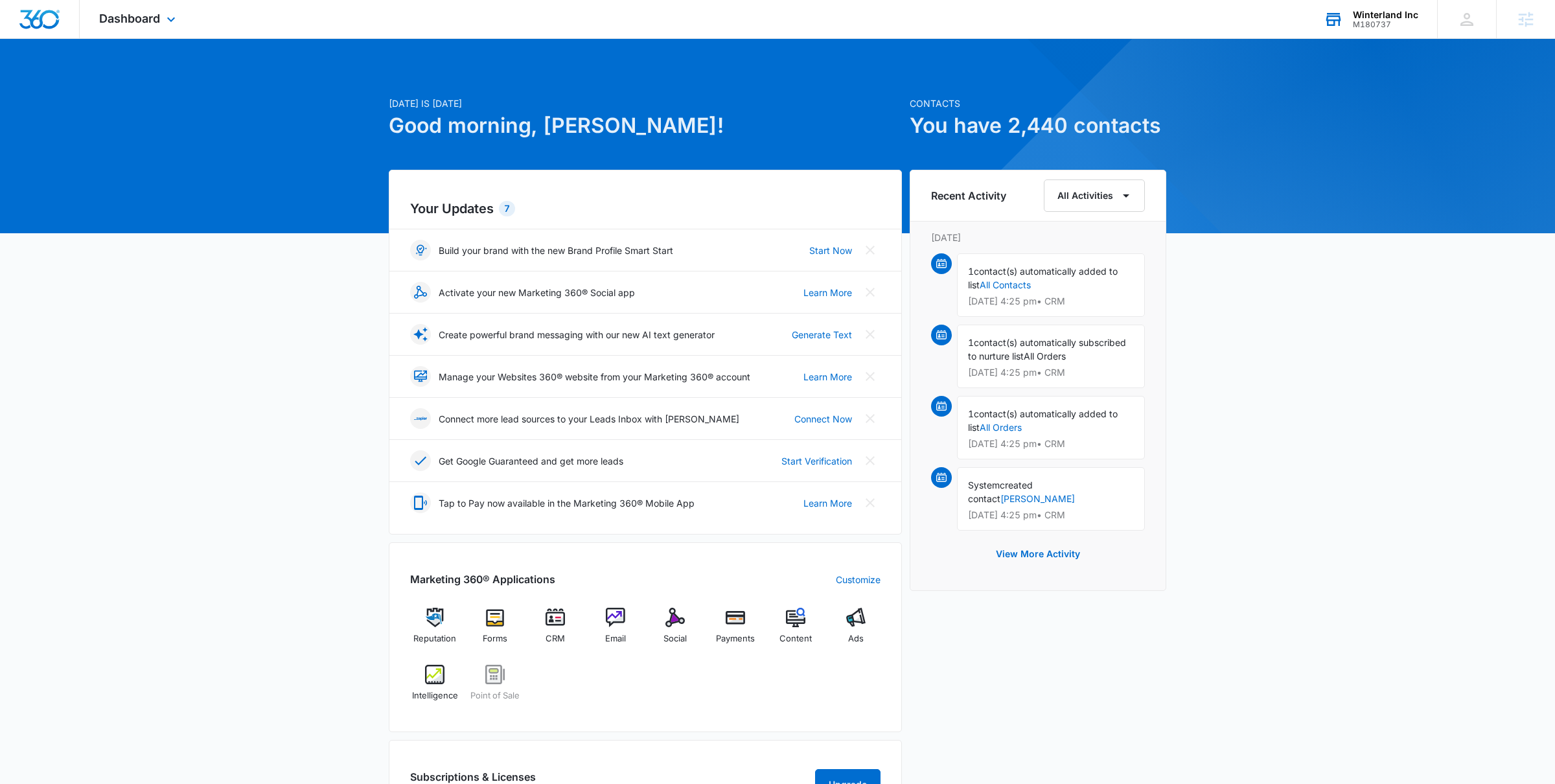
click at [1349, 20] on div "Winterland Inc M180737 Your Accounts View All" at bounding box center [1371, 19] width 133 height 38
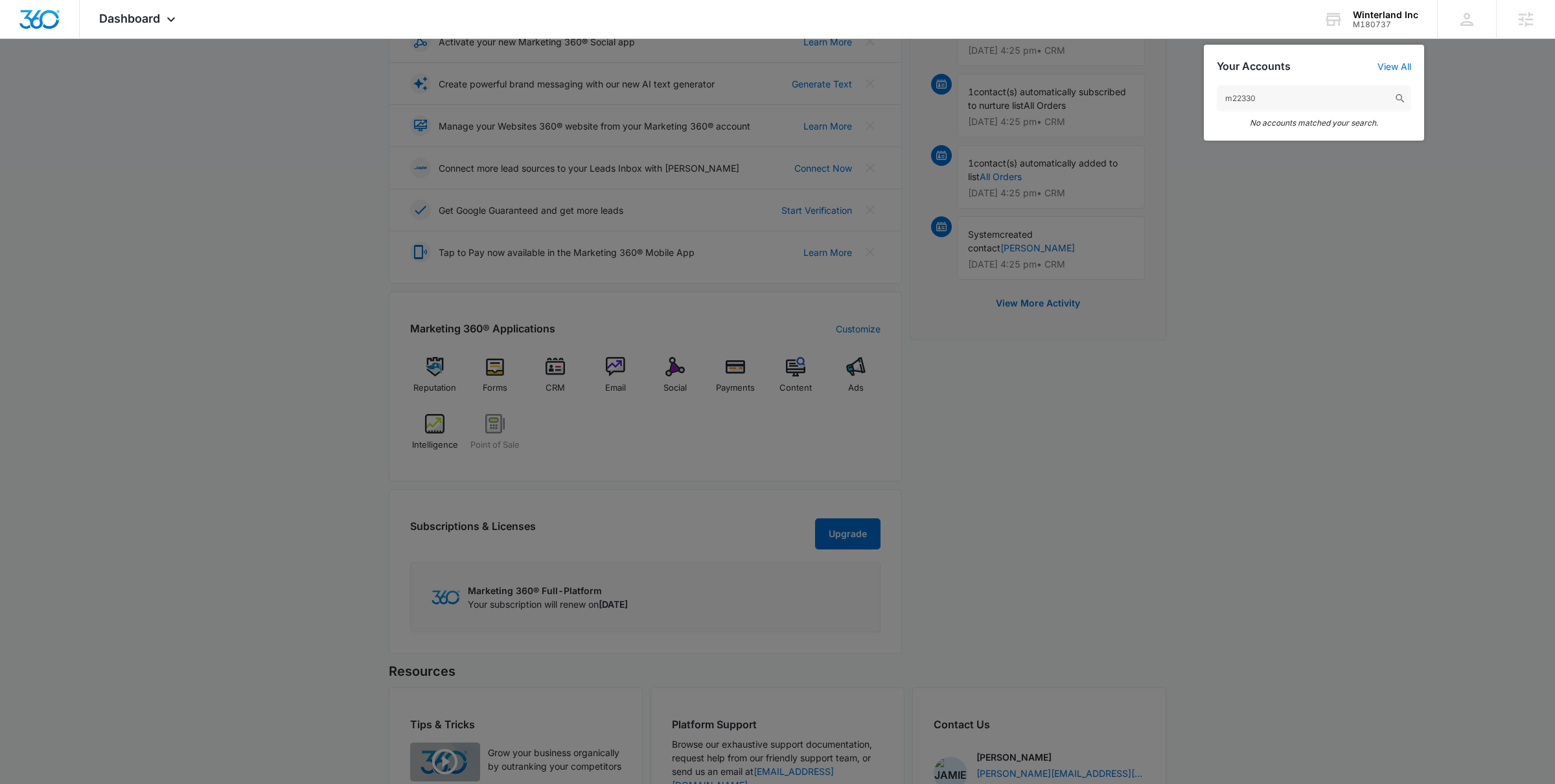
scroll to position [254, 0]
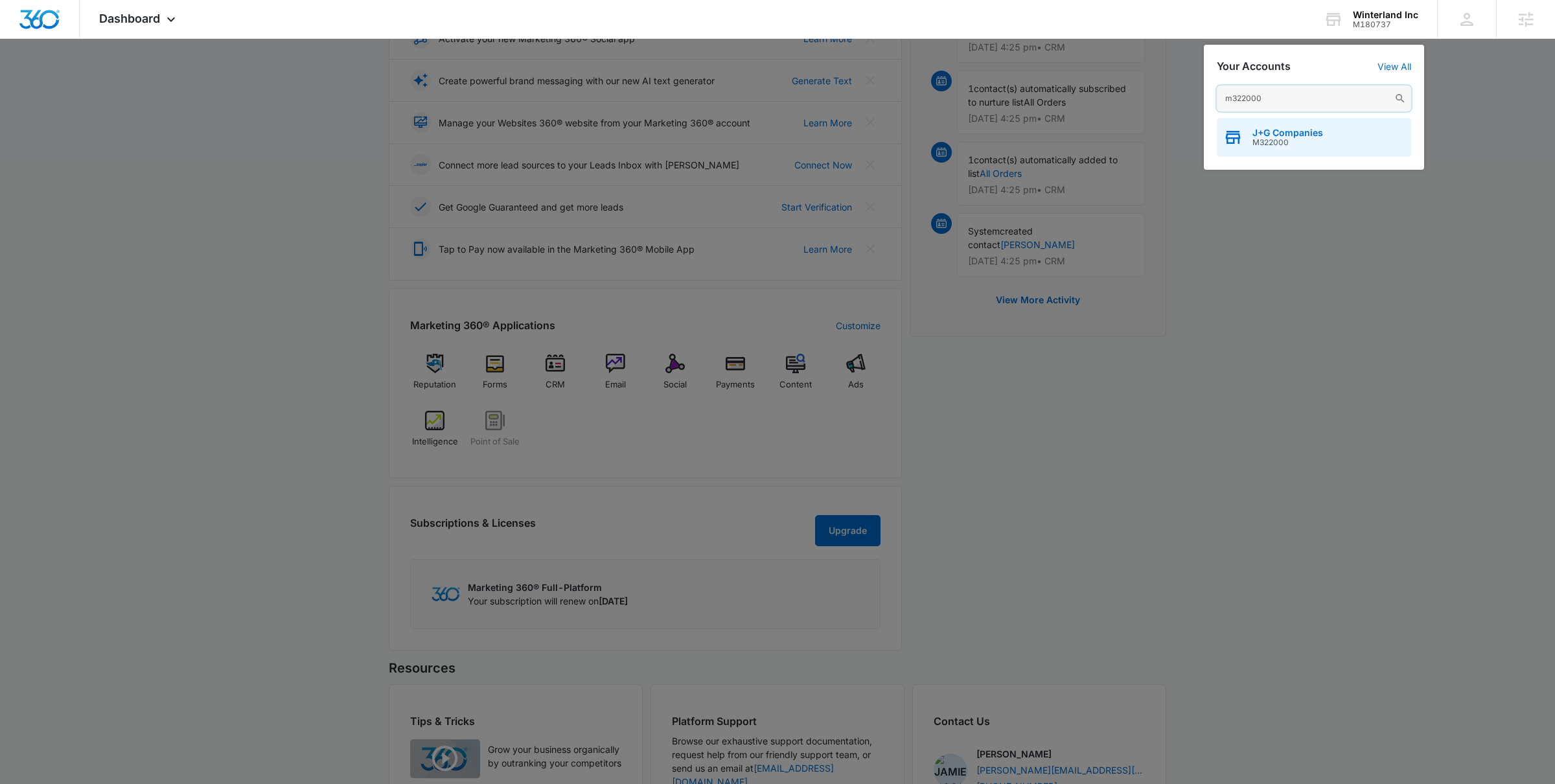
type input "m322000"
click at [1299, 140] on span "M322000" at bounding box center [1287, 142] width 71 height 9
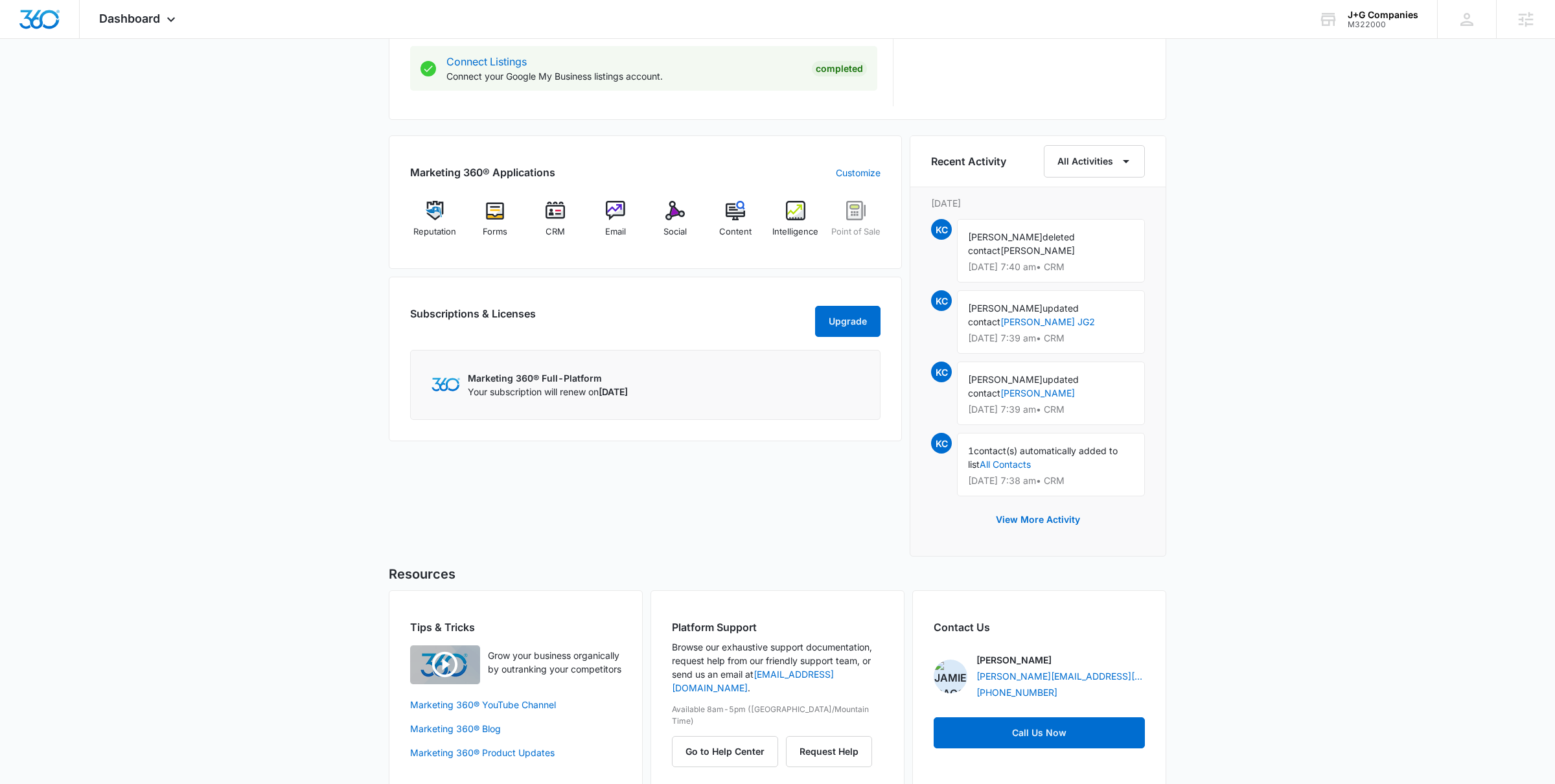
scroll to position [729, 0]
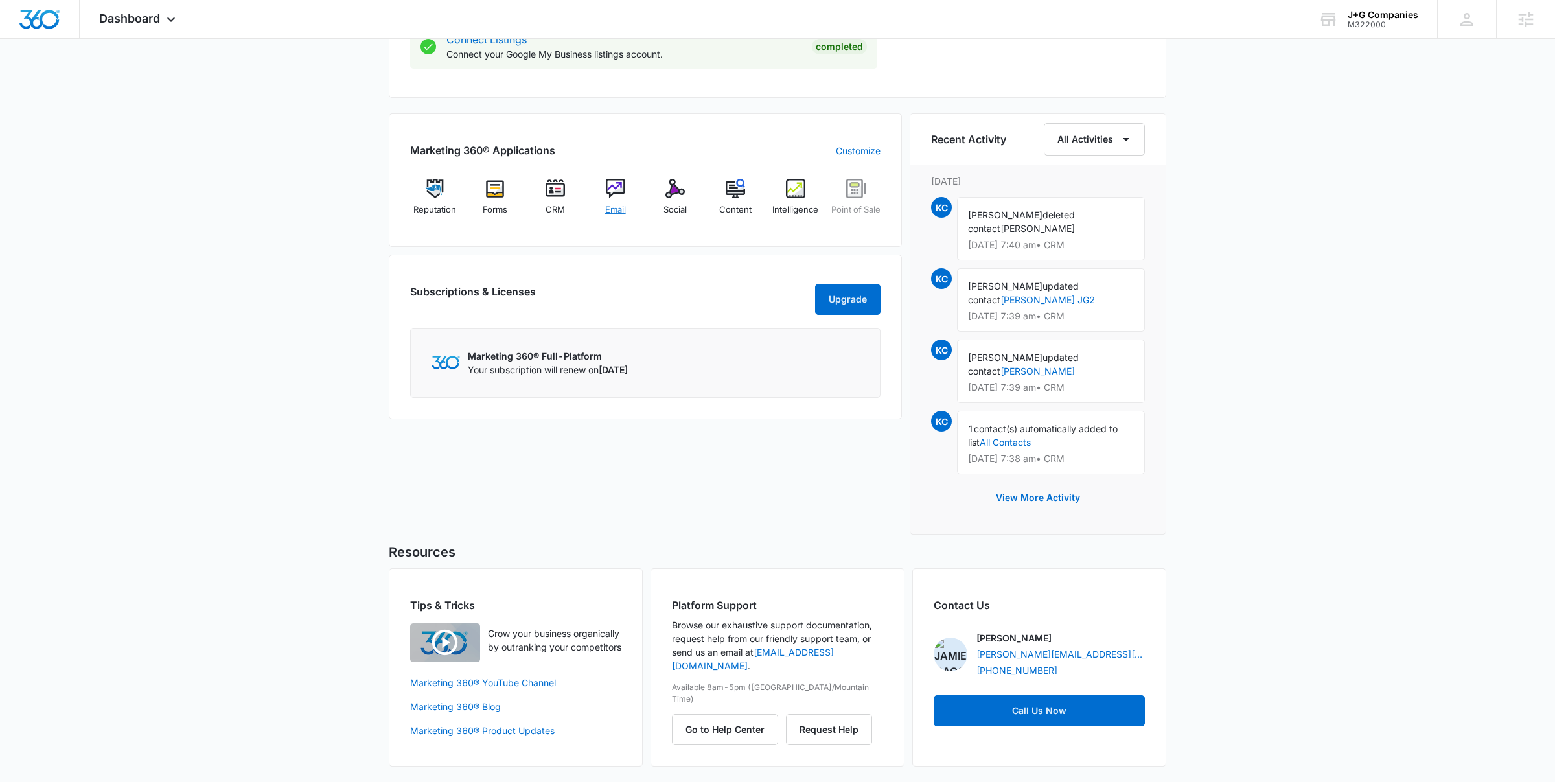
click at [626, 204] on div "Email" at bounding box center [615, 202] width 50 height 47
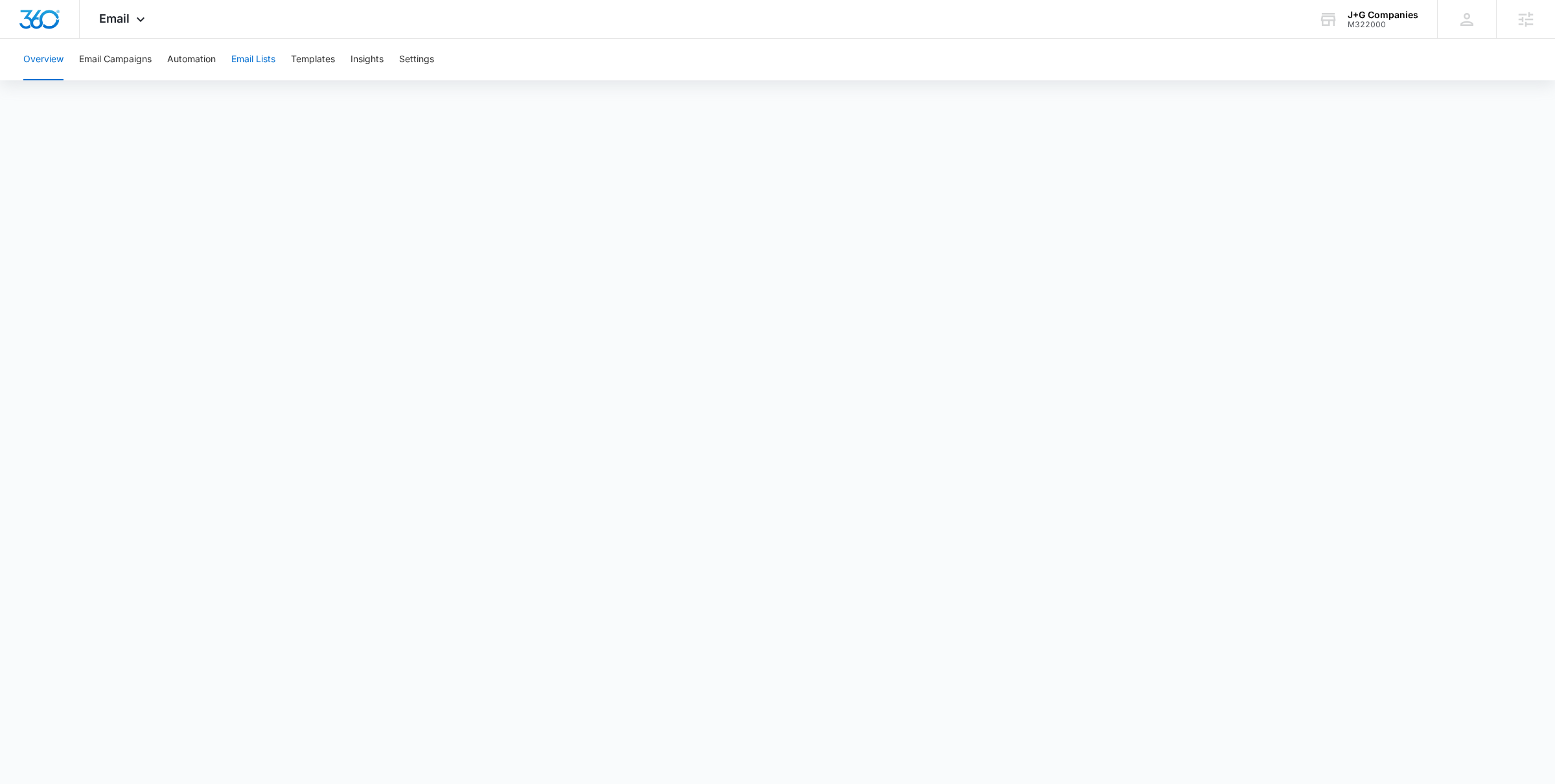
click at [257, 61] on button "Email Lists" at bounding box center [253, 60] width 44 height 42
click at [1332, 21] on icon at bounding box center [1327, 19] width 20 height 20
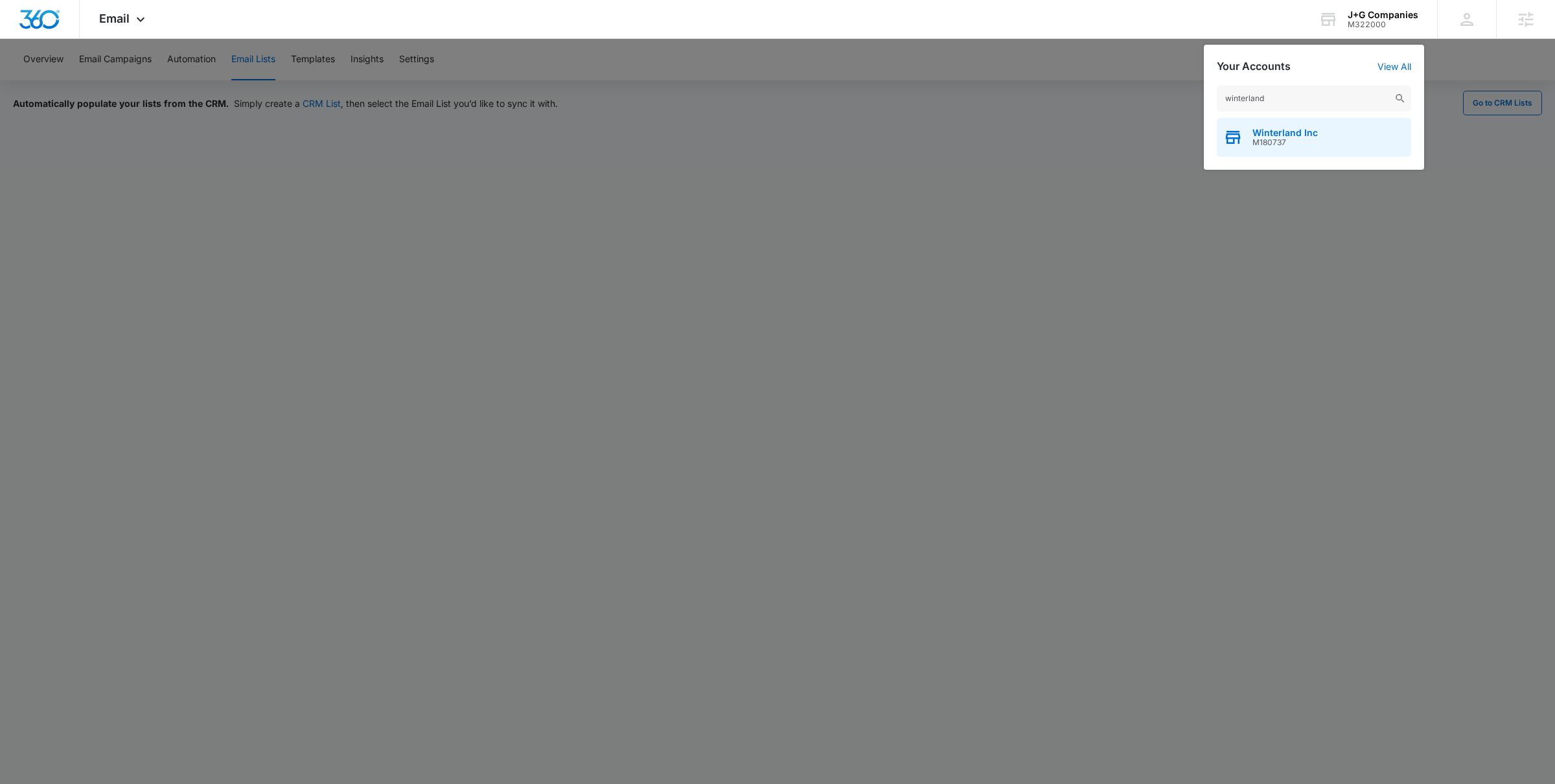
type input "winterland"
click at [1270, 134] on span "Winterland Inc" at bounding box center [1285, 133] width 66 height 10
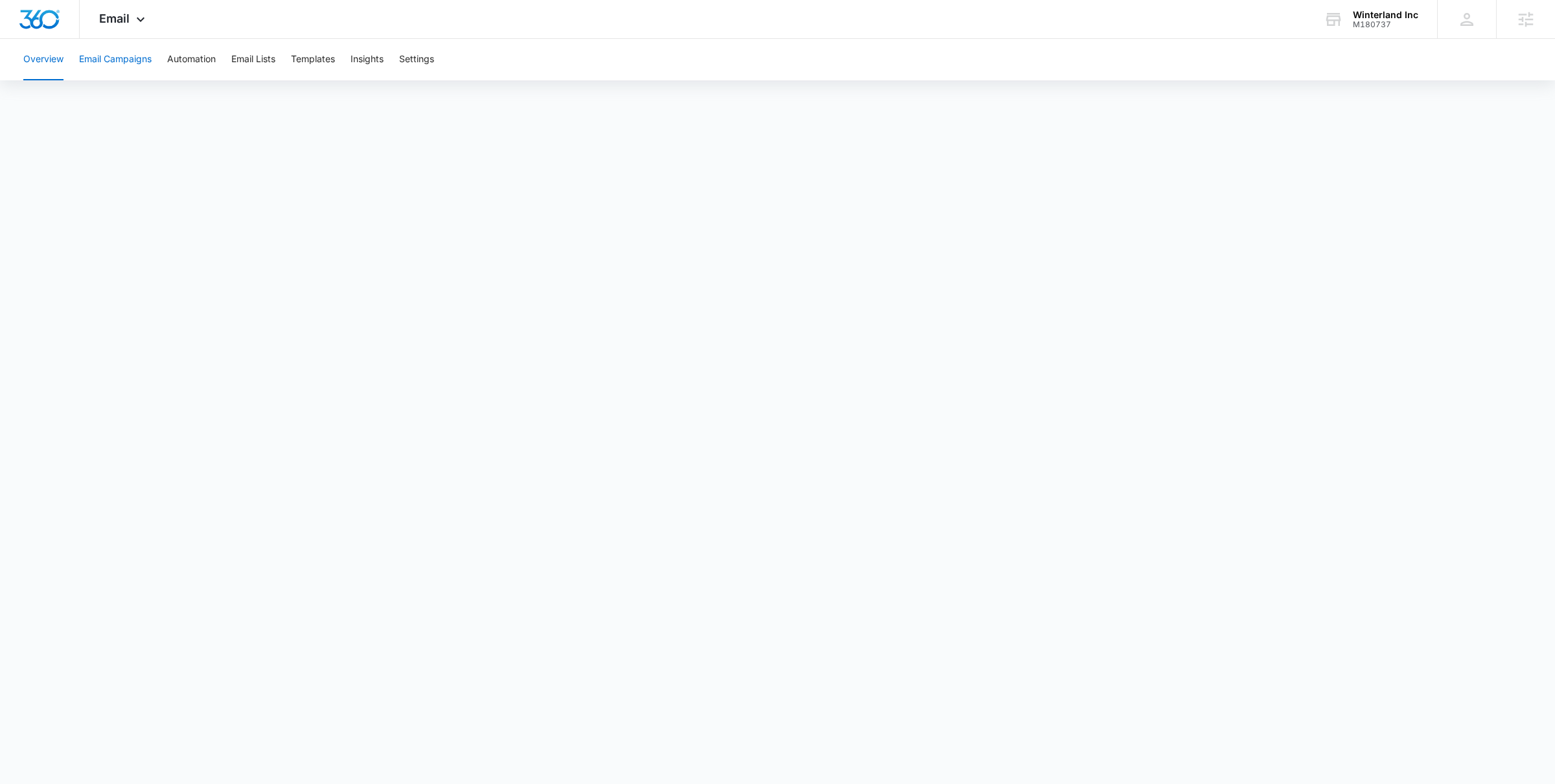
click at [106, 65] on button "Email Campaigns" at bounding box center [115, 60] width 72 height 42
click at [317, 63] on button "Templates" at bounding box center [313, 60] width 44 height 42
click at [949, 597] on div "pieces" at bounding box center [999, 606] width 124 height 20
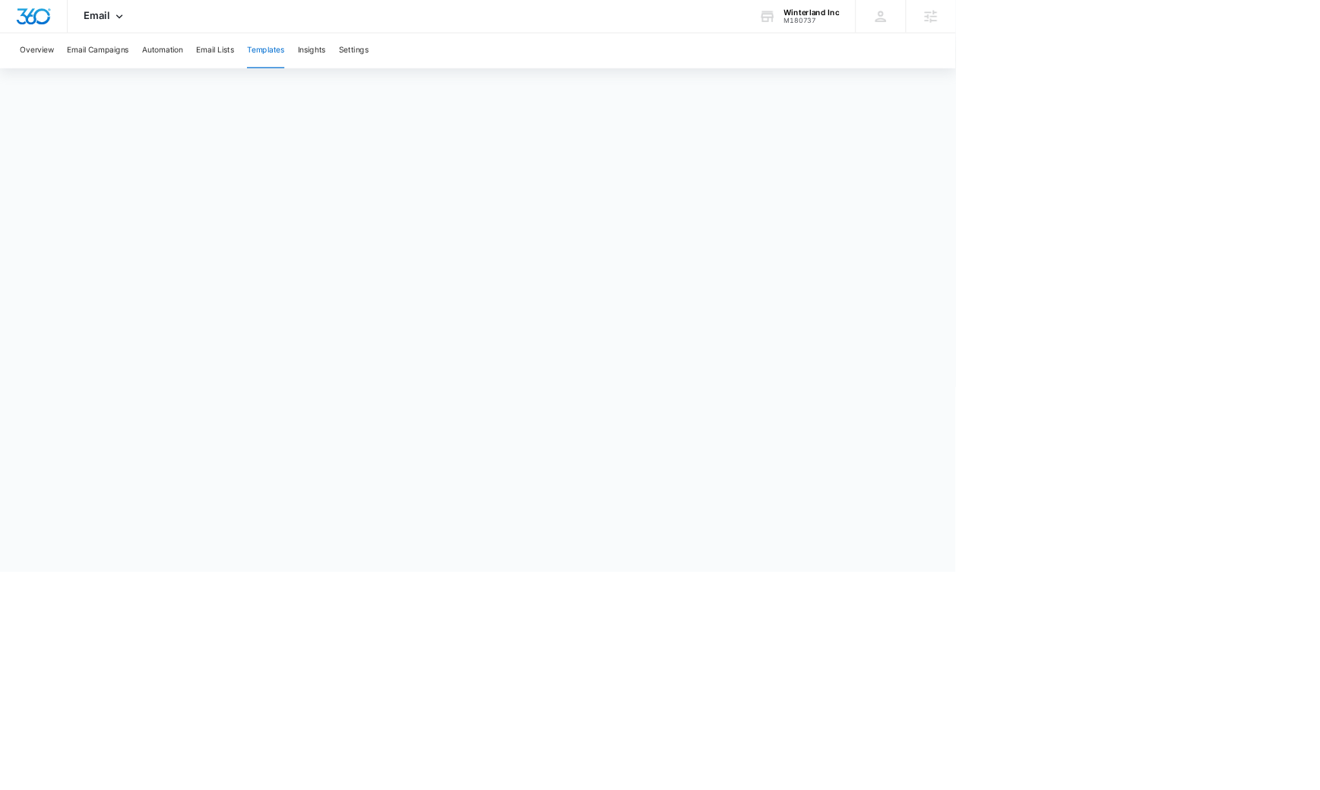
scroll to position [935, 0]
